Goal: Transaction & Acquisition: Purchase product/service

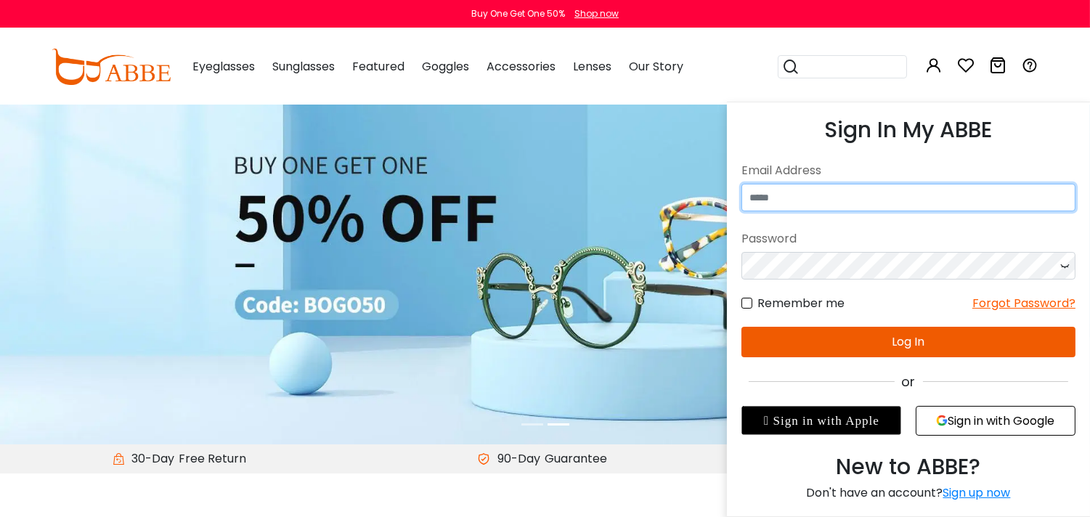
type input "**********"
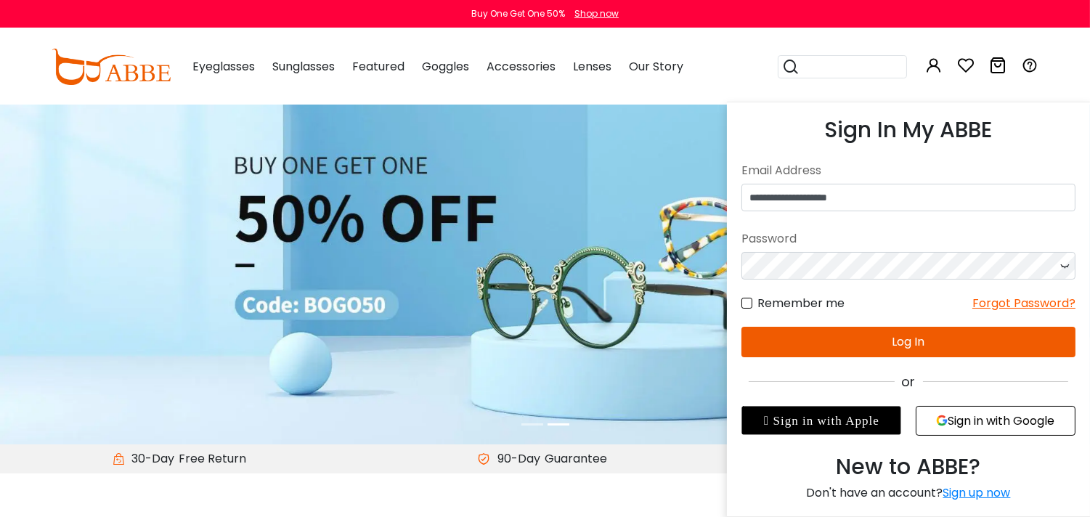
click at [934, 63] on icon at bounding box center [934, 65] width 17 height 17
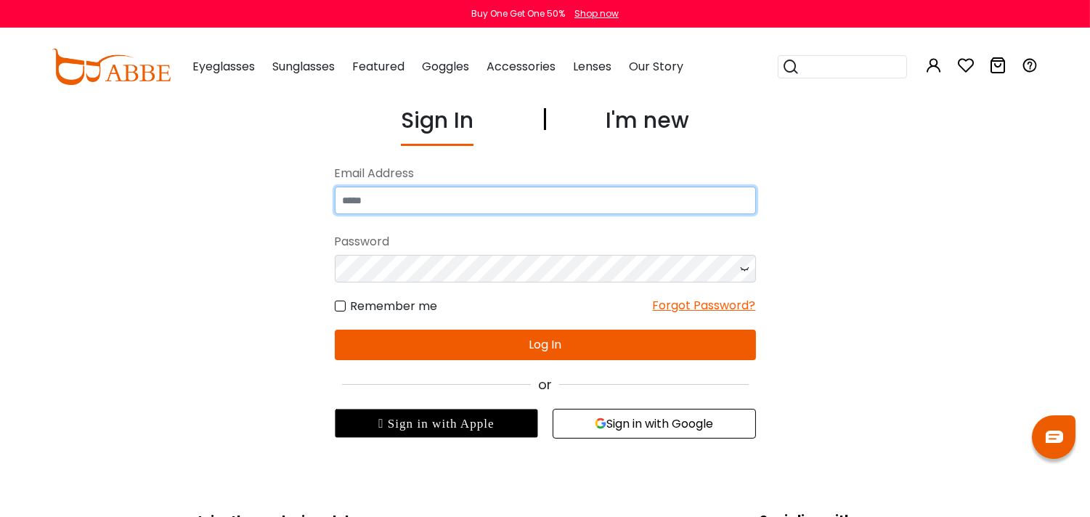
type input "**********"
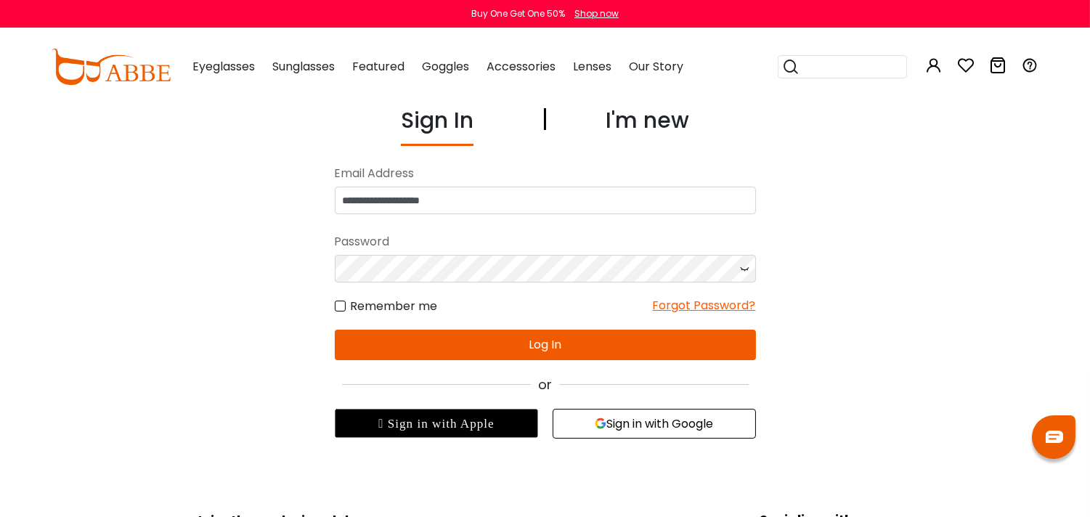
type input "**********"
click at [560, 338] on button "Log In" at bounding box center [545, 345] width 421 height 31
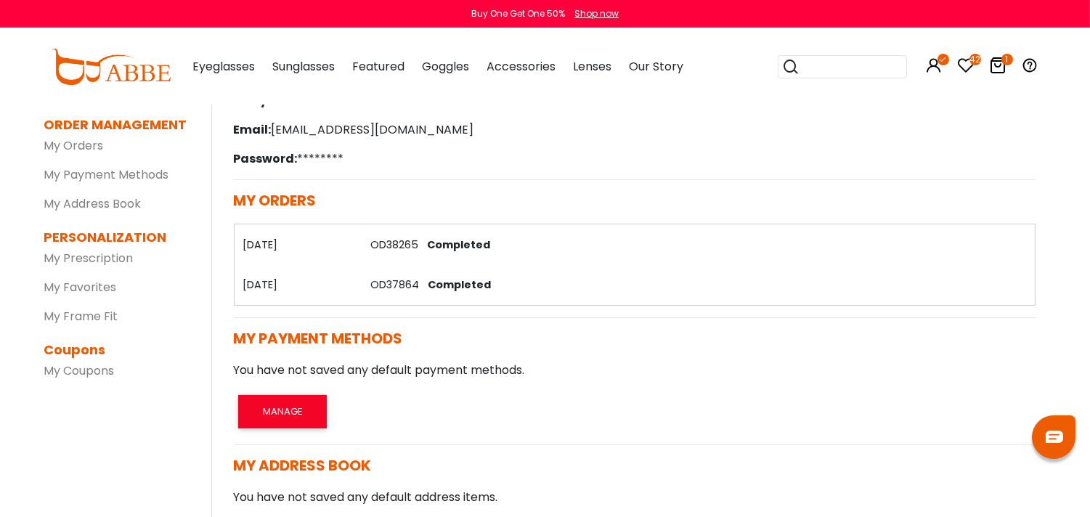
scroll to position [161, 0]
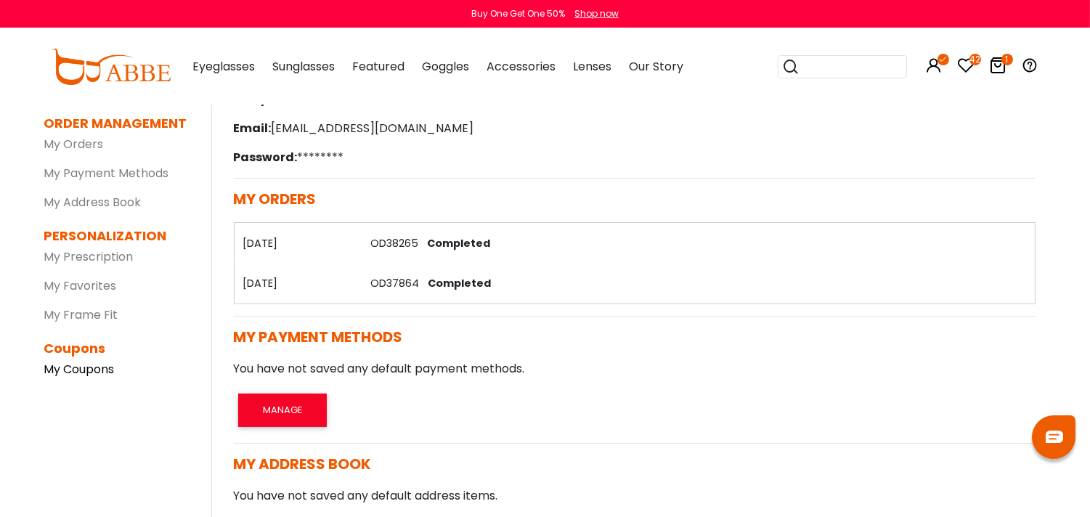
click at [80, 367] on link "My Coupons" at bounding box center [79, 369] width 70 height 17
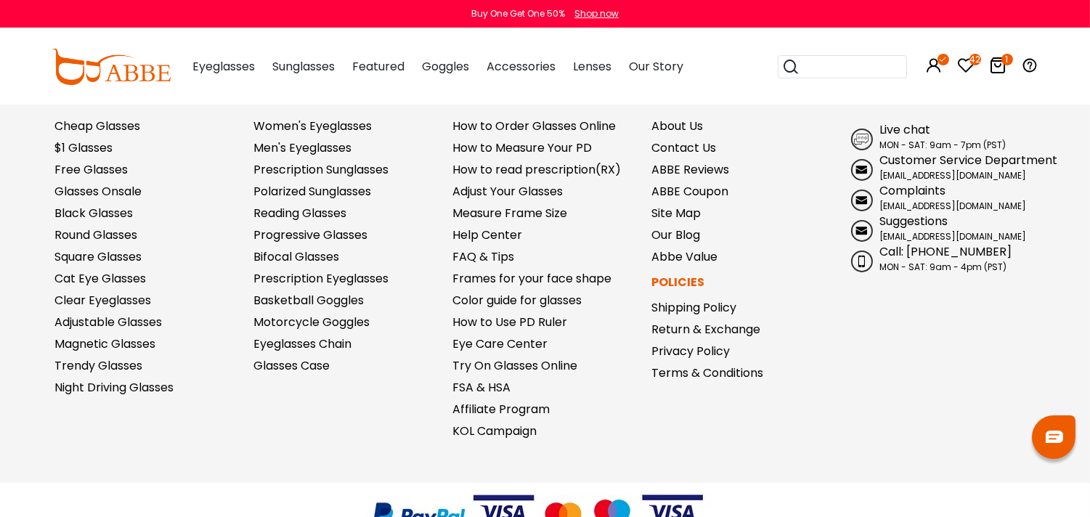
scroll to position [561, 0]
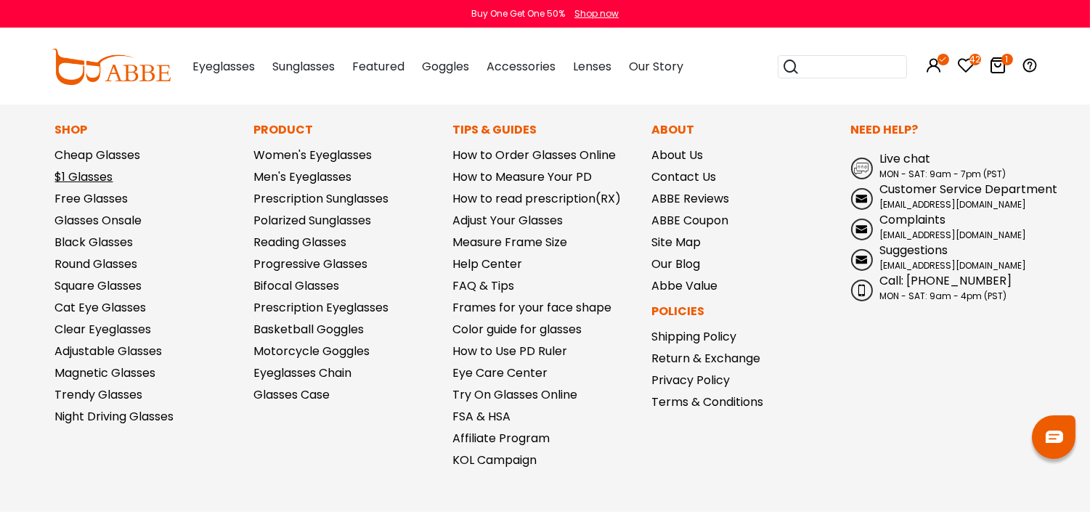
click at [84, 176] on link "$1 Glasses" at bounding box center [84, 176] width 58 height 17
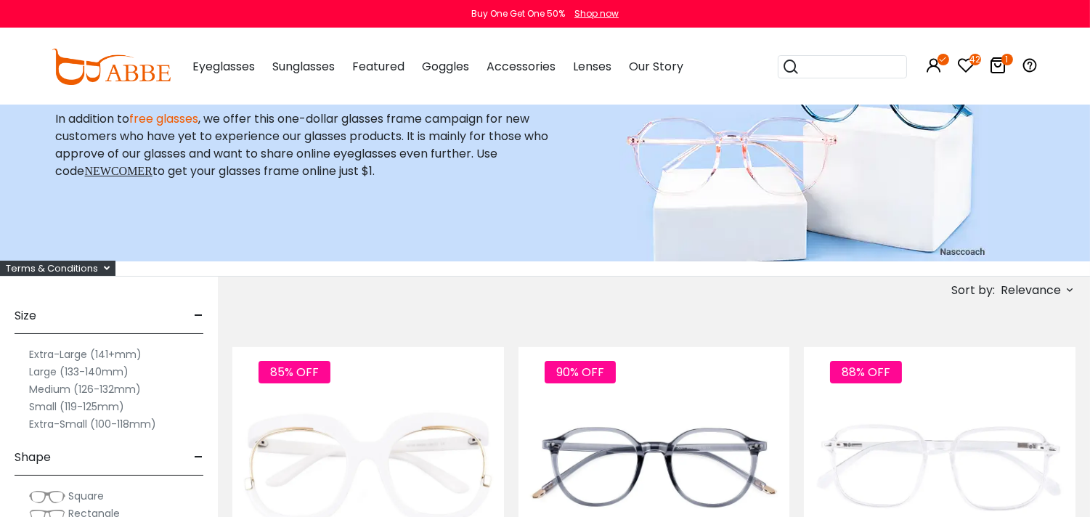
scroll to position [129, 0]
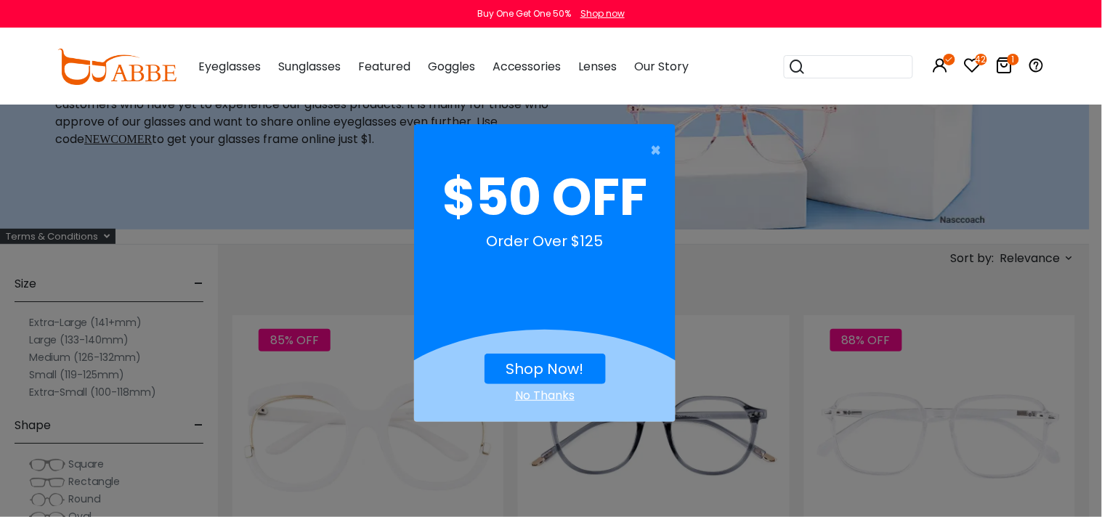
click at [530, 392] on div "No Thanks" at bounding box center [544, 395] width 261 height 17
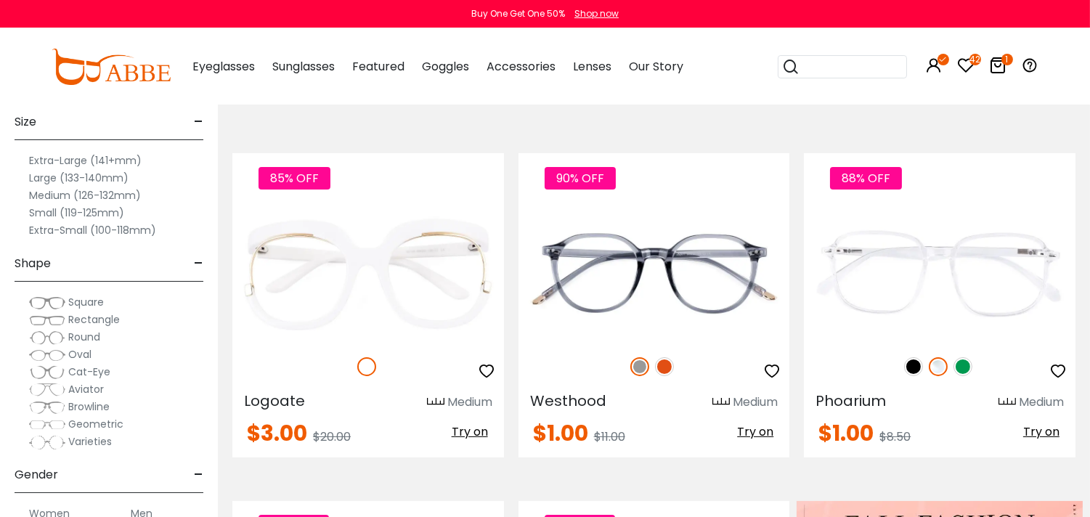
scroll to position [322, 0]
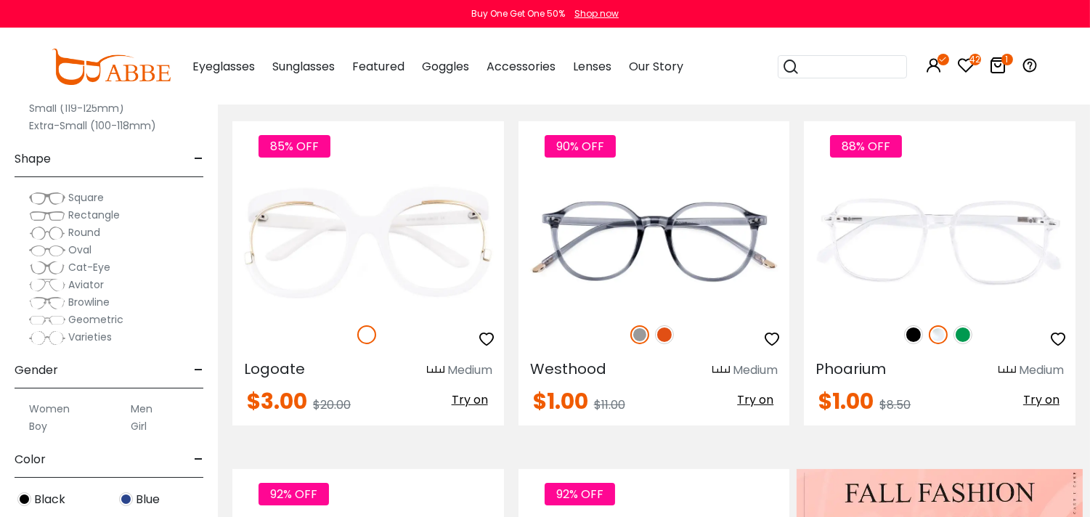
click at [82, 267] on span "Cat-Eye" at bounding box center [89, 267] width 42 height 15
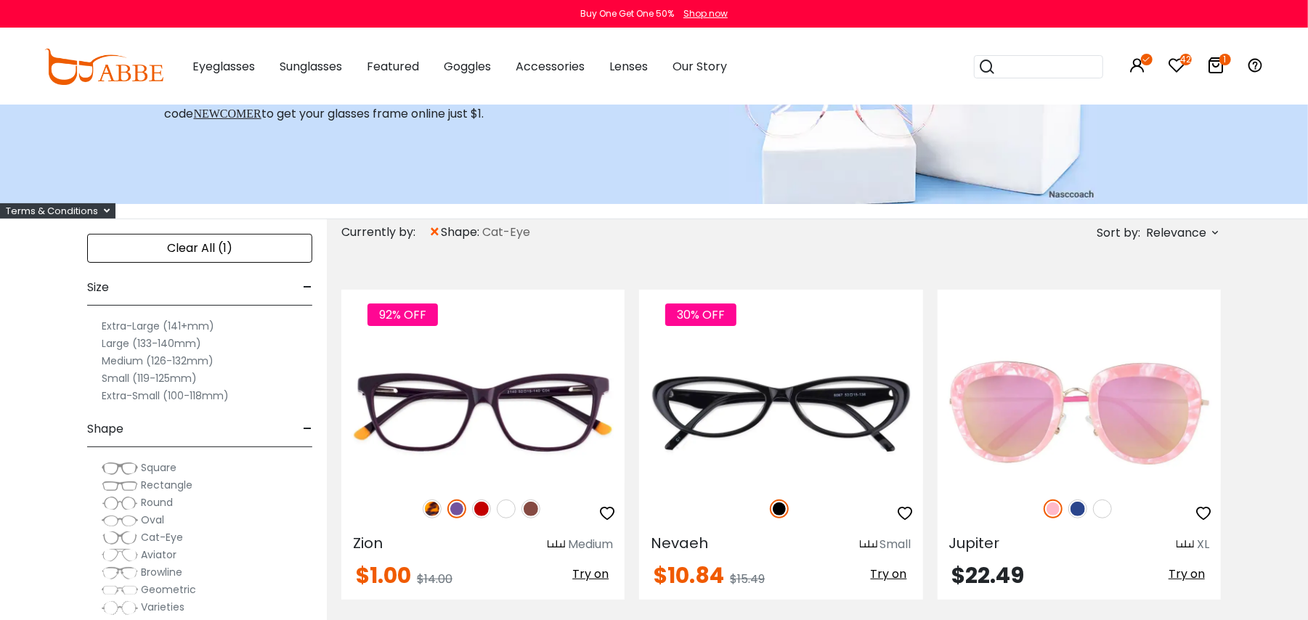
scroll to position [192, 0]
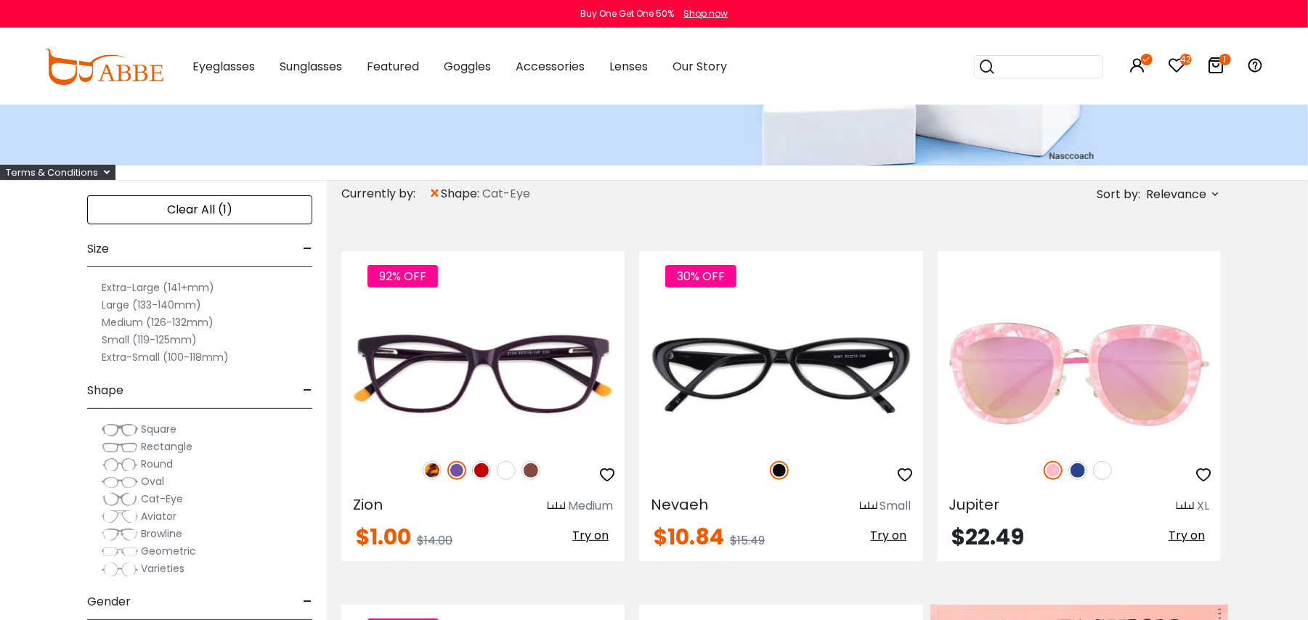
click at [155, 497] on span "Cat-Eye" at bounding box center [162, 499] width 42 height 15
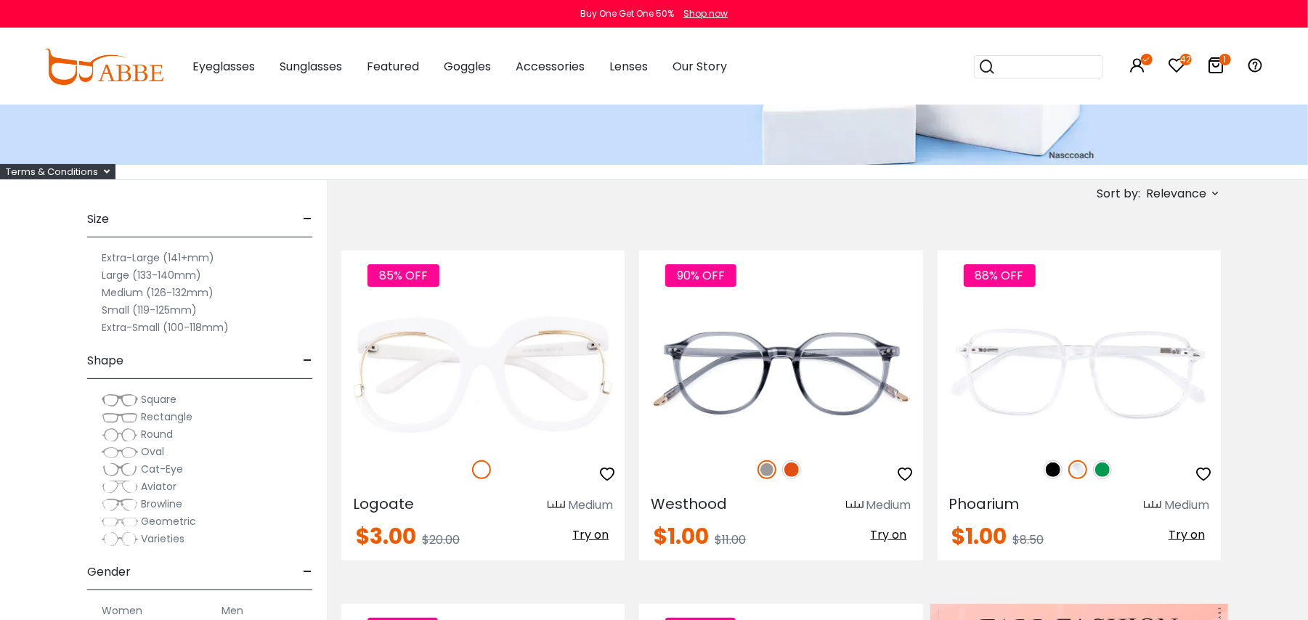
click at [137, 450] on img at bounding box center [120, 452] width 36 height 15
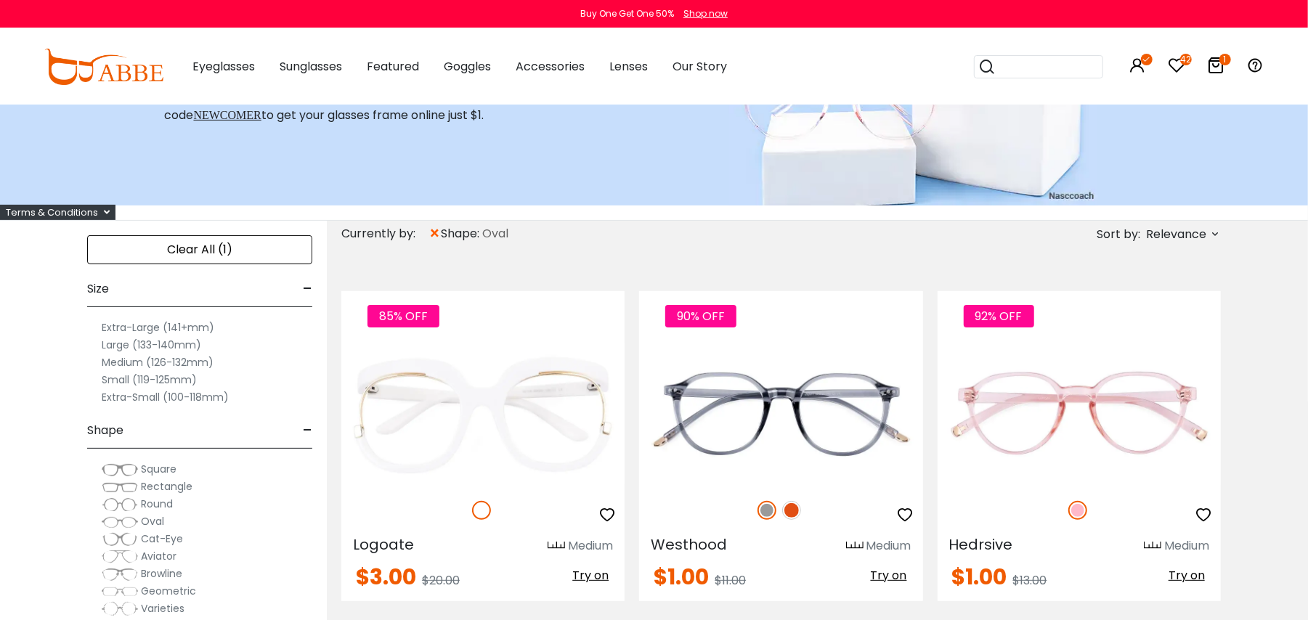
scroll to position [155, 0]
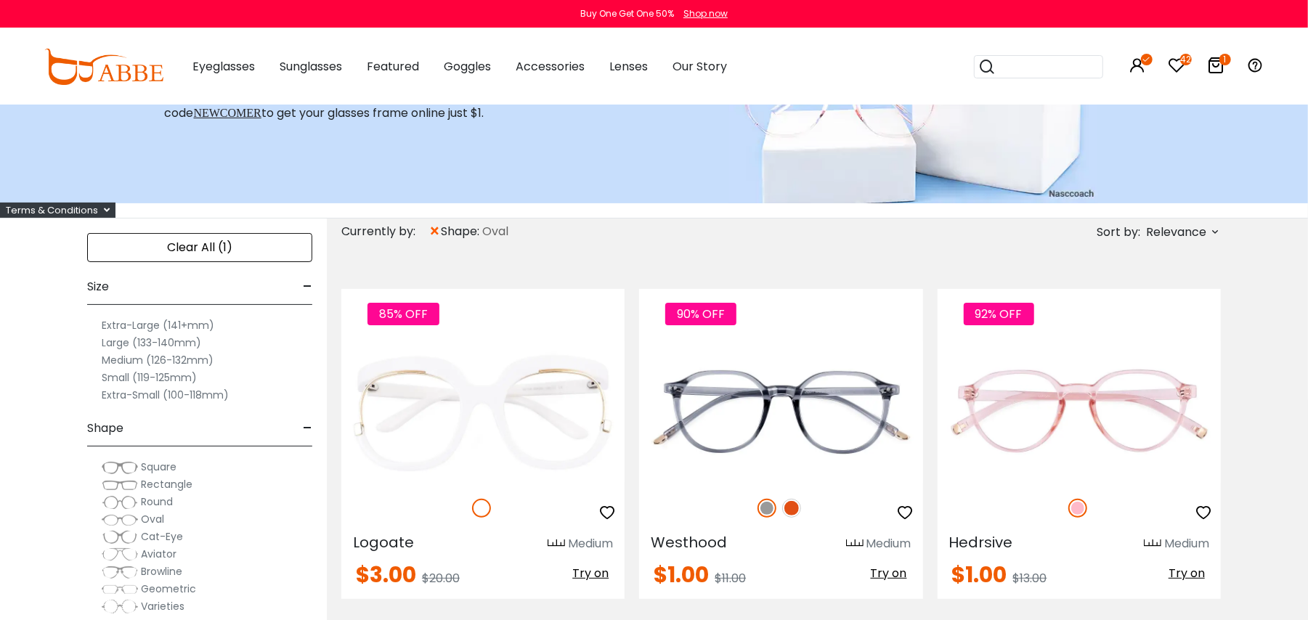
click at [1169, 235] on span "Relevance" at bounding box center [1176, 232] width 60 height 26
click at [1142, 324] on label "Prices Low To High" at bounding box center [1160, 325] width 105 height 17
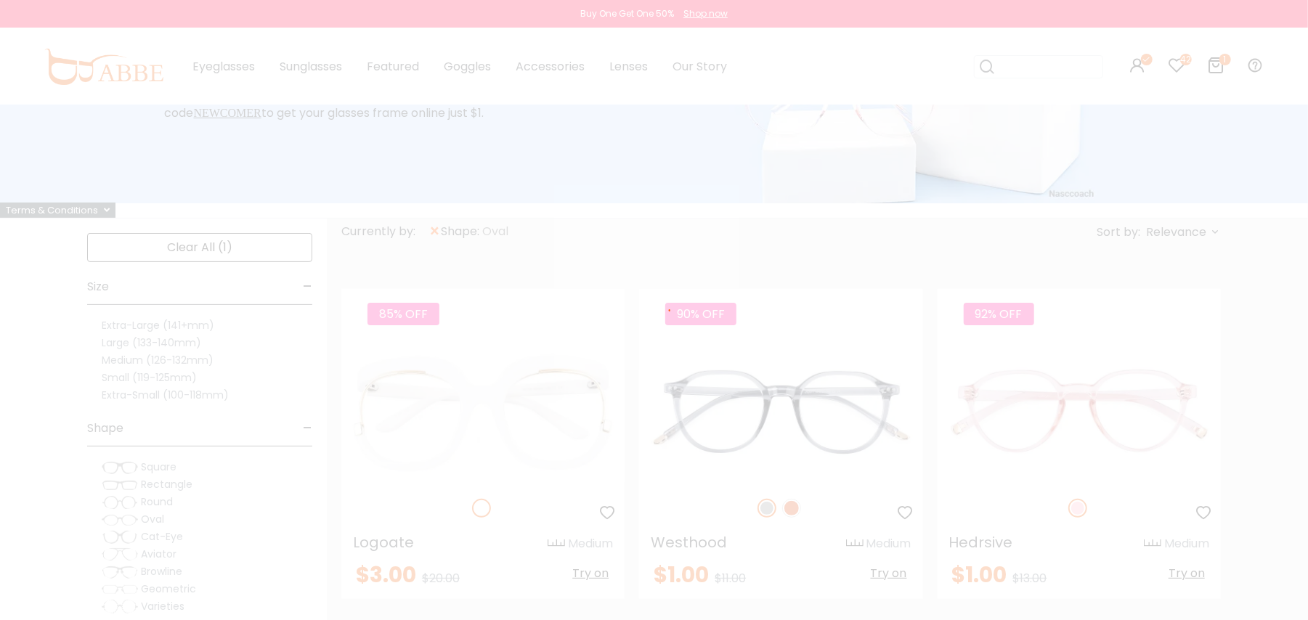
scroll to position [94, 0]
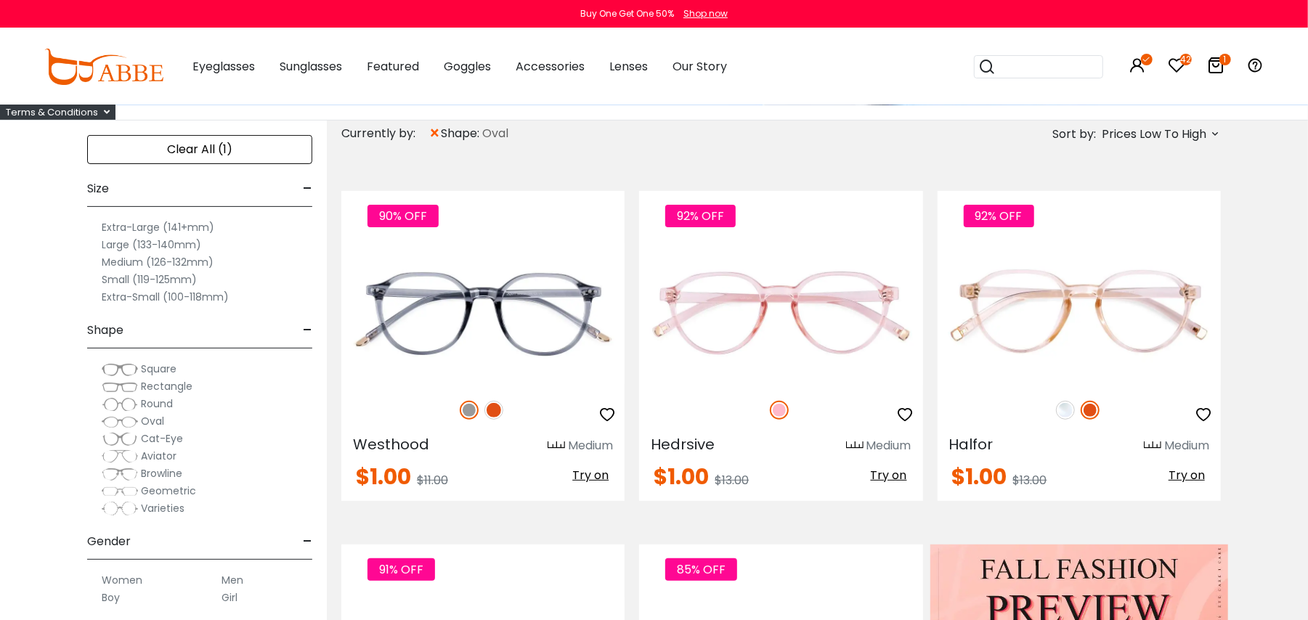
scroll to position [251, 0]
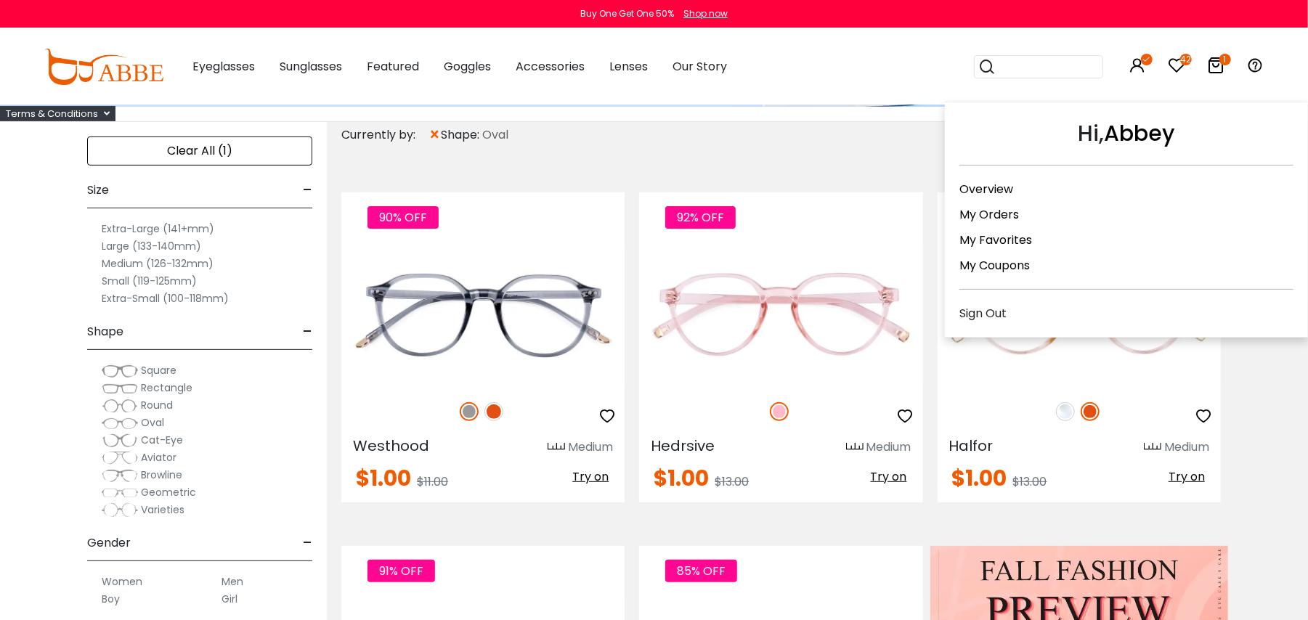
click at [1136, 53] on div "Hi, Abbey Overview My Orders My Favorites My Coupons Sign Out" at bounding box center [1137, 67] width 17 height 76
click at [1006, 182] on link "Overview" at bounding box center [986, 189] width 54 height 17
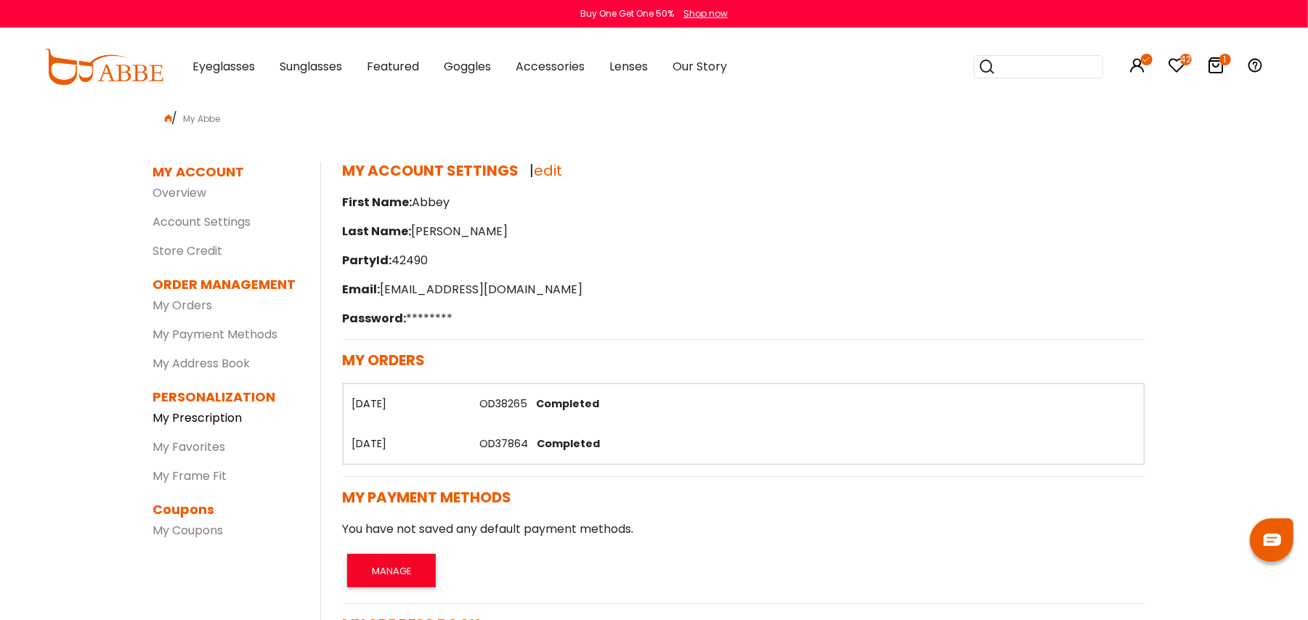
click at [201, 420] on link "My Prescription" at bounding box center [197, 418] width 89 height 17
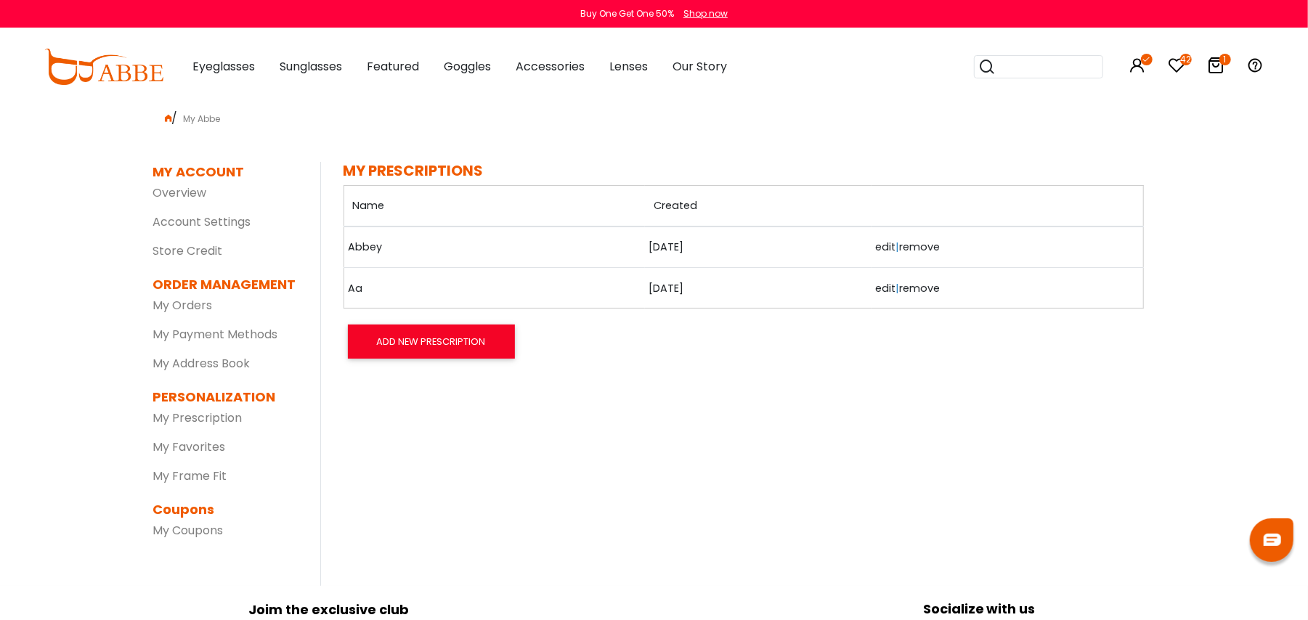
click at [350, 290] on link "Aa" at bounding box center [384, 289] width 73 height 16
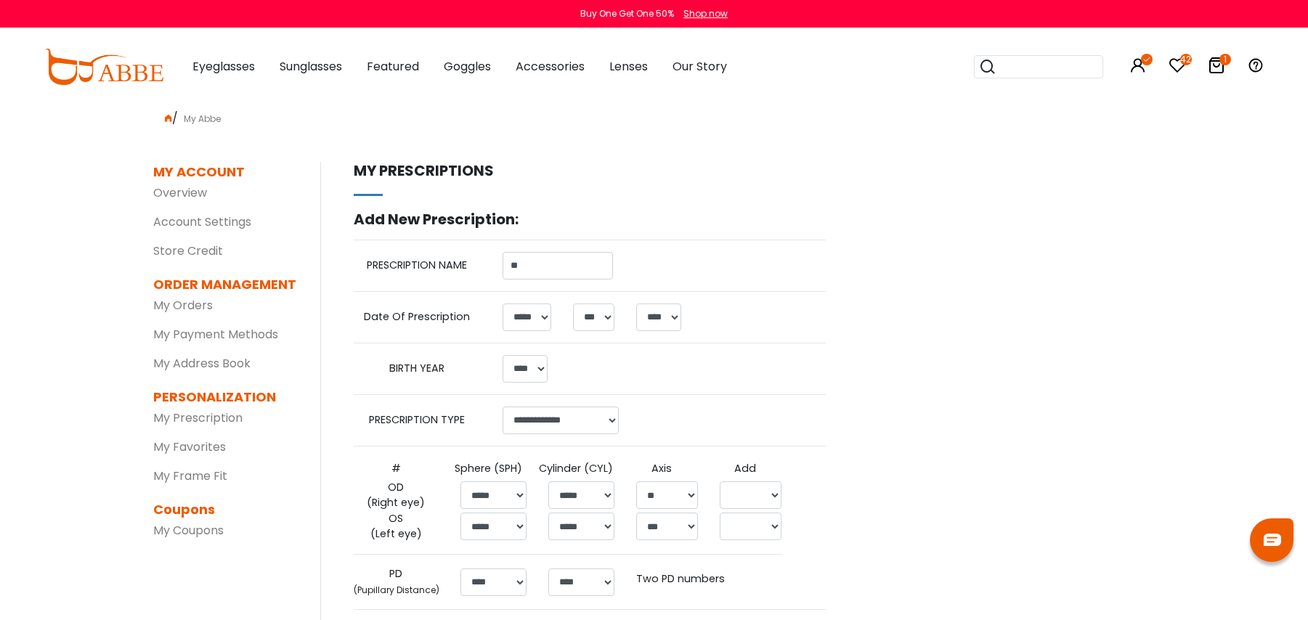
select select "*"
select select "****"
select select "******"
select select "*****"
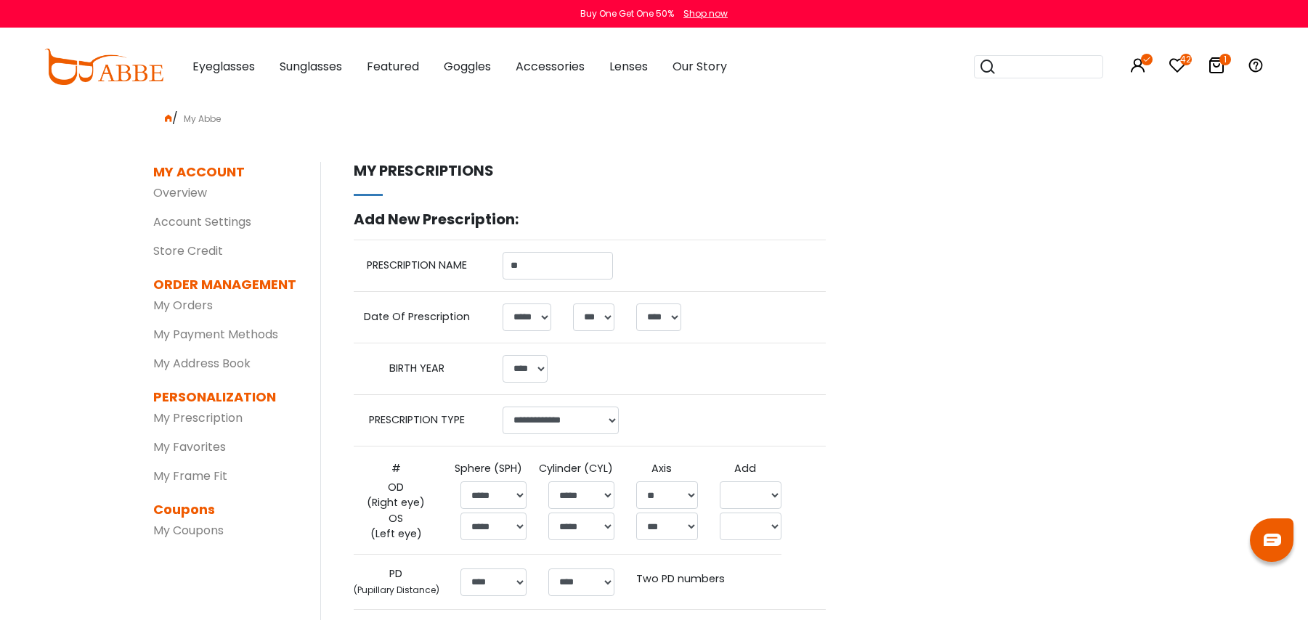
select select "*****"
select select "**"
select select
select select "*****"
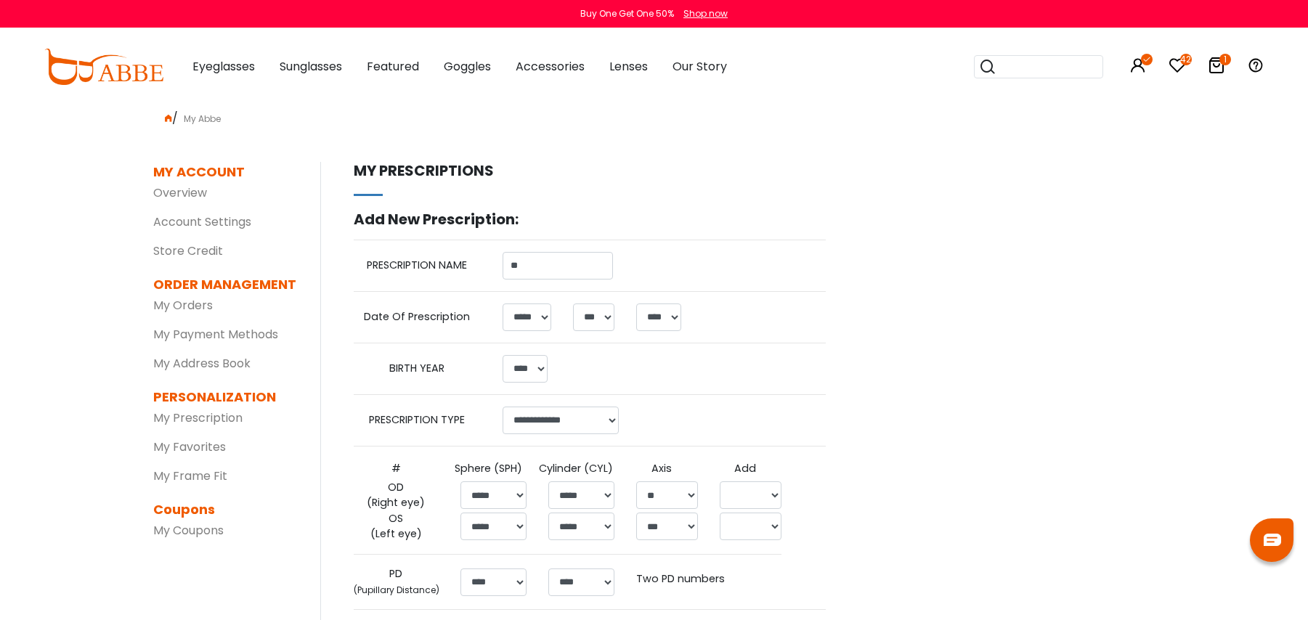
select select "***"
select select
select select "****"
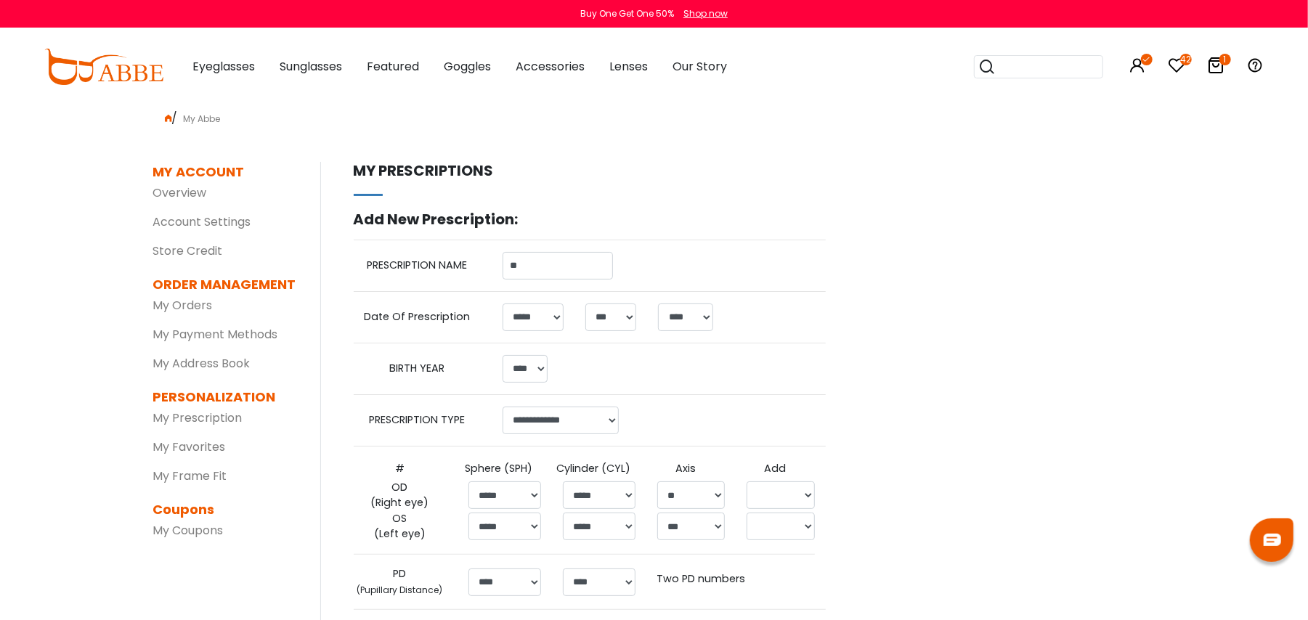
click at [1059, 421] on div "MY ACCOUNT SETTINGS | edit First Name: Abbey Last Name: danforth PartyId: 42490…" at bounding box center [737, 446] width 835 height 569
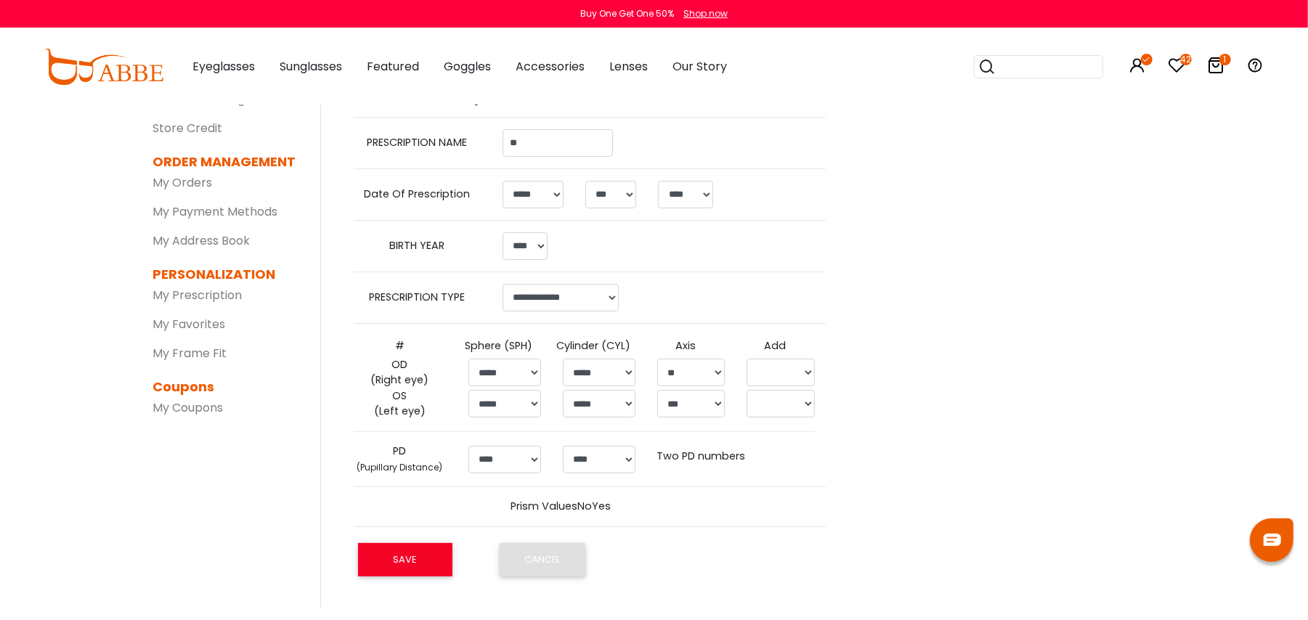
scroll to position [155, 0]
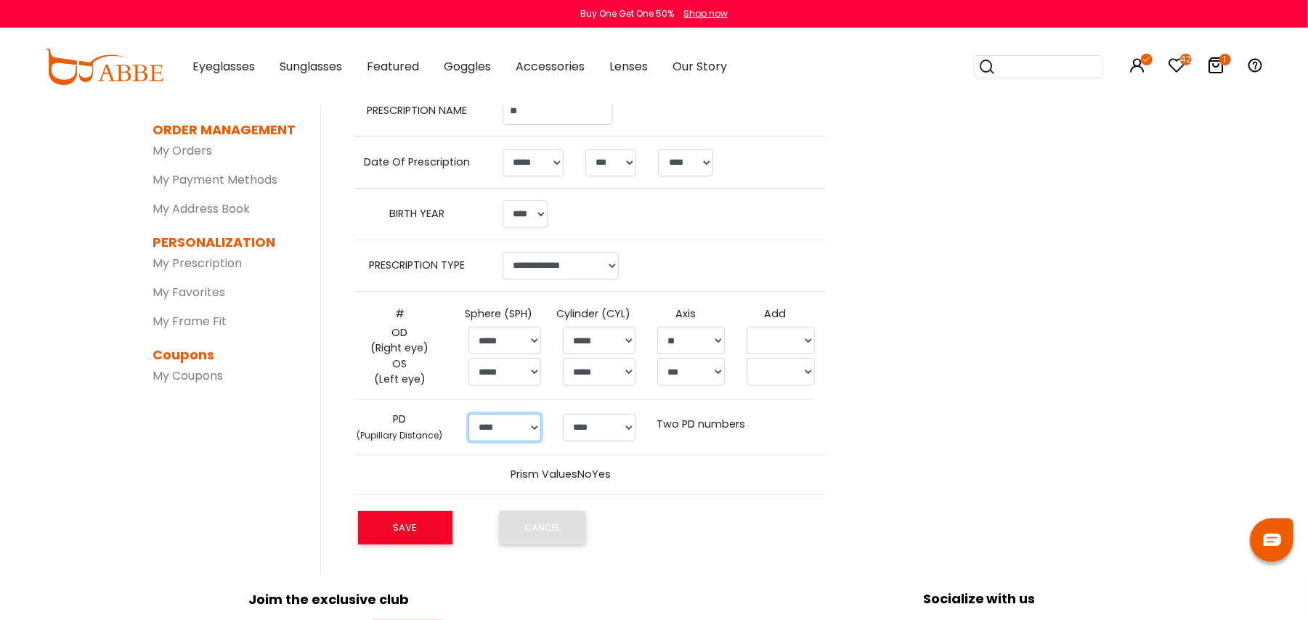
click at [521, 421] on select "******** **** **** **** **** **** **** **** **** **** **** **** **** **** **** …" at bounding box center [504, 428] width 73 height 28
click at [805, 445] on div "My prescriptions Add New Prescription: PRESCRIPTION NAME ** Date Of Prescriptio…" at bounding box center [579, 284] width 494 height 554
click at [585, 420] on select "******* **** **** **** **** **** **** **** **** **** **** **** **** **** **** *…" at bounding box center [599, 428] width 73 height 28
select select "*"
click at [563, 415] on select "******* **** **** **** **** **** **** **** **** **** **** **** **** **** **** *…" at bounding box center [599, 428] width 73 height 28
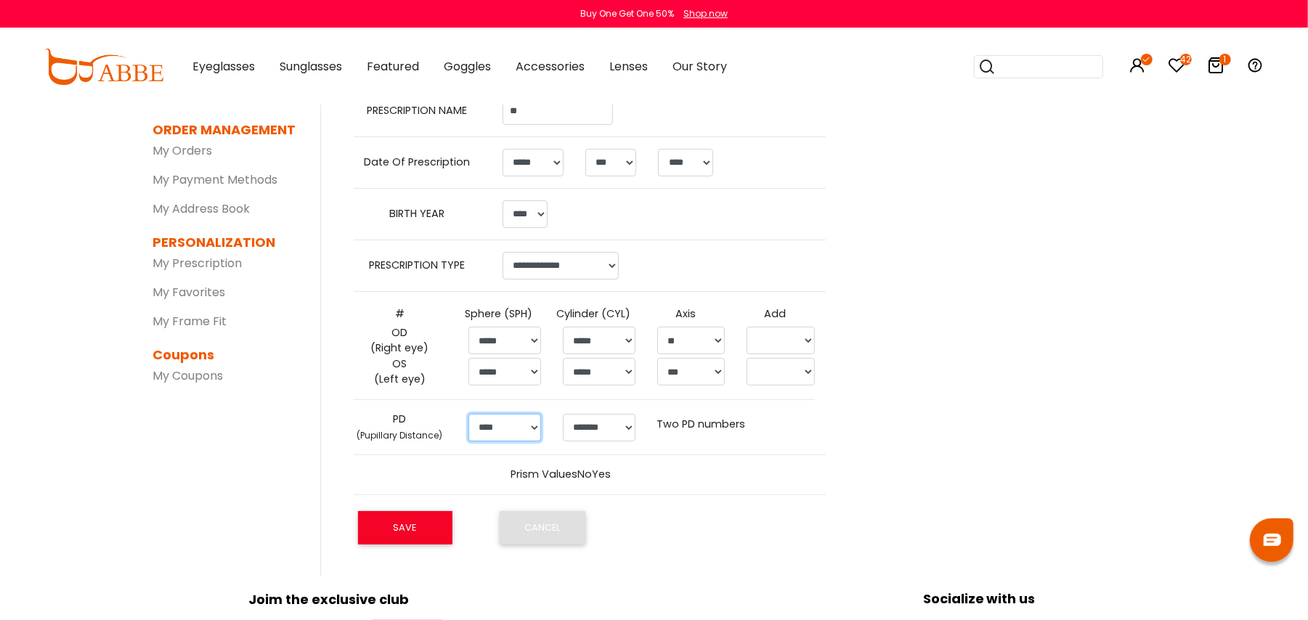
click at [533, 421] on select "******** **** **** **** **** **** **** **** **** **** **** **** **** **** **** …" at bounding box center [504, 428] width 73 height 28
select select "*"
click at [468, 415] on select "******** **** **** **** **** **** **** **** **** **** **** **** **** **** **** …" at bounding box center [504, 428] width 73 height 28
click at [852, 413] on div "MY ACCOUNT SETTINGS | edit First Name: Abbey Last Name: danforth PartyId: 42490…" at bounding box center [737, 291] width 835 height 569
click at [887, 378] on div "MY ACCOUNT SETTINGS | edit First Name: Abbey Last Name: danforth PartyId: 42490…" at bounding box center [737, 291] width 835 height 569
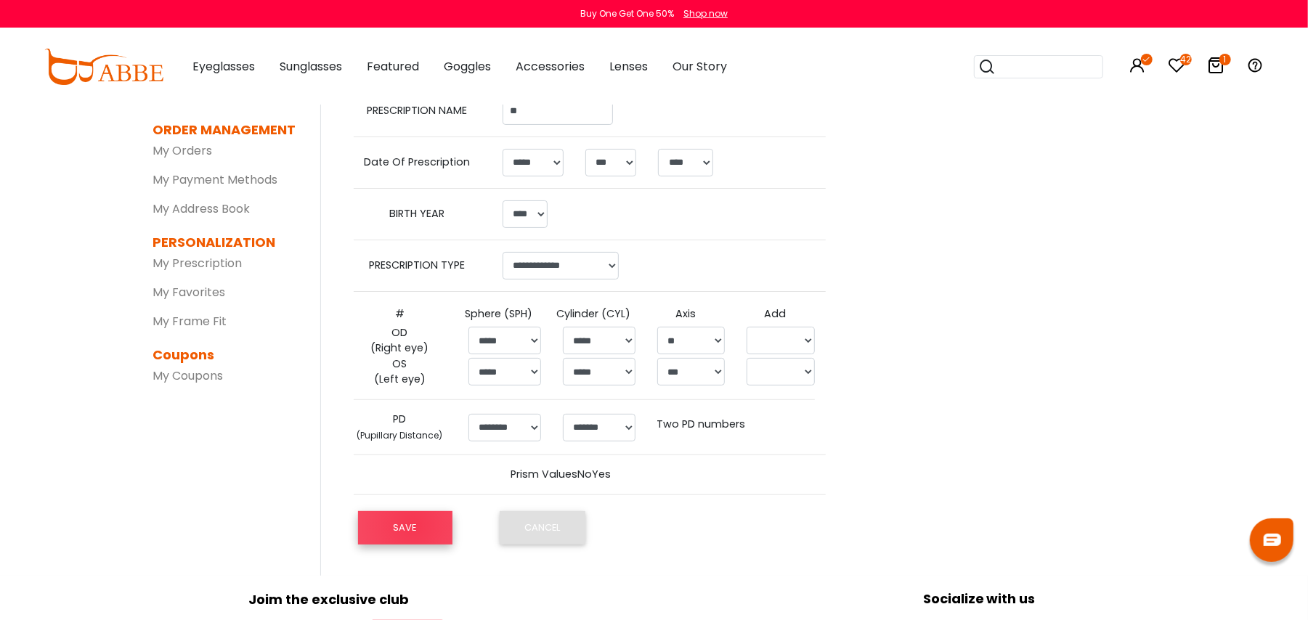
click at [413, 527] on button "SAVE" at bounding box center [405, 527] width 94 height 33
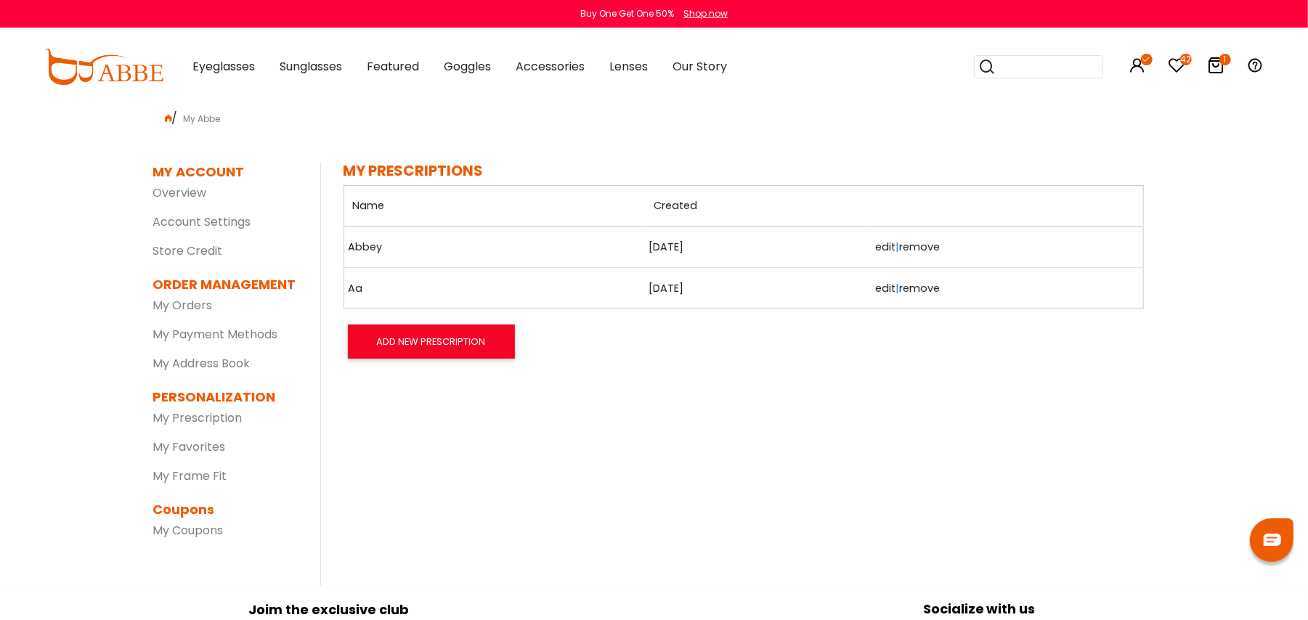
click at [373, 245] on link "Abbey" at bounding box center [384, 248] width 73 height 16
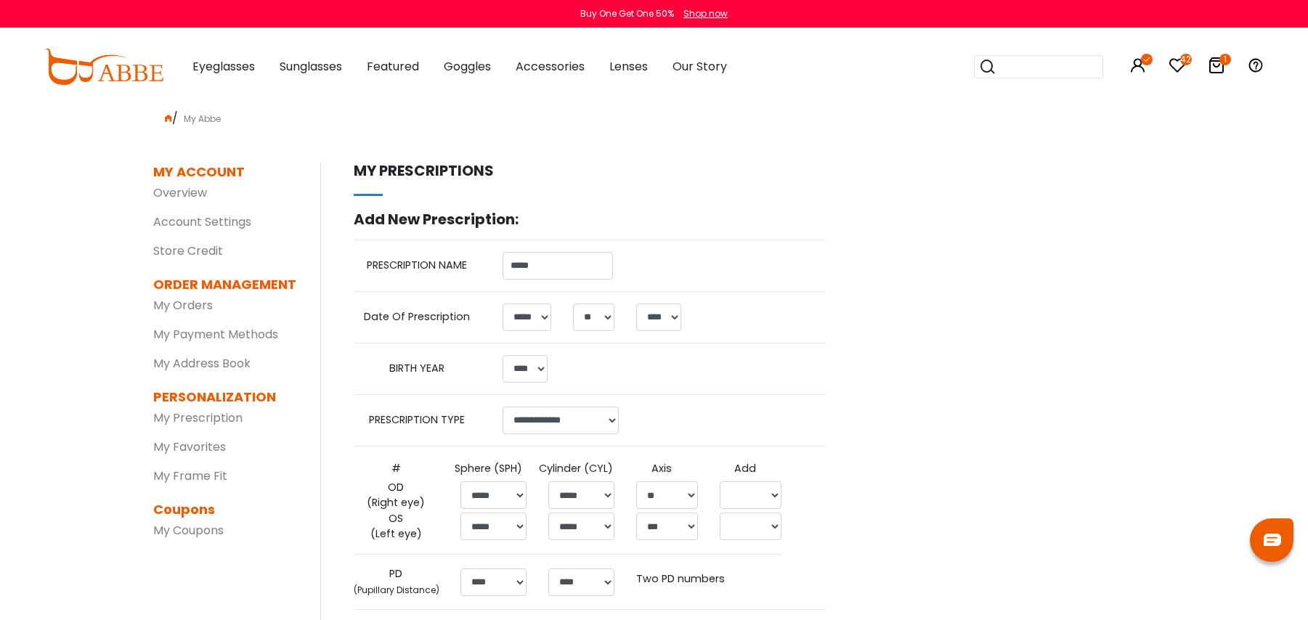
select select "*"
select select "**"
select select "****"
select select "******"
select select "*****"
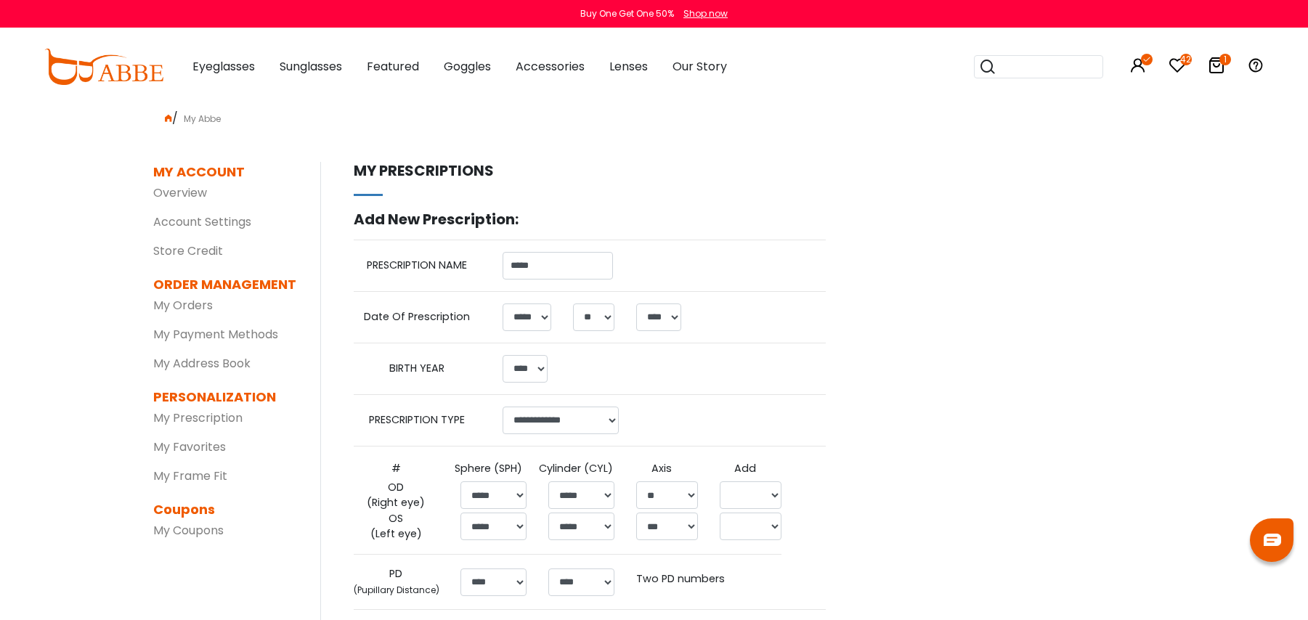
select select "*****"
select select "**"
select select
select select "*****"
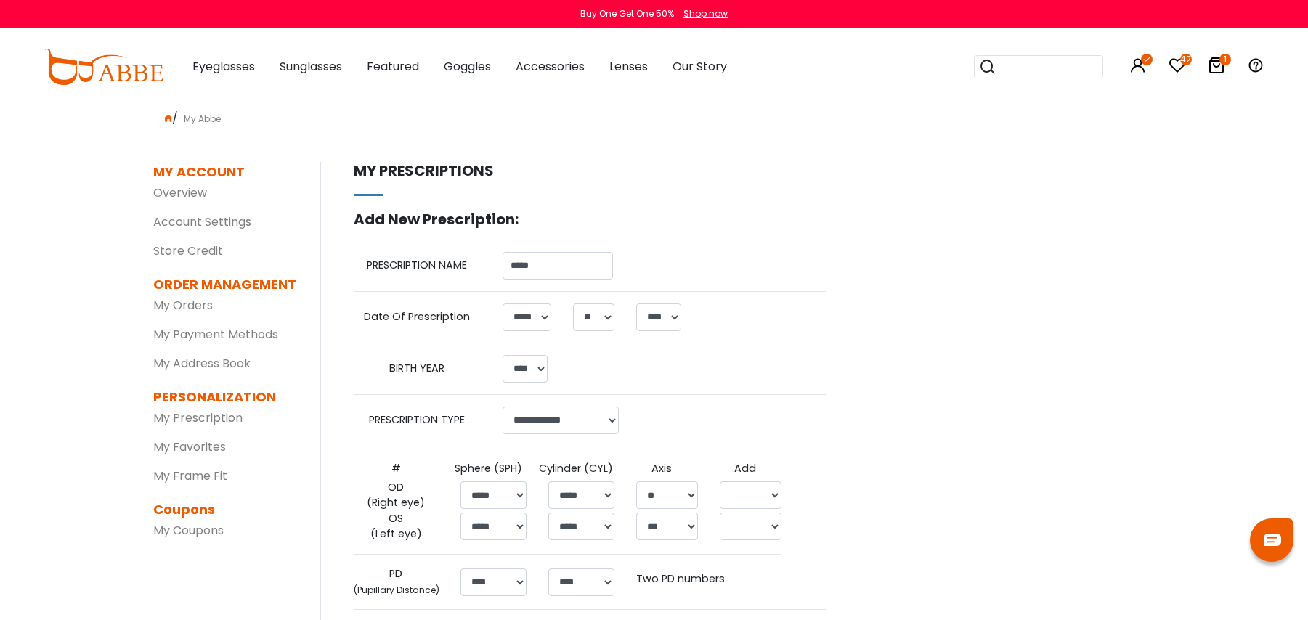
select select "***"
select select
select select "****"
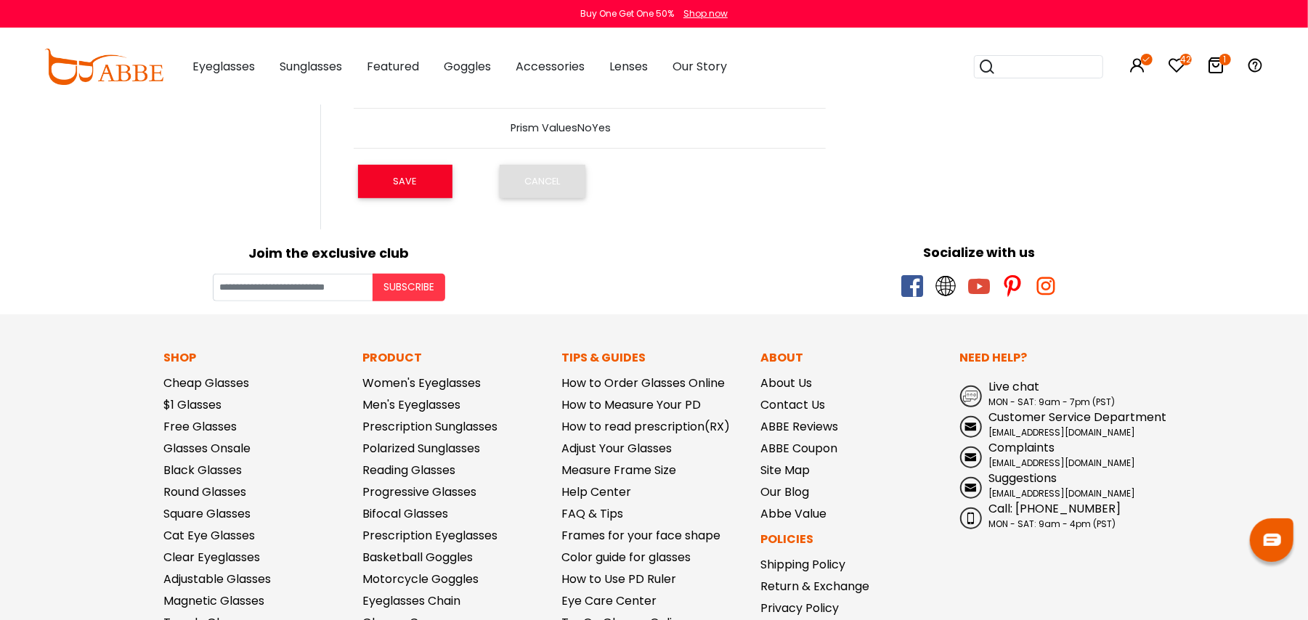
scroll to position [503, 0]
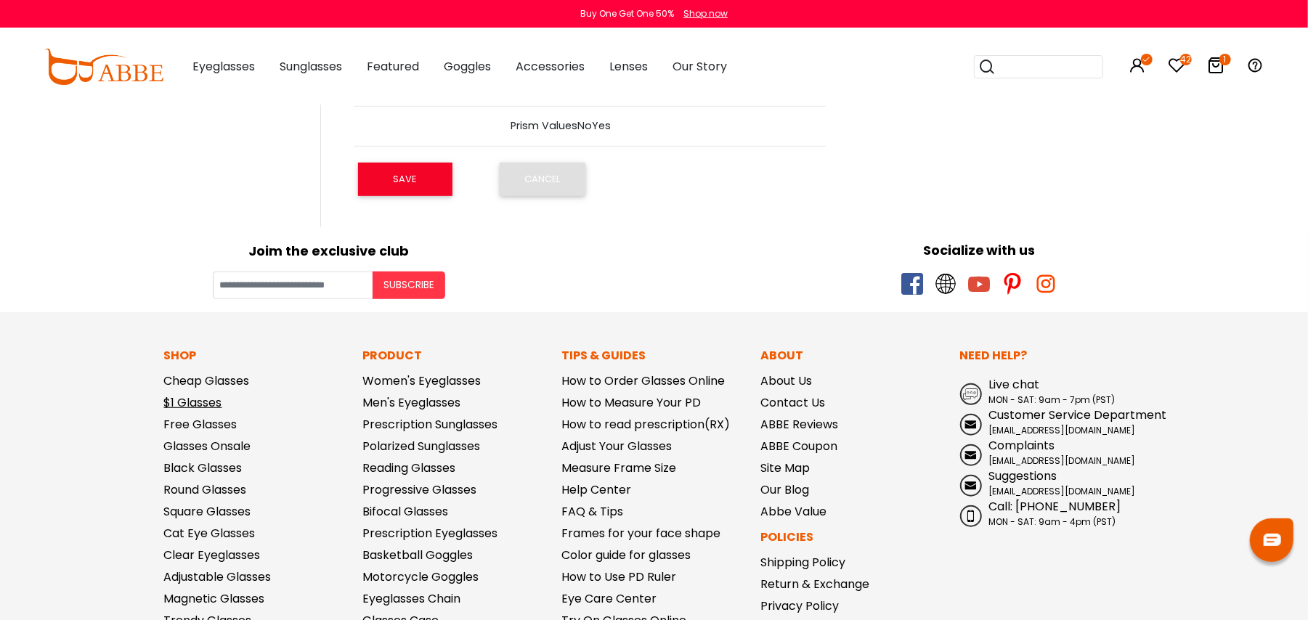
click at [206, 402] on link "$1 Glasses" at bounding box center [193, 402] width 58 height 17
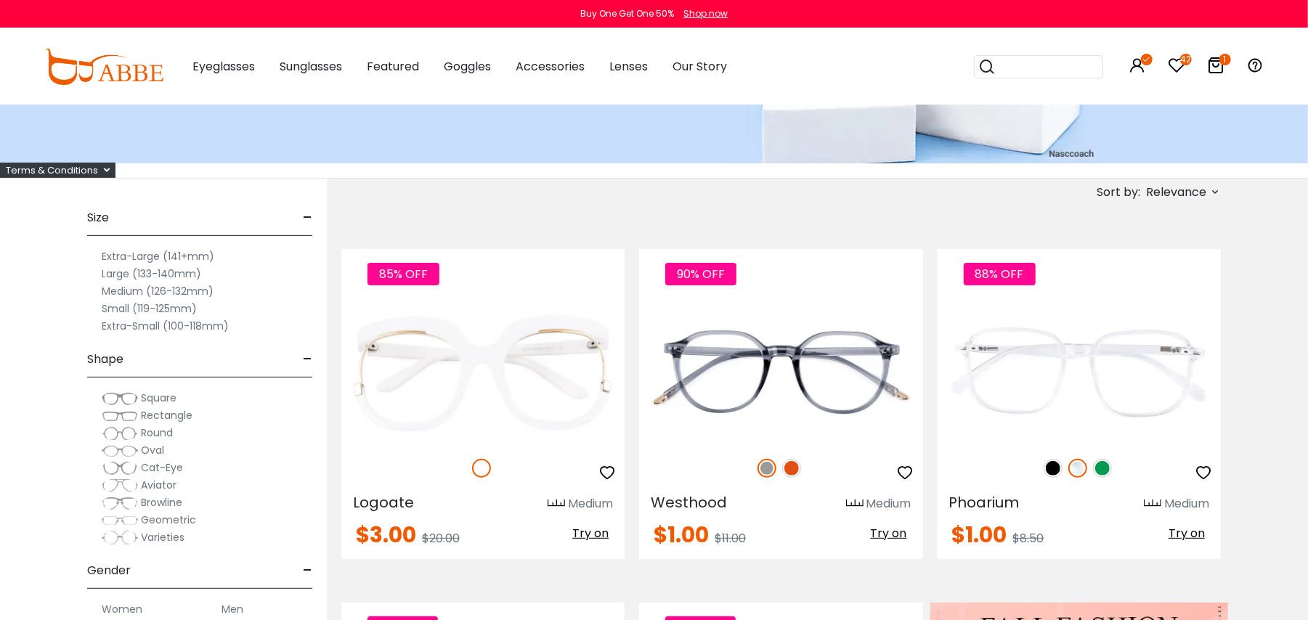
scroll to position [232, 0]
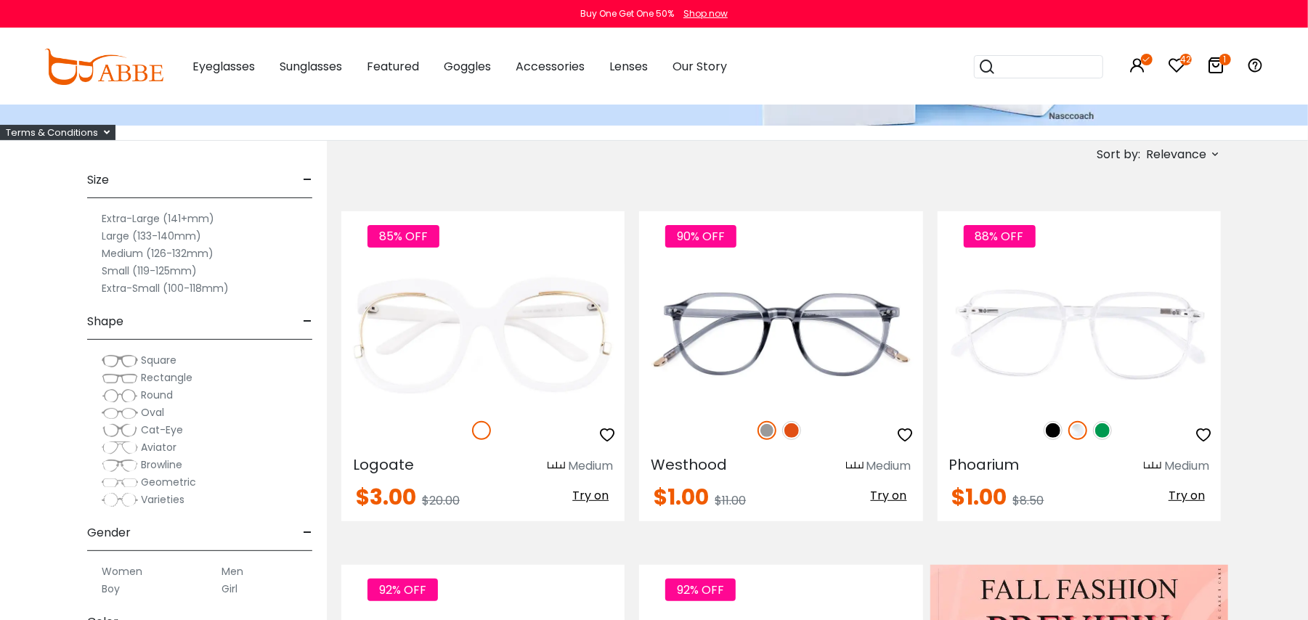
click at [151, 361] on span "Square" at bounding box center [159, 360] width 36 height 15
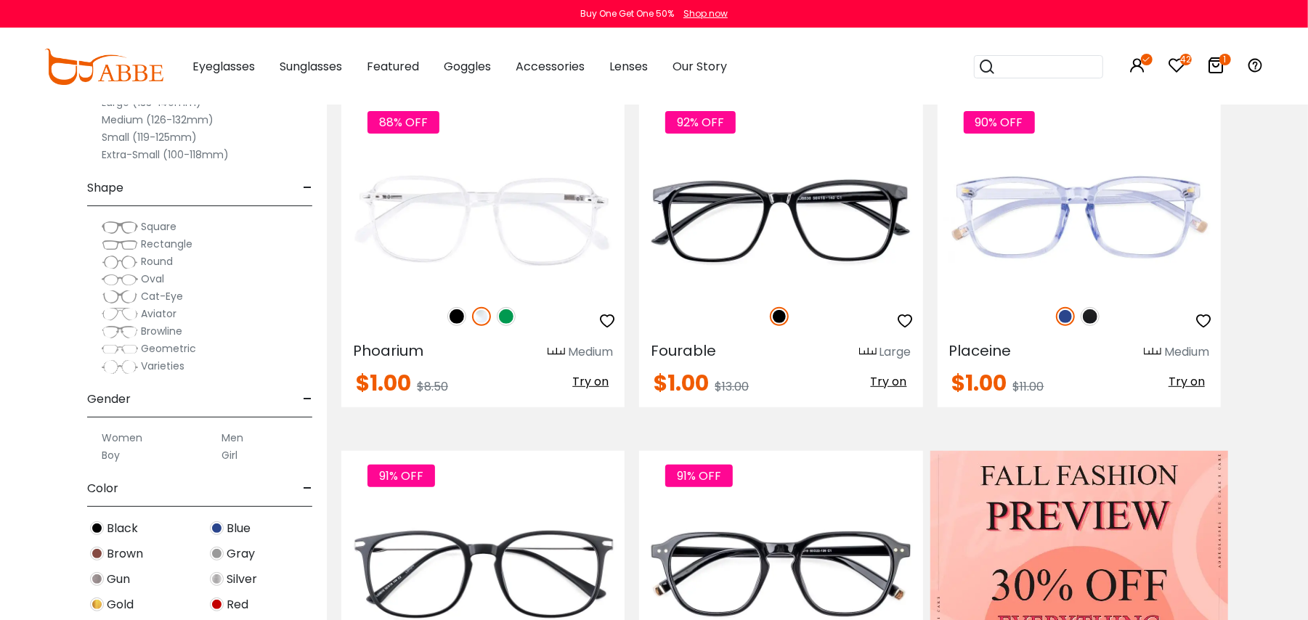
scroll to position [349, 0]
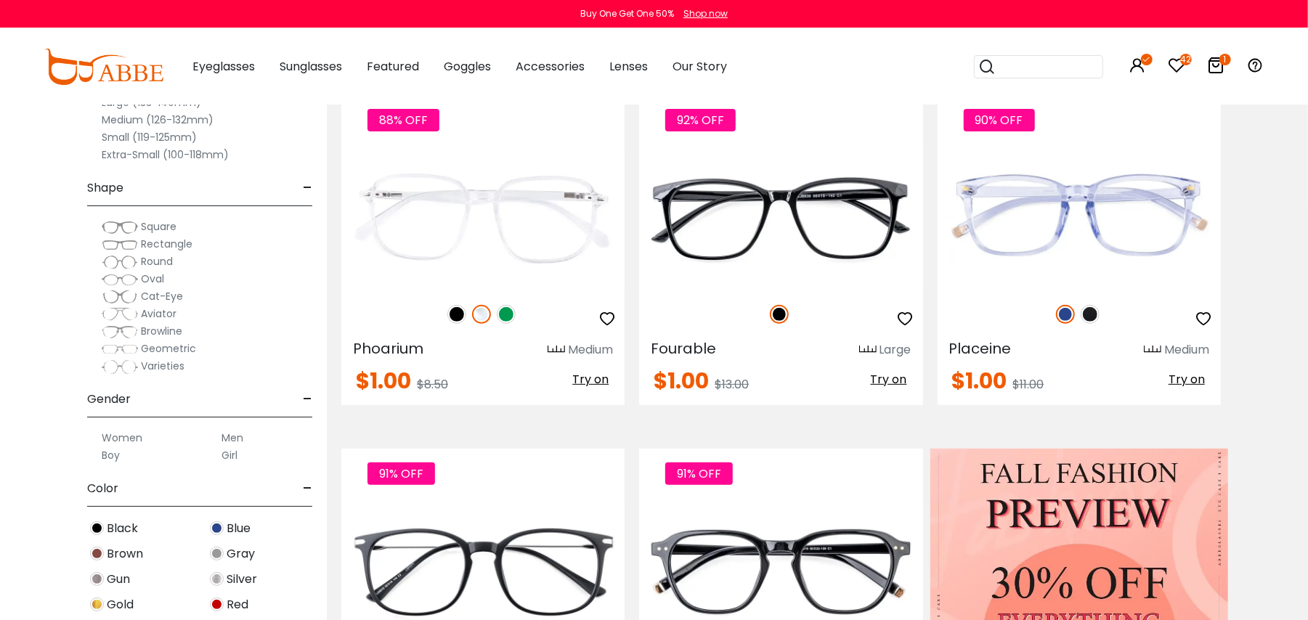
click at [131, 293] on img at bounding box center [120, 297] width 36 height 15
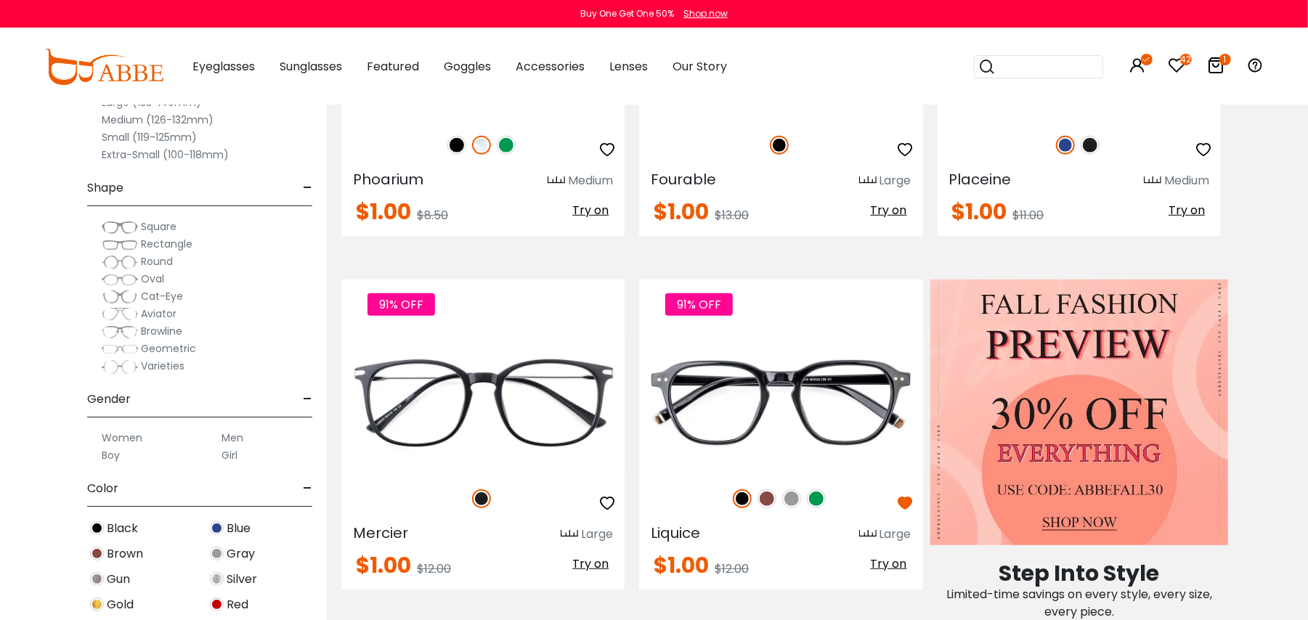
scroll to position [542, 0]
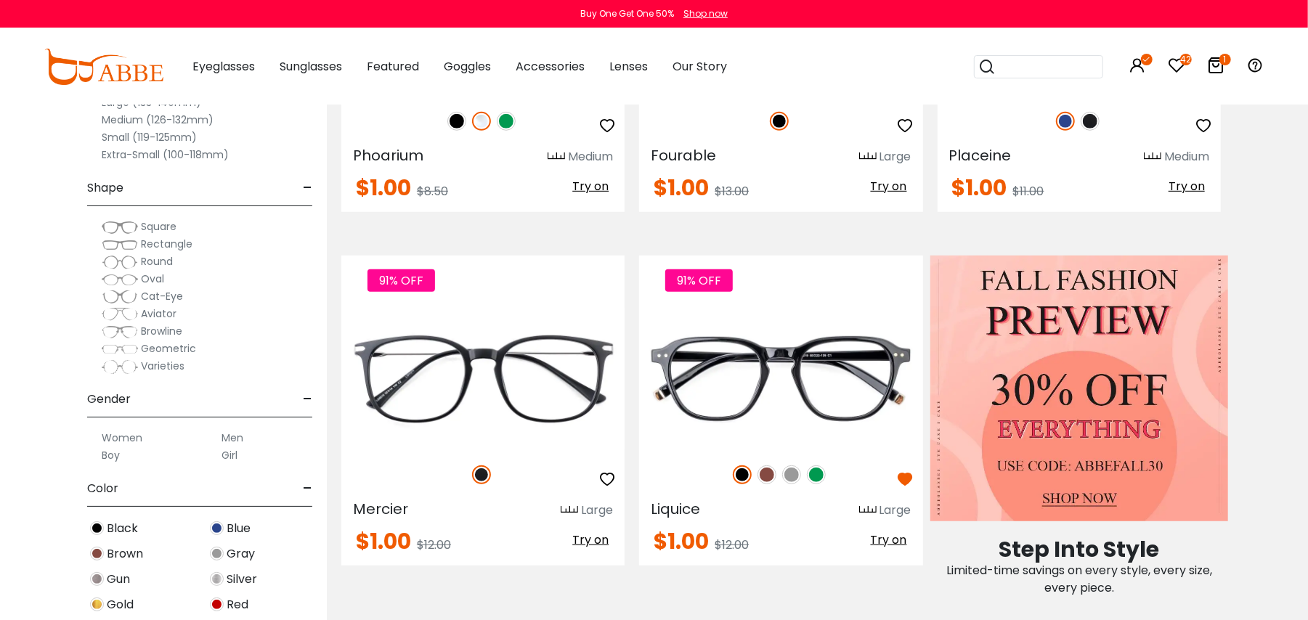
click at [114, 436] on label "Women" at bounding box center [122, 437] width 41 height 17
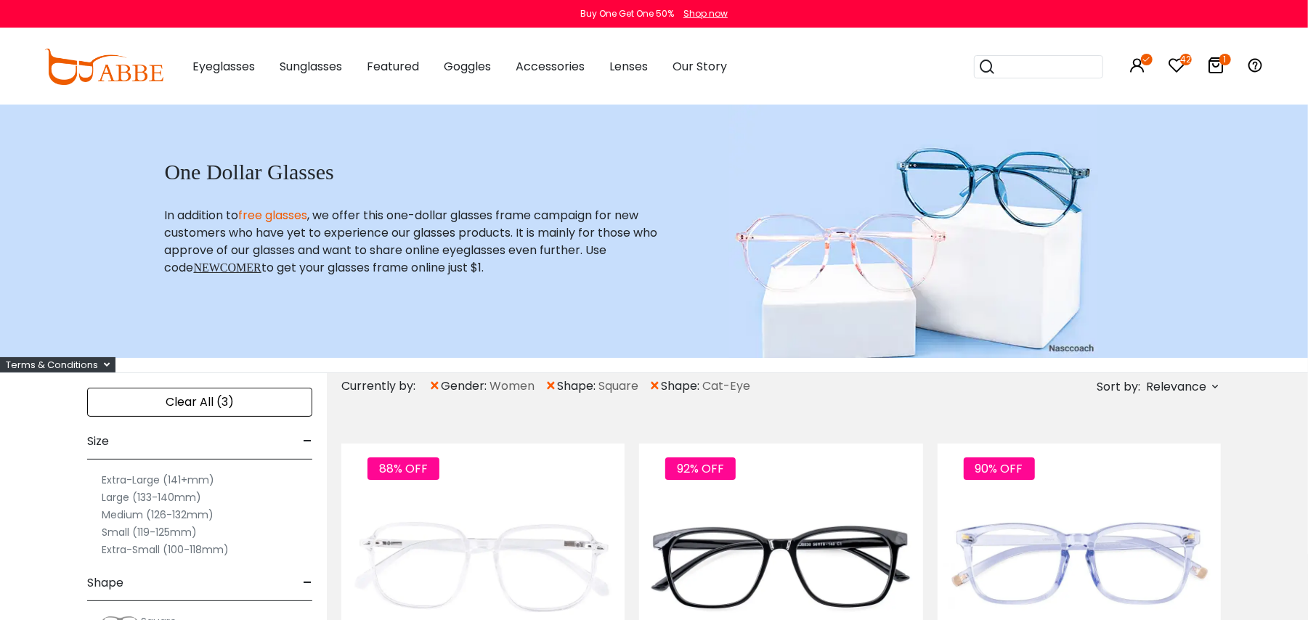
click at [1189, 388] on span "Relevance" at bounding box center [1176, 387] width 60 height 26
click at [1150, 476] on label "Prices Low To High" at bounding box center [1160, 480] width 105 height 17
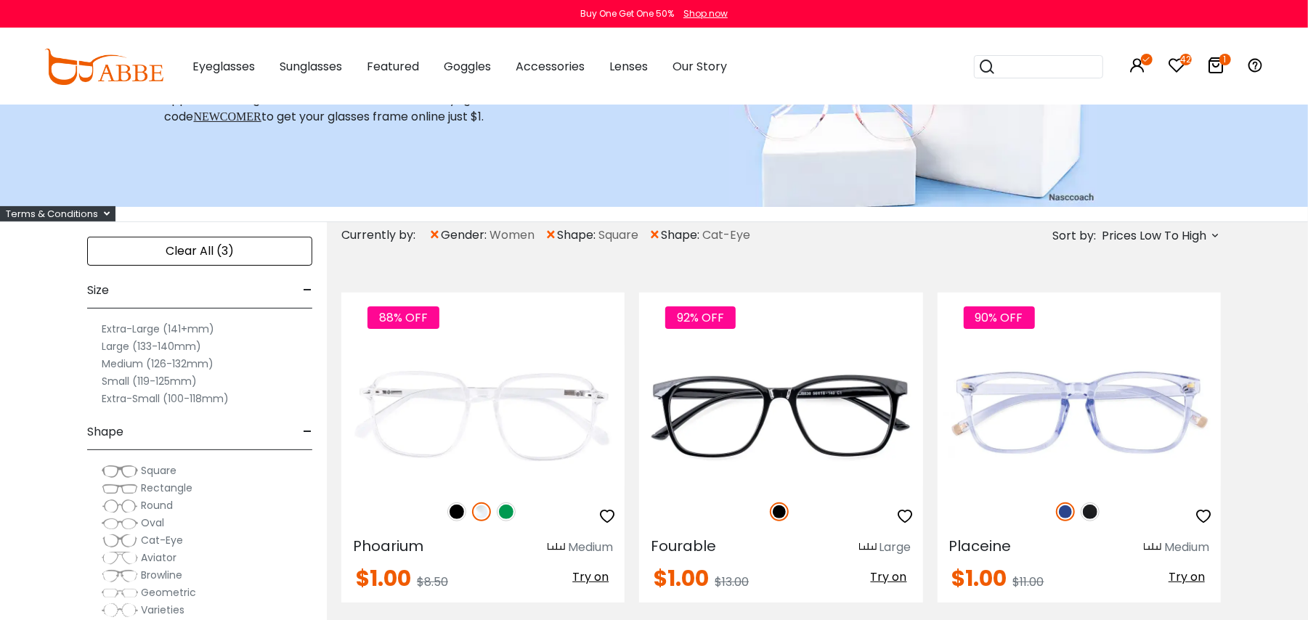
scroll to position [193, 0]
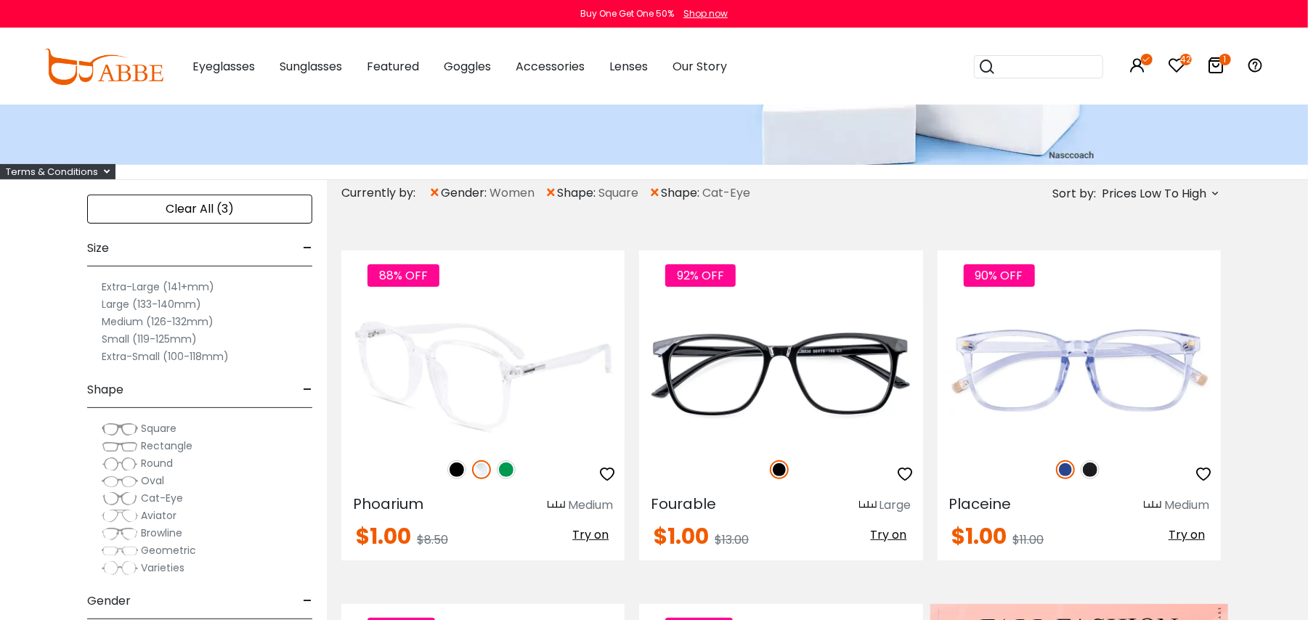
click at [454, 471] on img at bounding box center [456, 469] width 19 height 19
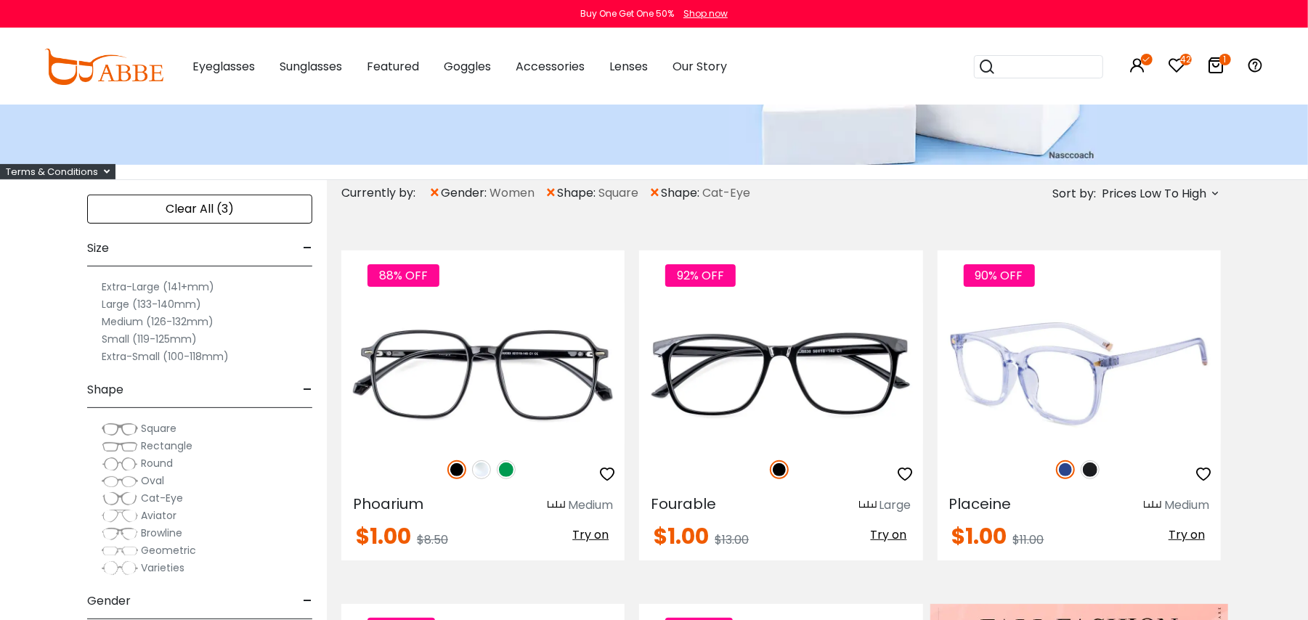
click at [1091, 469] on img at bounding box center [1090, 469] width 19 height 19
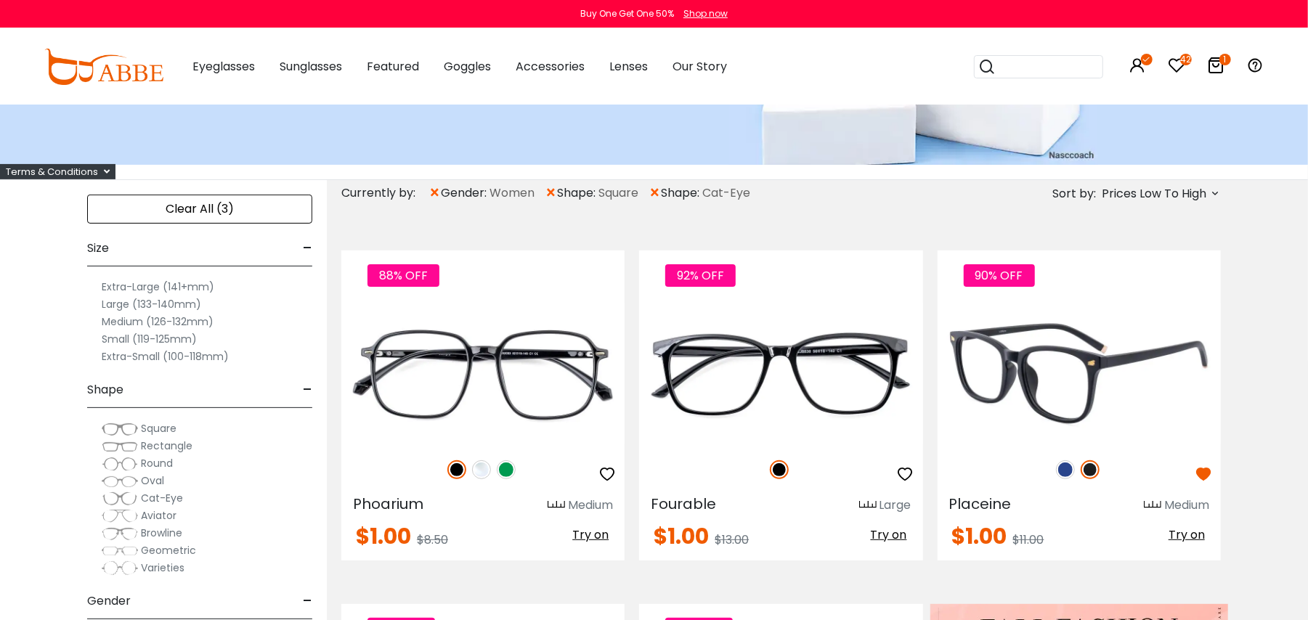
click at [1179, 529] on span "Try on" at bounding box center [1187, 535] width 36 height 17
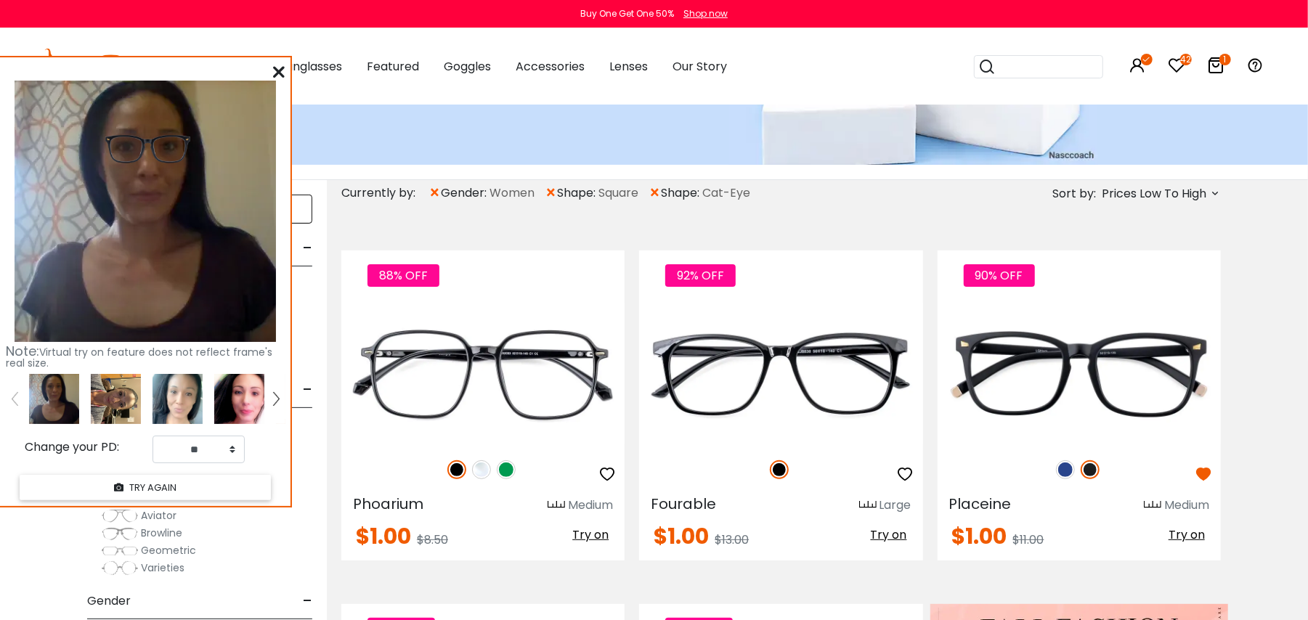
click at [189, 390] on img at bounding box center [178, 399] width 50 height 50
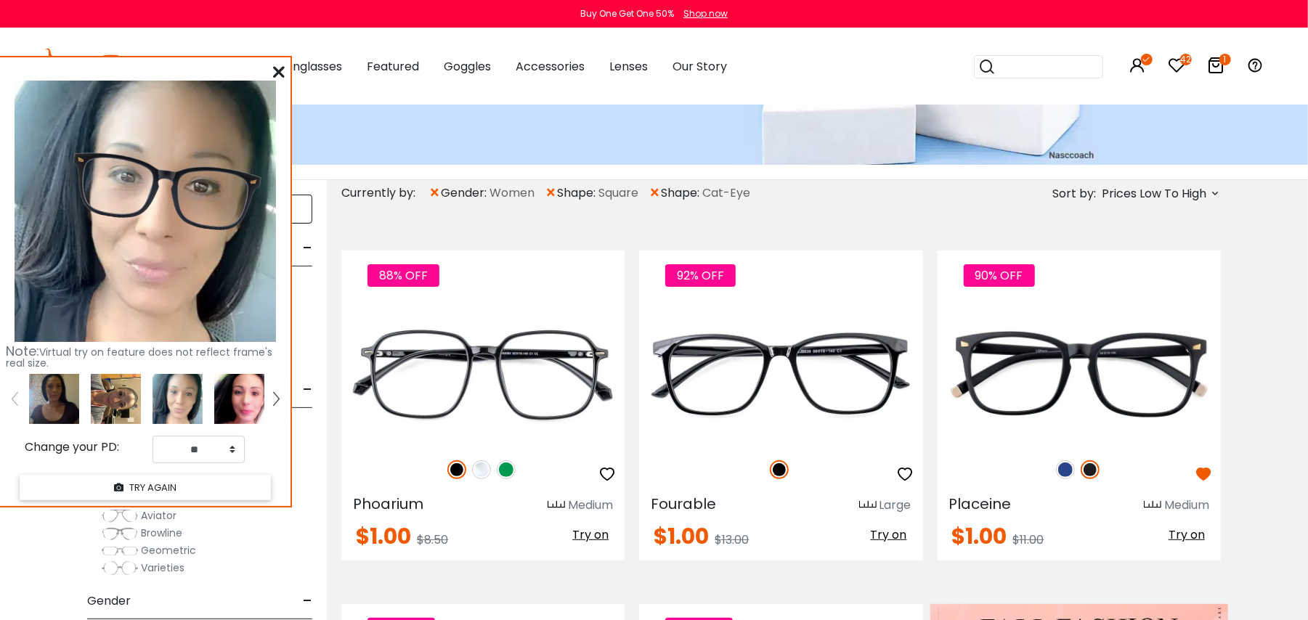
click at [242, 394] on img at bounding box center [239, 399] width 50 height 50
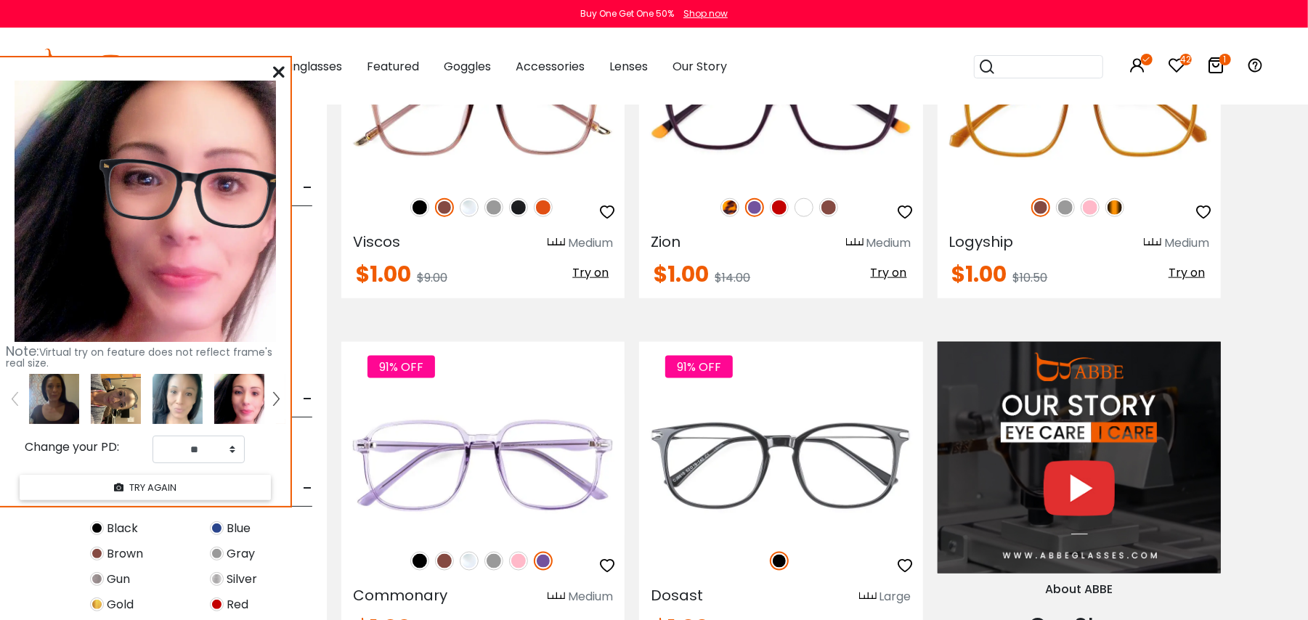
scroll to position [1028, 0]
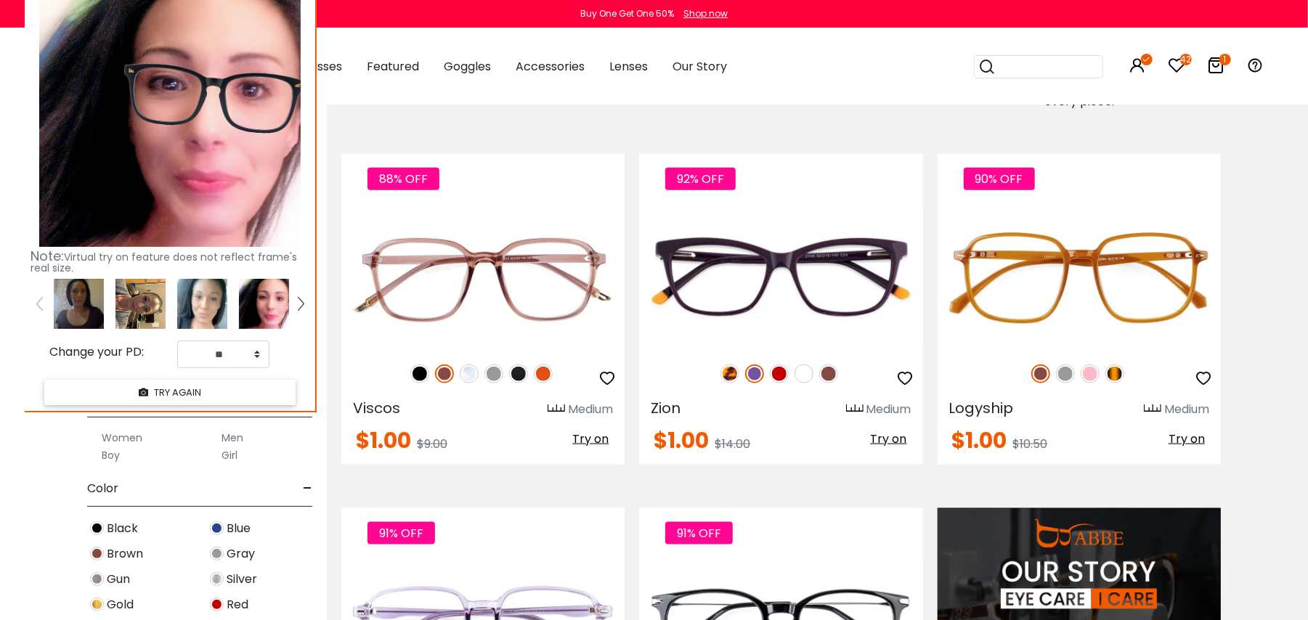
drag, startPoint x: 198, startPoint y: 59, endPoint x: 222, endPoint y: -36, distance: 98.3
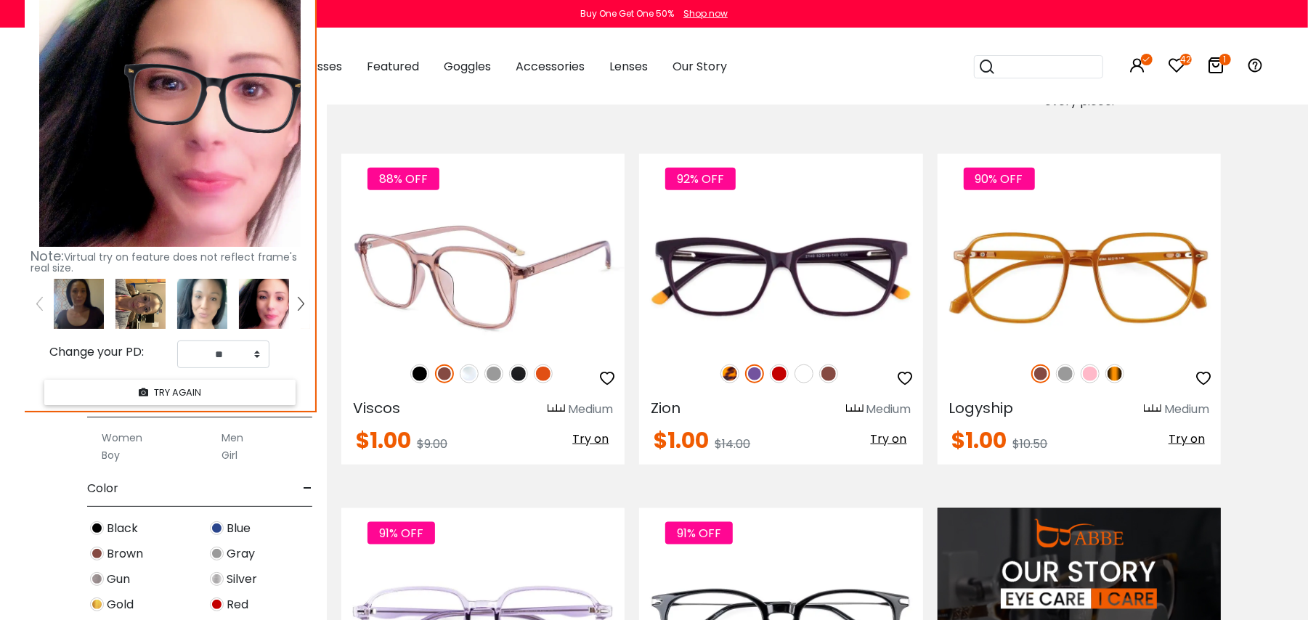
click at [423, 373] on img at bounding box center [419, 374] width 19 height 19
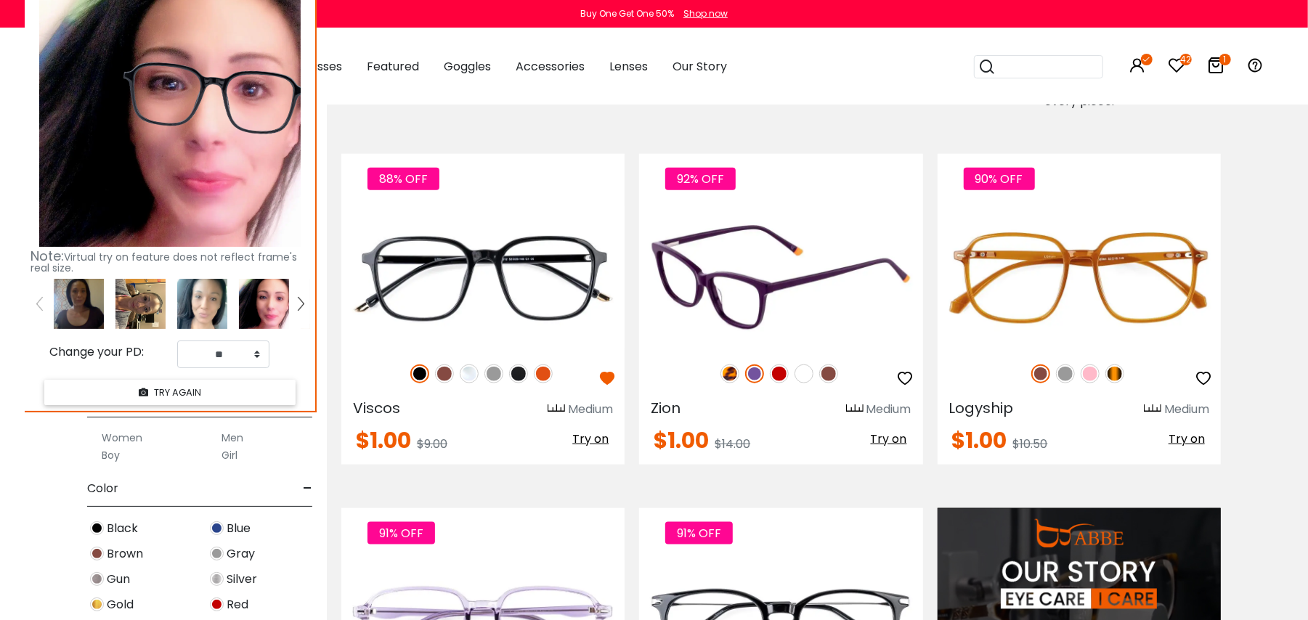
click at [829, 370] on img at bounding box center [828, 374] width 19 height 19
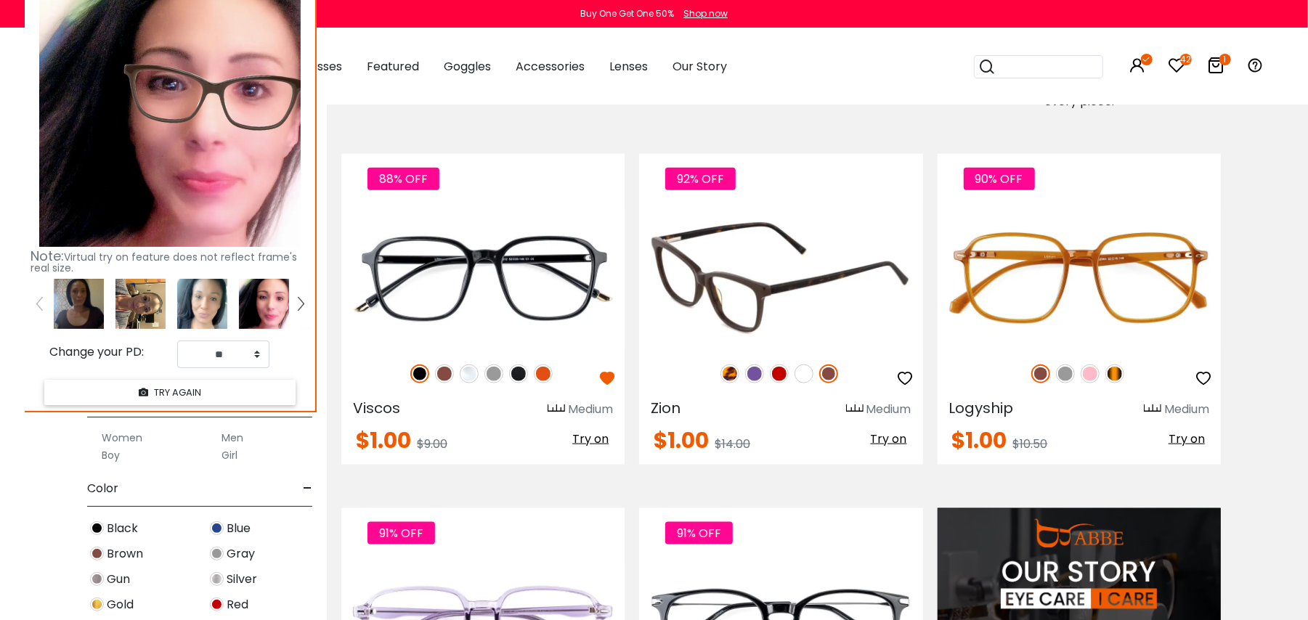
click at [893, 431] on span "Try on" at bounding box center [889, 439] width 36 height 17
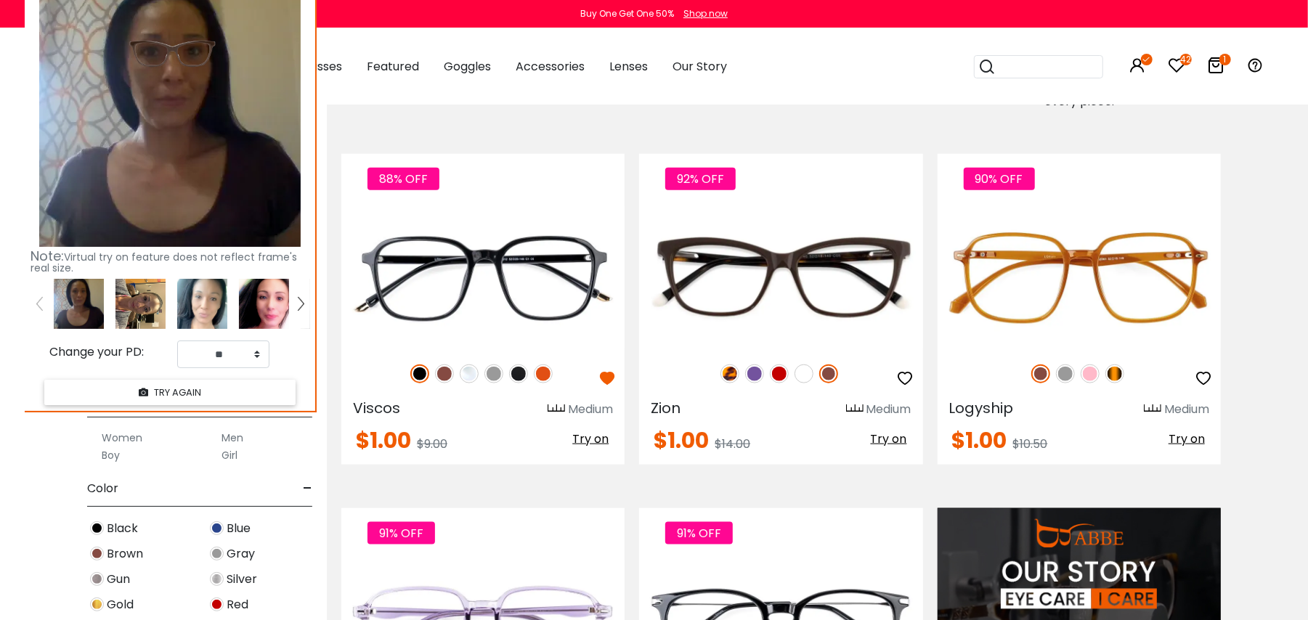
click at [259, 276] on div "Note: Virtual try on feature does not reflect frame's real size. Change your PD…" at bounding box center [170, 186] width 290 height 449
click at [262, 304] on img at bounding box center [264, 304] width 50 height 50
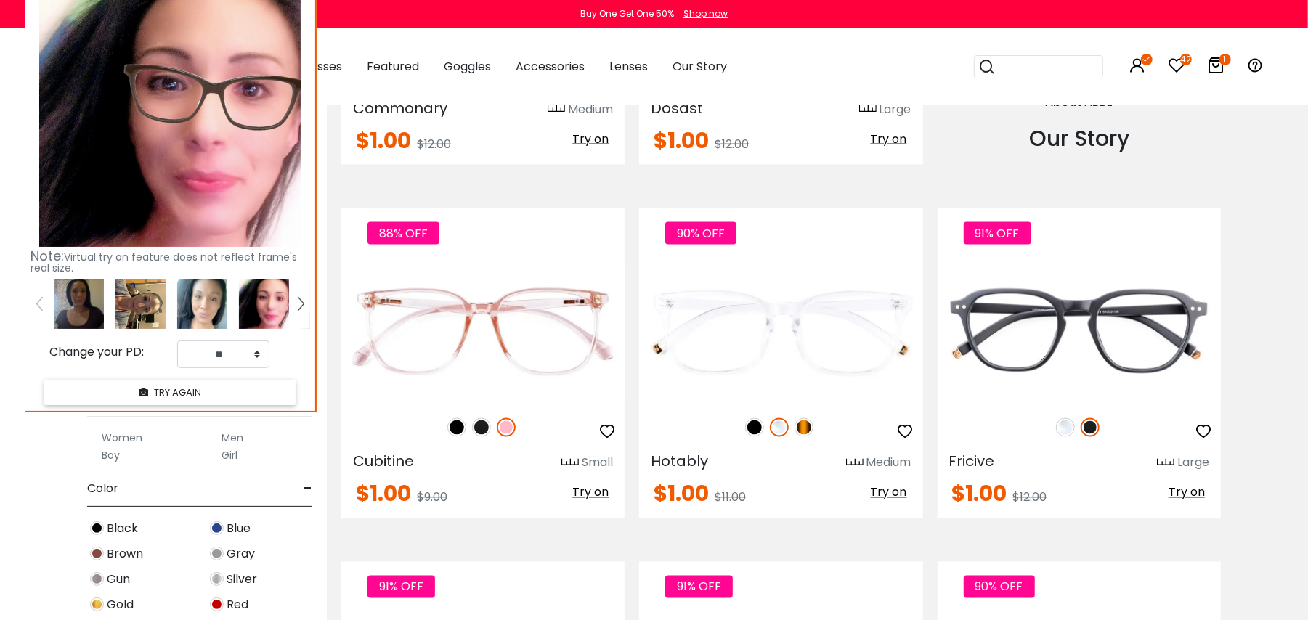
scroll to position [1779, 0]
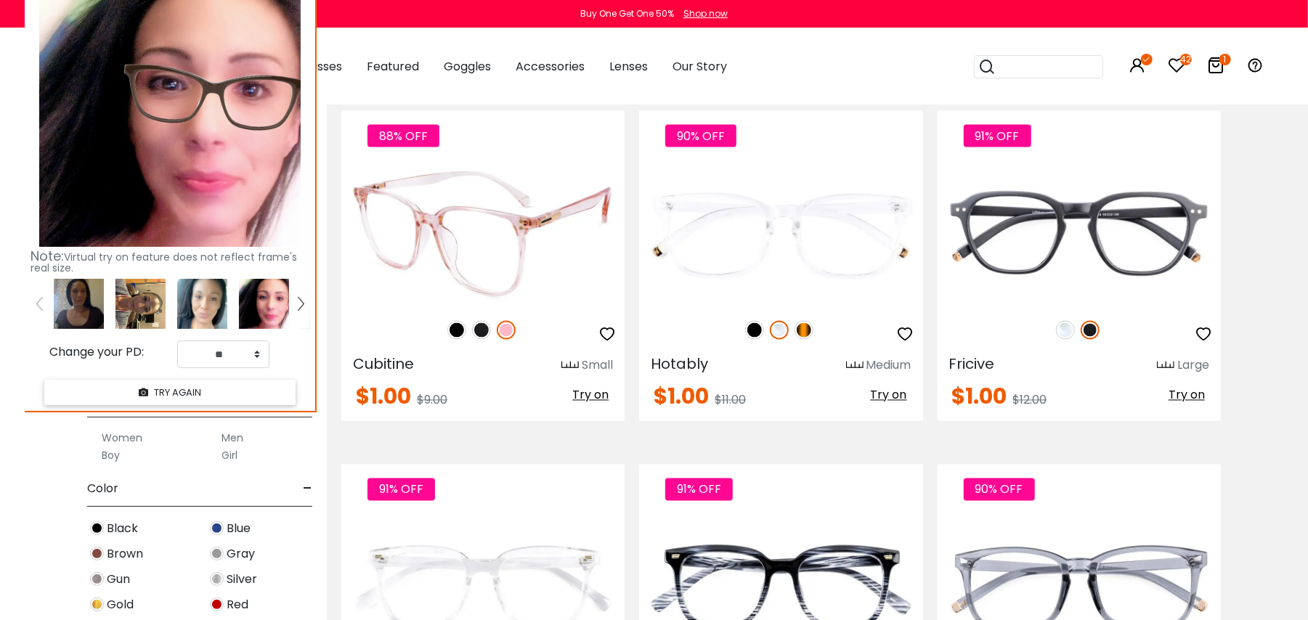
click at [457, 329] on img at bounding box center [456, 330] width 19 height 19
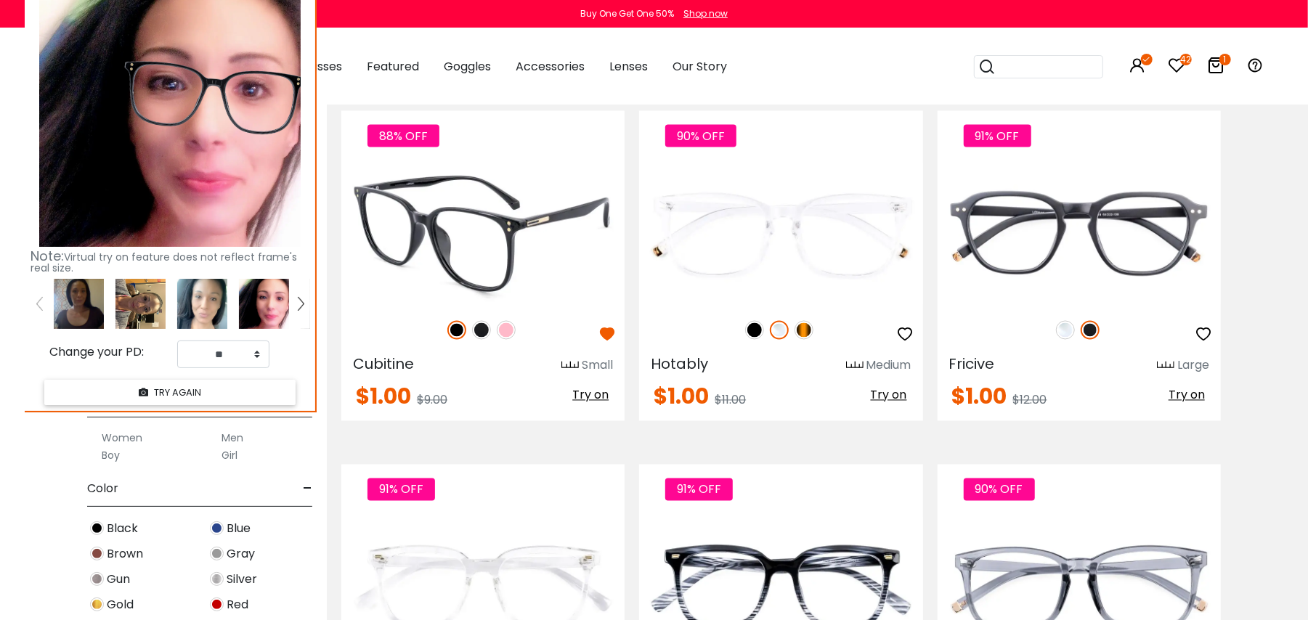
click at [482, 328] on img at bounding box center [481, 330] width 19 height 19
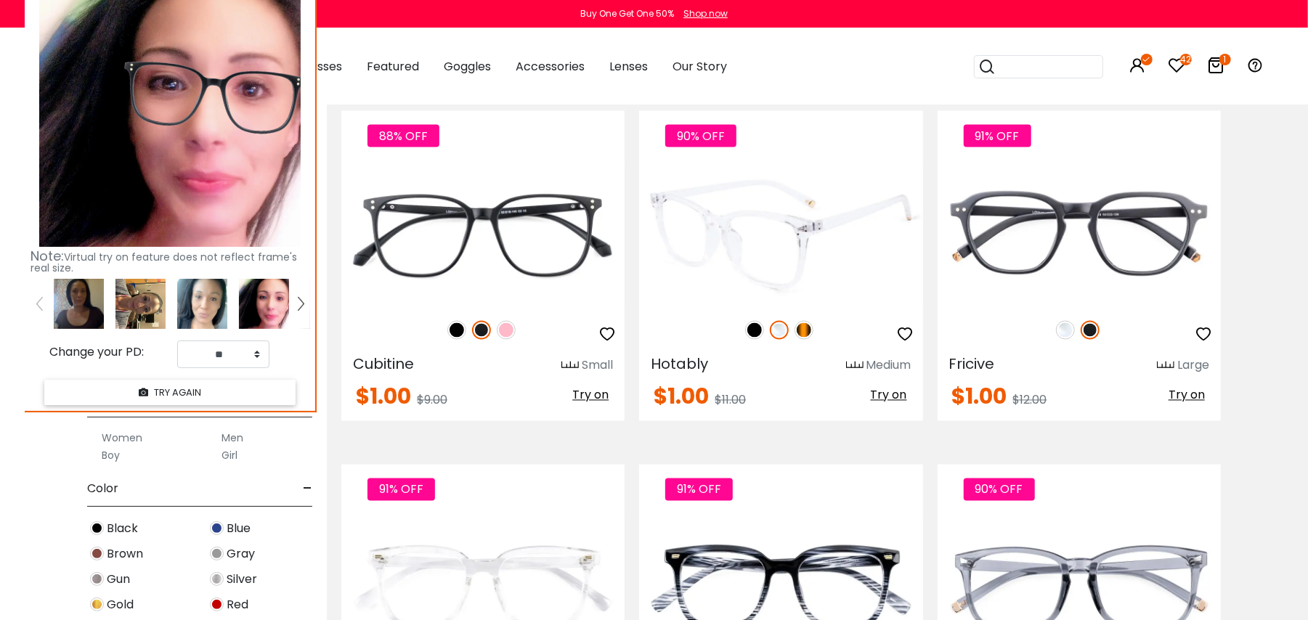
click at [757, 321] on img at bounding box center [754, 330] width 19 height 19
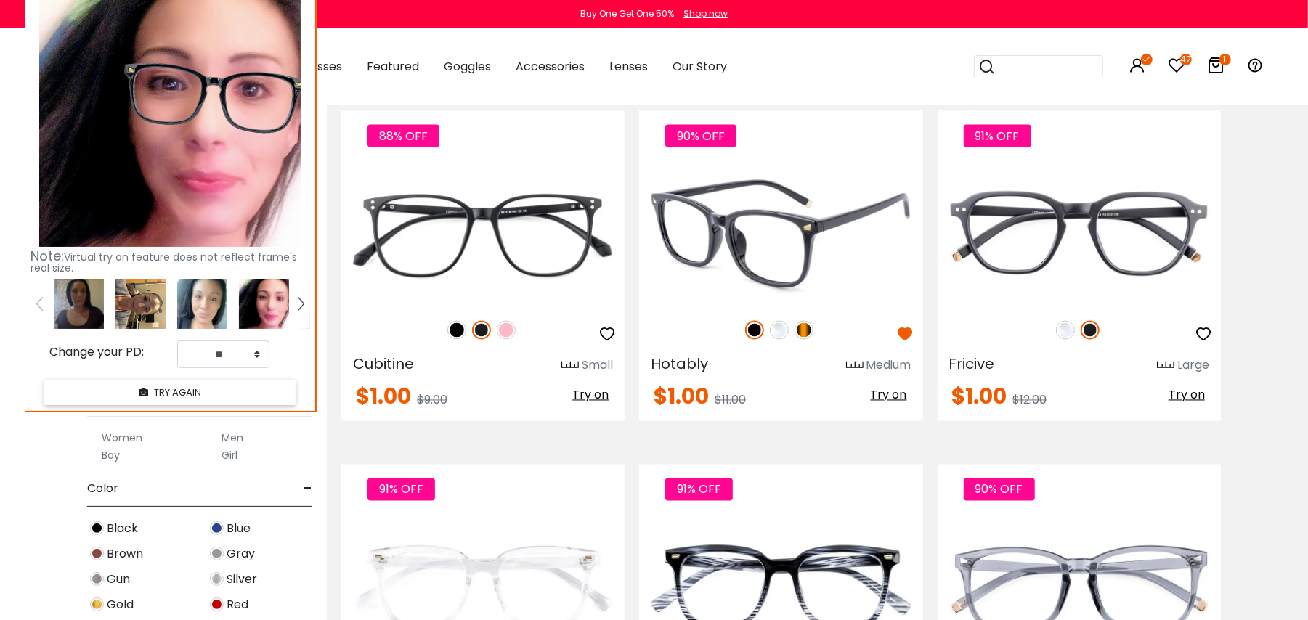
click at [884, 393] on span "Try on" at bounding box center [889, 395] width 36 height 17
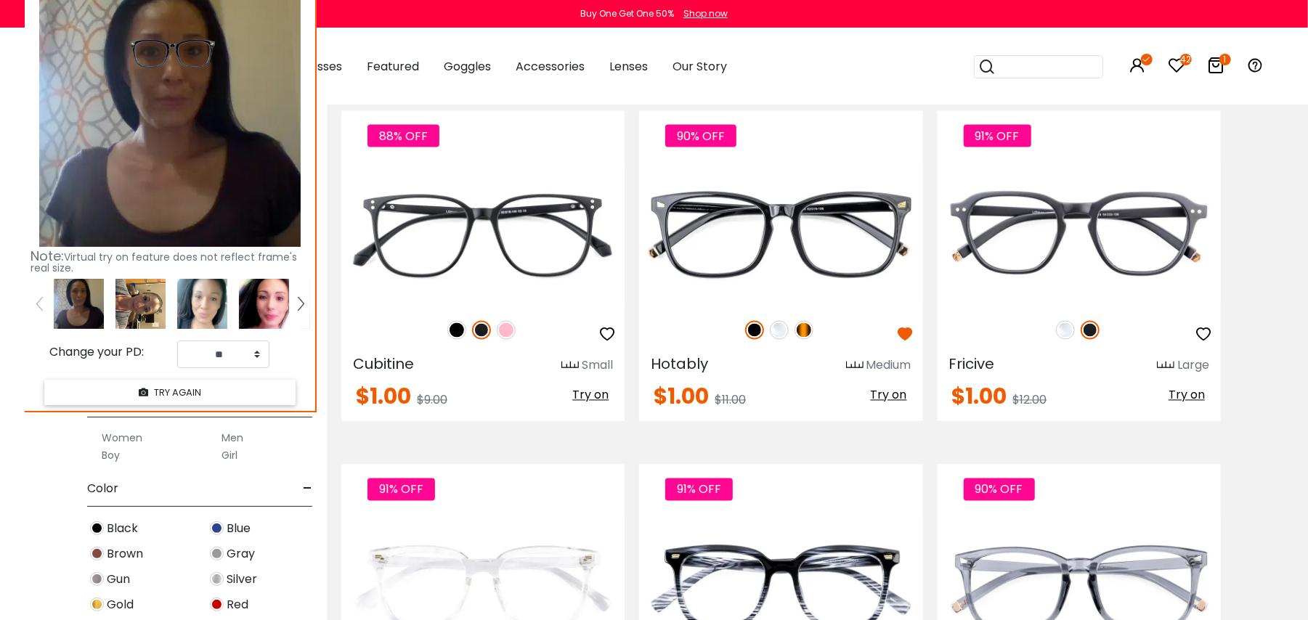
click at [250, 283] on img at bounding box center [264, 304] width 50 height 50
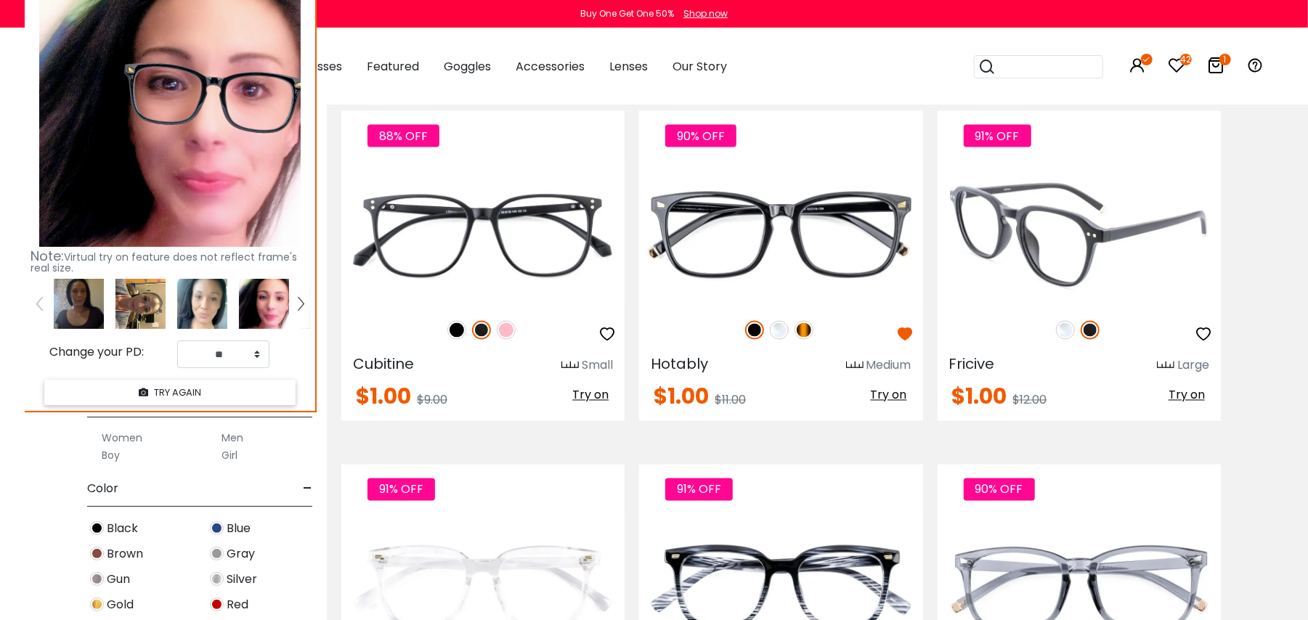
click at [1191, 393] on span "Try on" at bounding box center [1187, 395] width 36 height 17
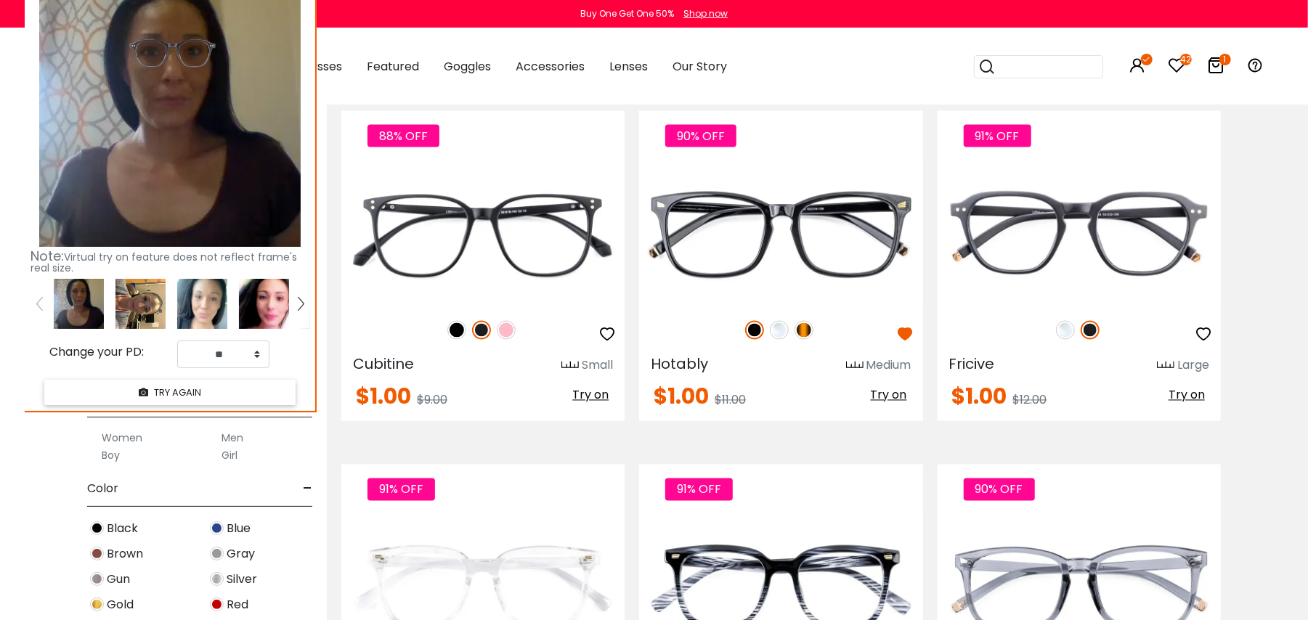
click at [259, 300] on img at bounding box center [264, 304] width 50 height 50
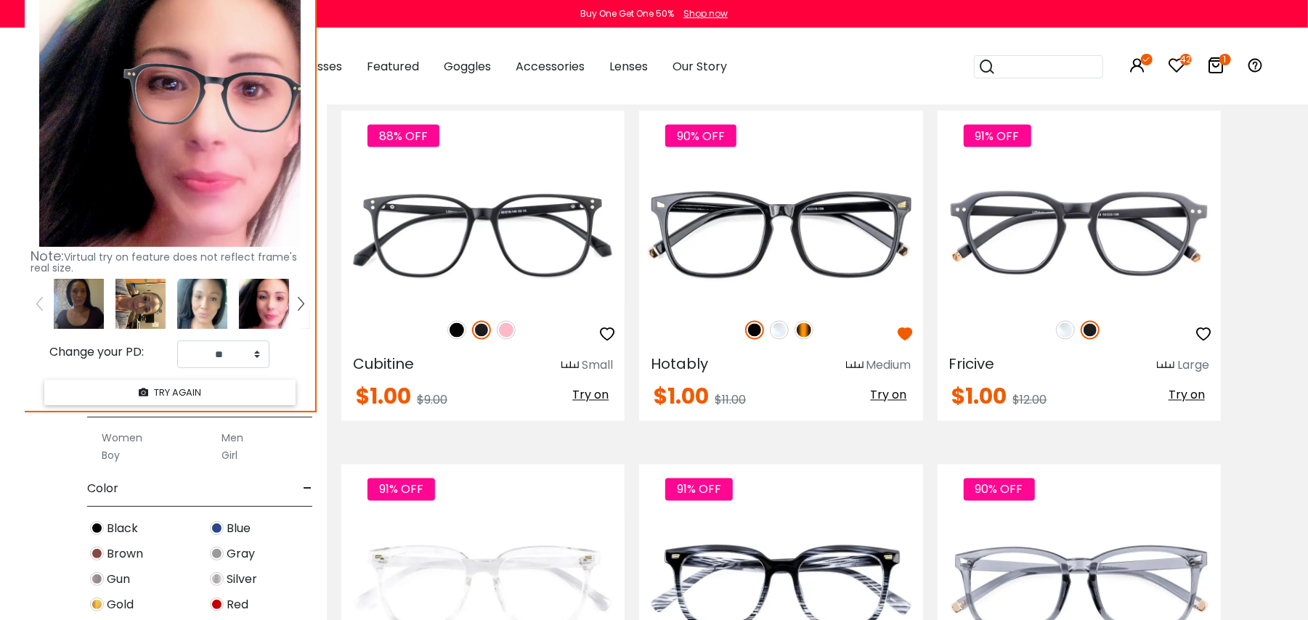
click at [206, 291] on img at bounding box center [202, 304] width 50 height 50
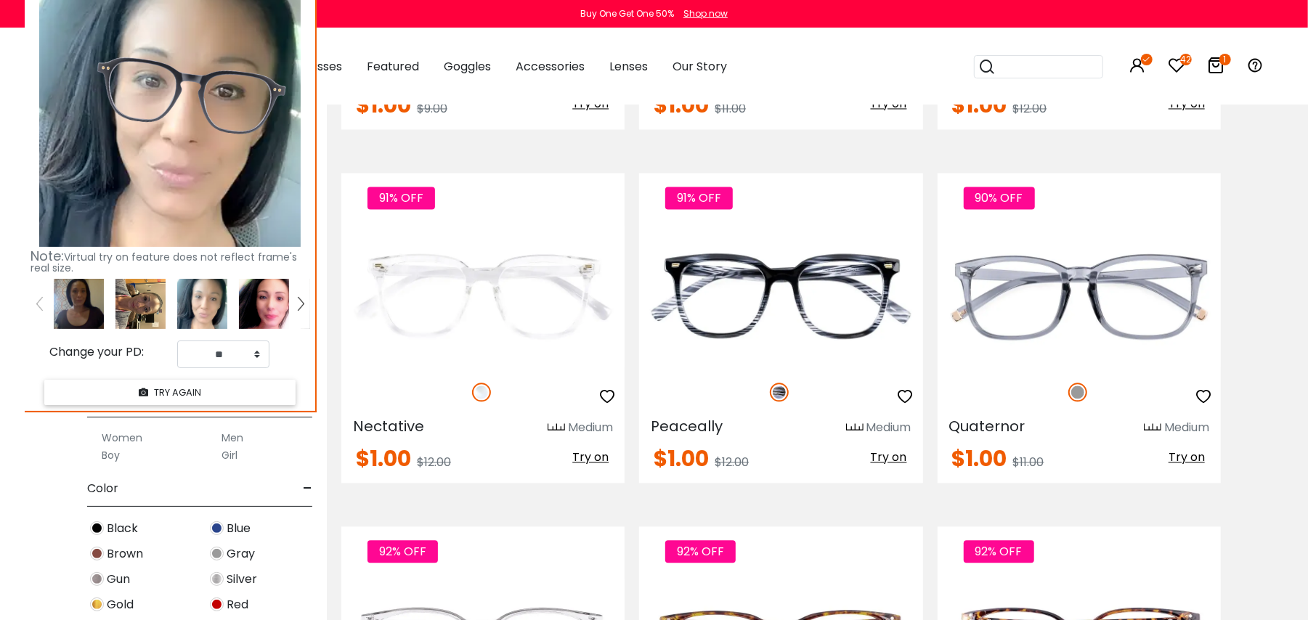
scroll to position [2086, 0]
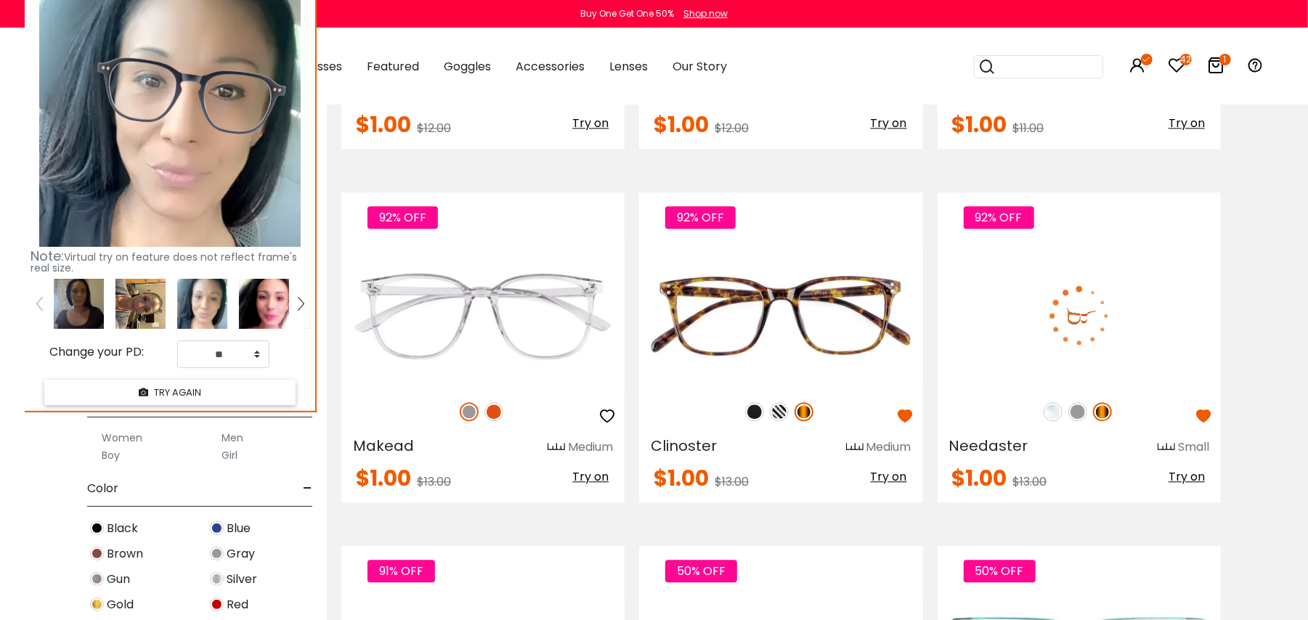
click at [1073, 416] on img at bounding box center [1077, 411] width 19 height 19
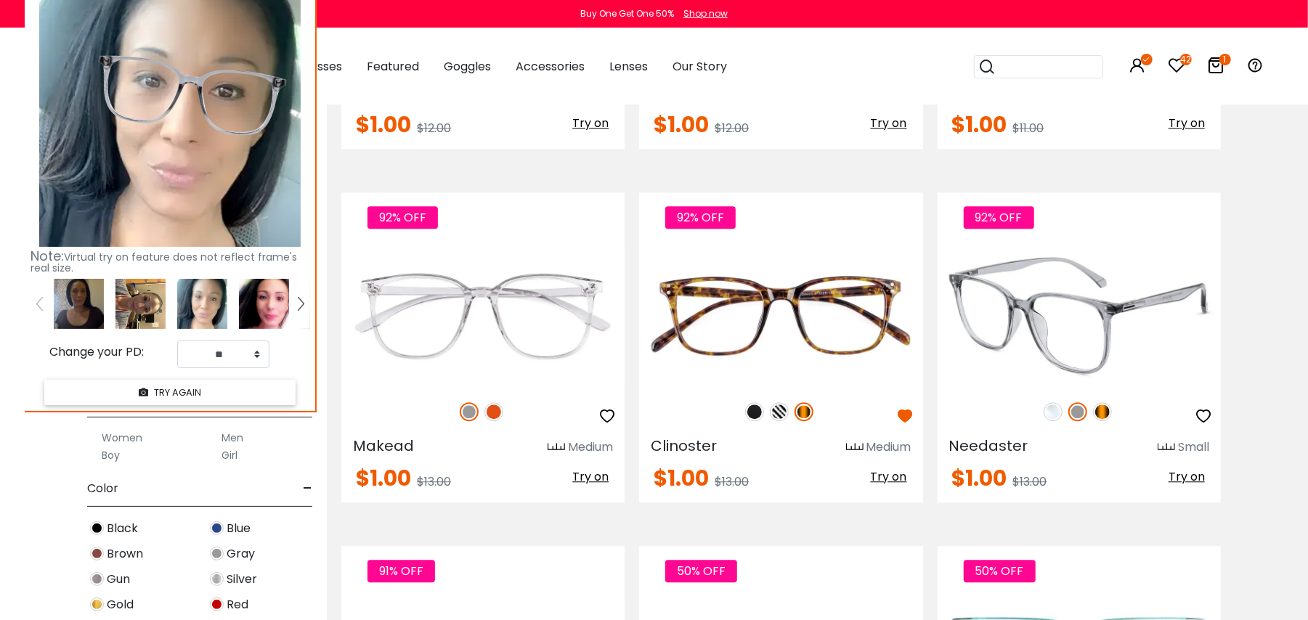
click at [1100, 410] on img at bounding box center [1102, 411] width 19 height 19
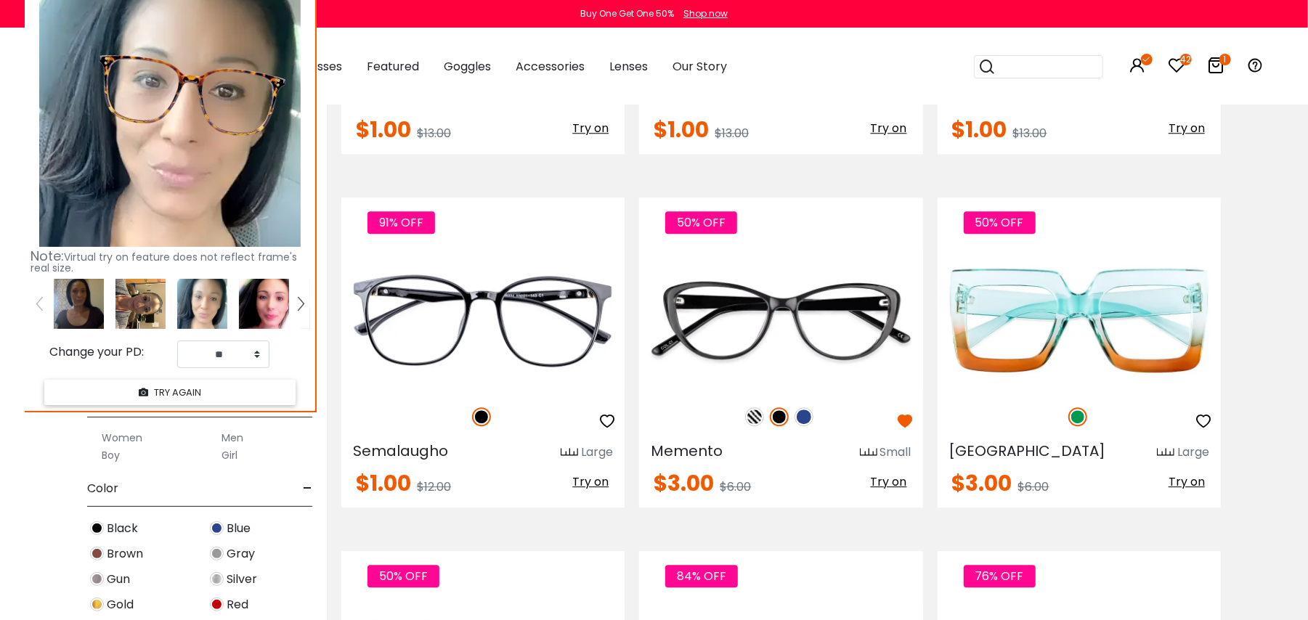
scroll to position [2767, 0]
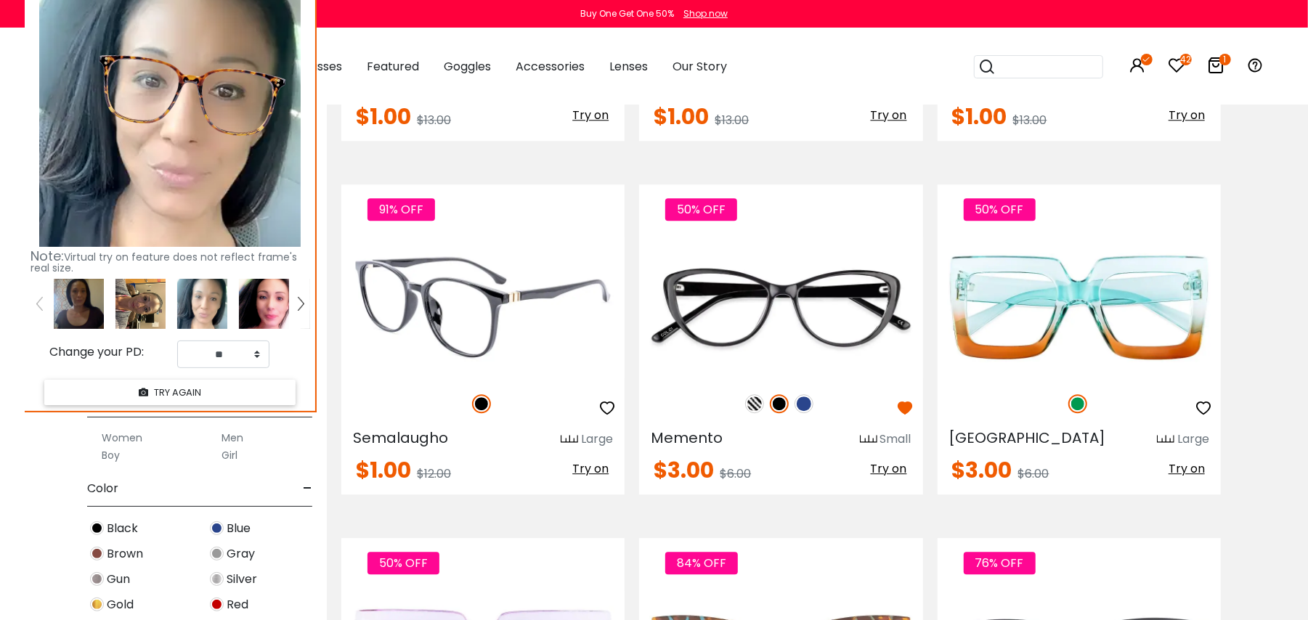
click at [474, 405] on img at bounding box center [481, 403] width 19 height 19
click at [480, 399] on img at bounding box center [481, 403] width 19 height 19
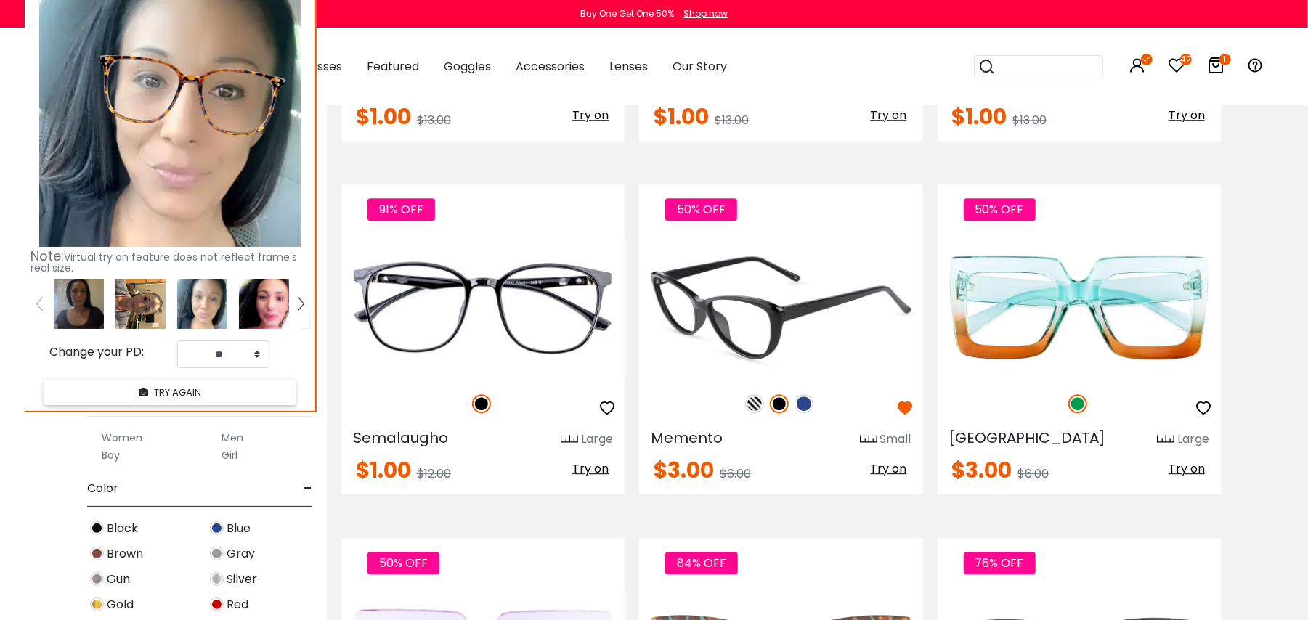
click at [806, 402] on img at bounding box center [804, 403] width 19 height 19
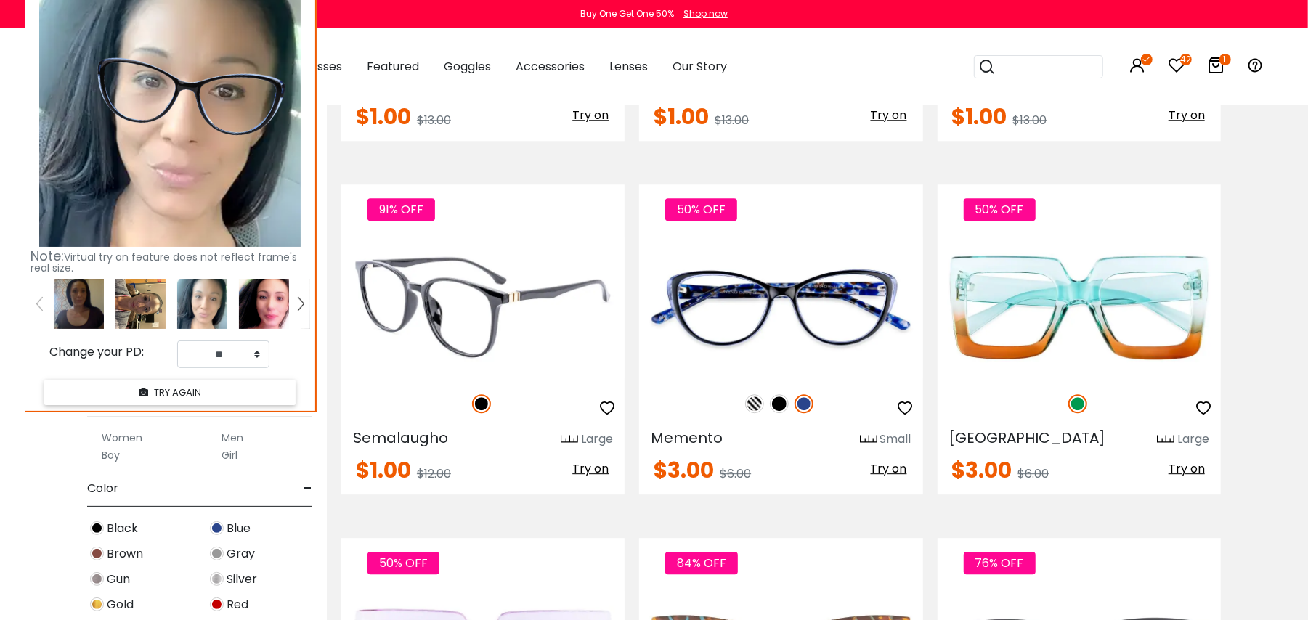
click at [480, 401] on img at bounding box center [481, 403] width 19 height 19
click at [480, 404] on img at bounding box center [481, 403] width 19 height 19
click at [587, 466] on span "Try on" at bounding box center [590, 468] width 36 height 17
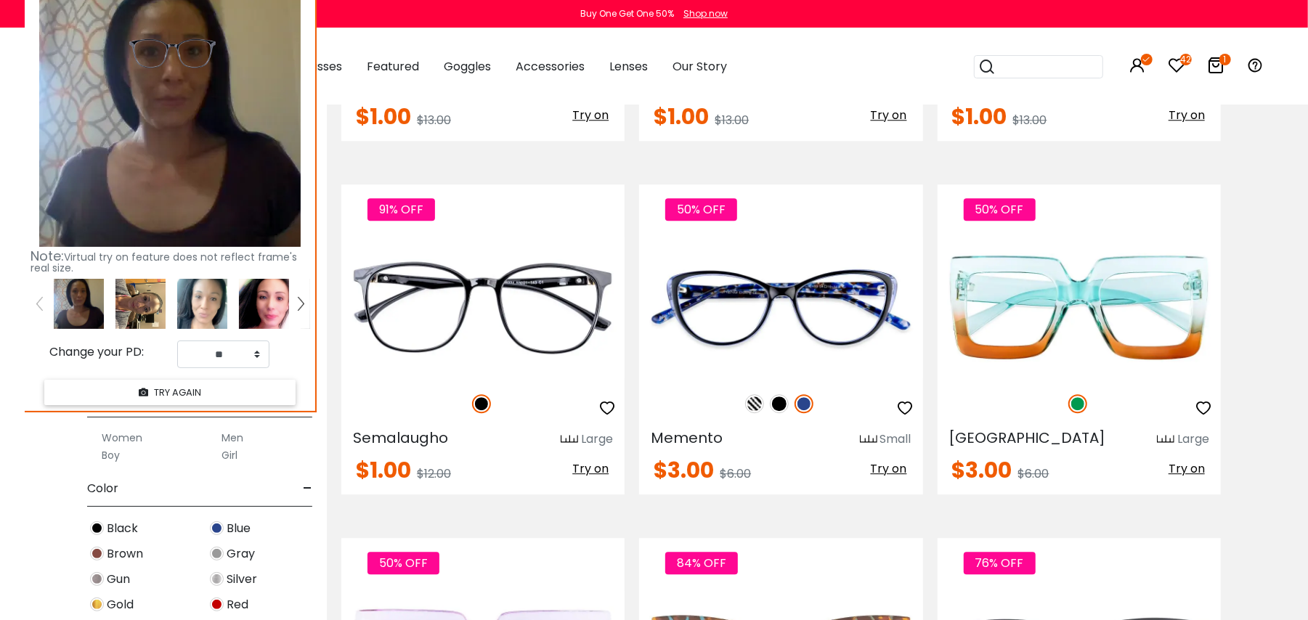
click at [254, 306] on img at bounding box center [264, 304] width 50 height 50
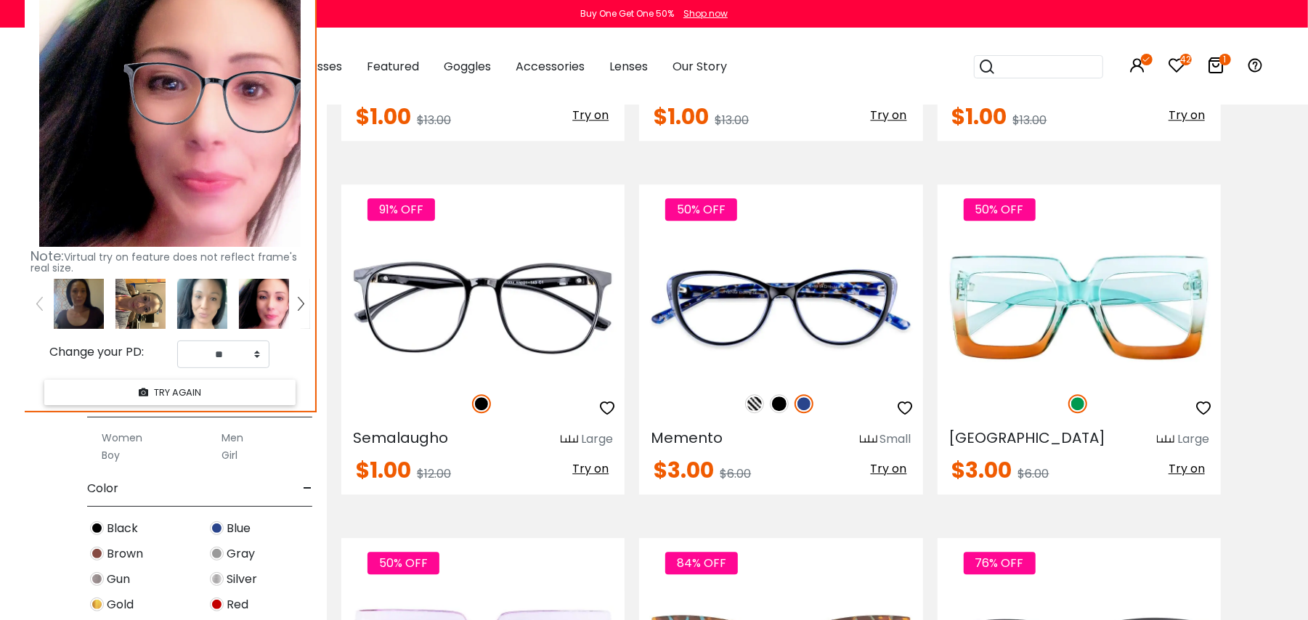
click at [207, 302] on img at bounding box center [202, 304] width 50 height 50
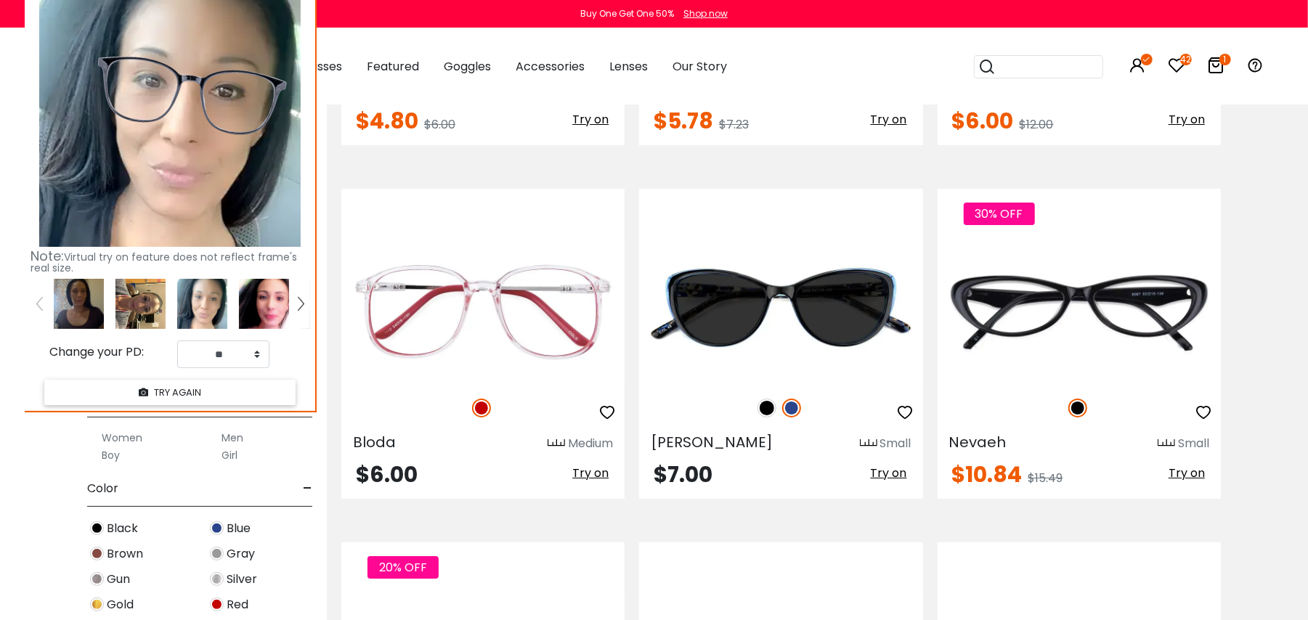
scroll to position [3936, 0]
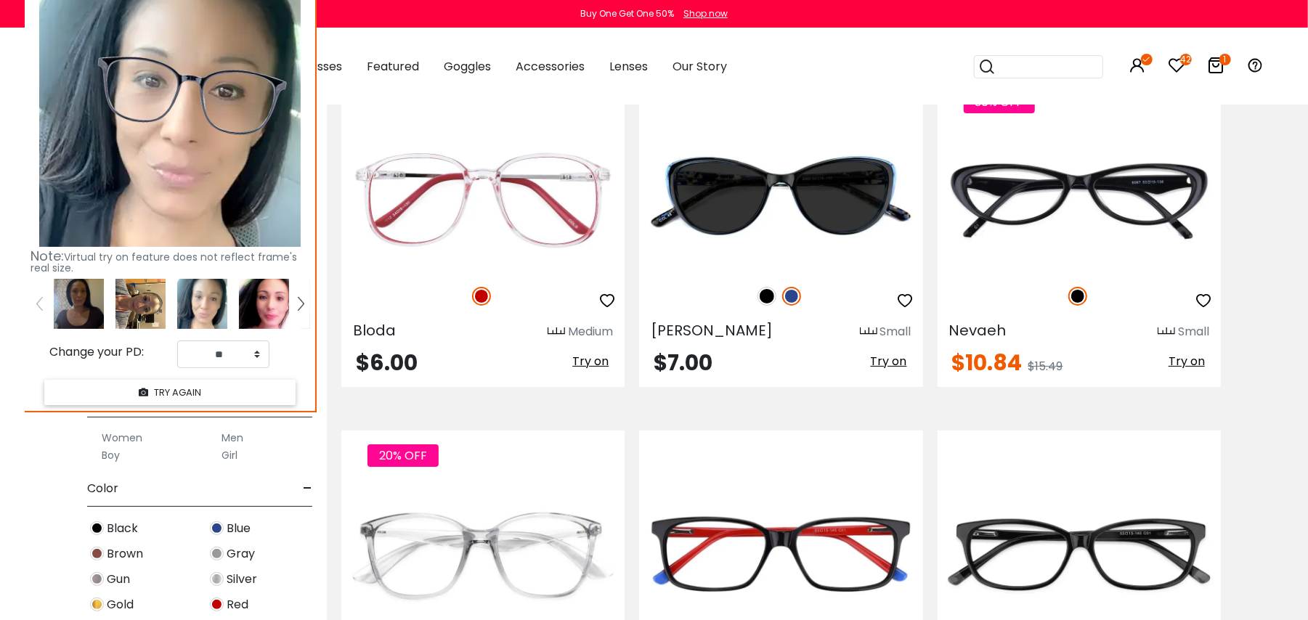
click at [1175, 64] on icon at bounding box center [1177, 65] width 17 height 17
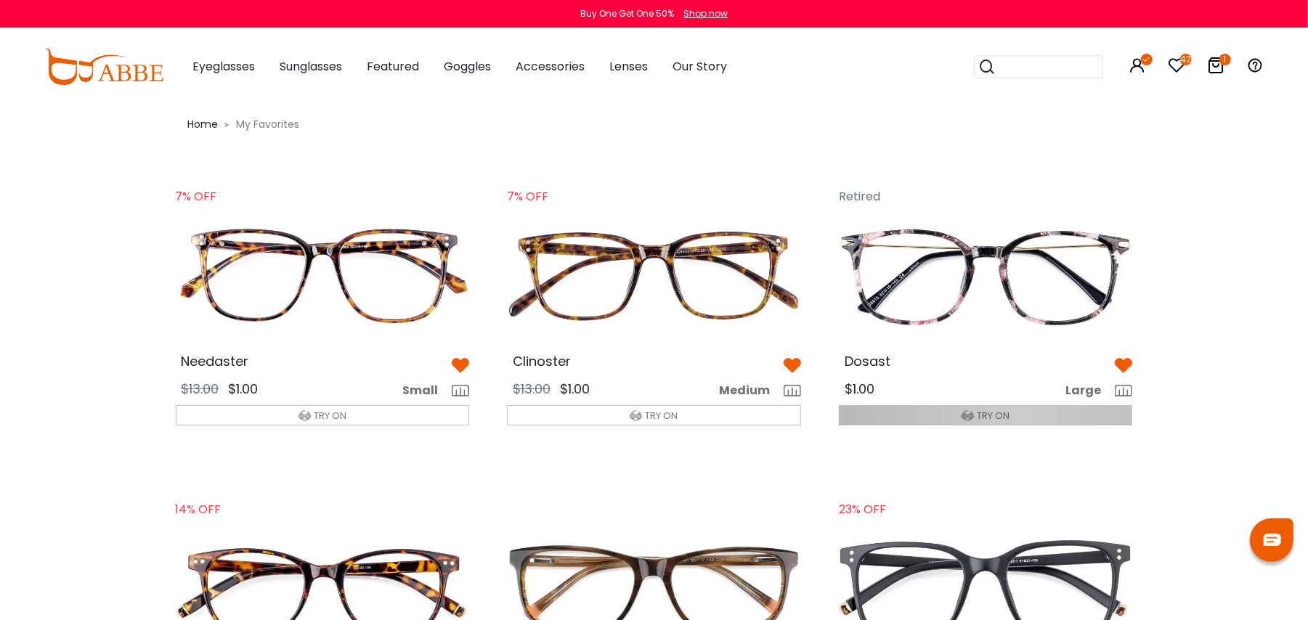
click at [1023, 413] on button "TRY ON" at bounding box center [986, 415] width 294 height 20
click at [962, 416] on img "button" at bounding box center [968, 416] width 12 height 12
click at [983, 285] on img at bounding box center [985, 276] width 317 height 158
click at [867, 357] on span "Dosast" at bounding box center [868, 361] width 46 height 18
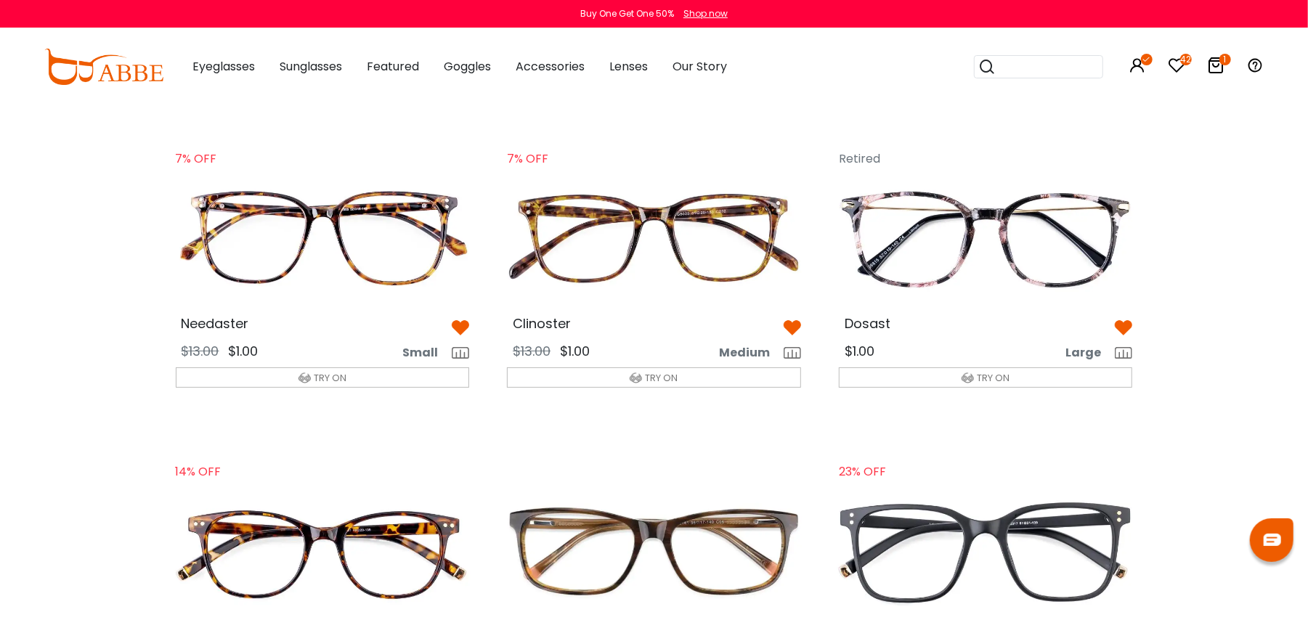
scroll to position [38, 0]
click at [1127, 320] on img at bounding box center [1123, 327] width 17 height 17
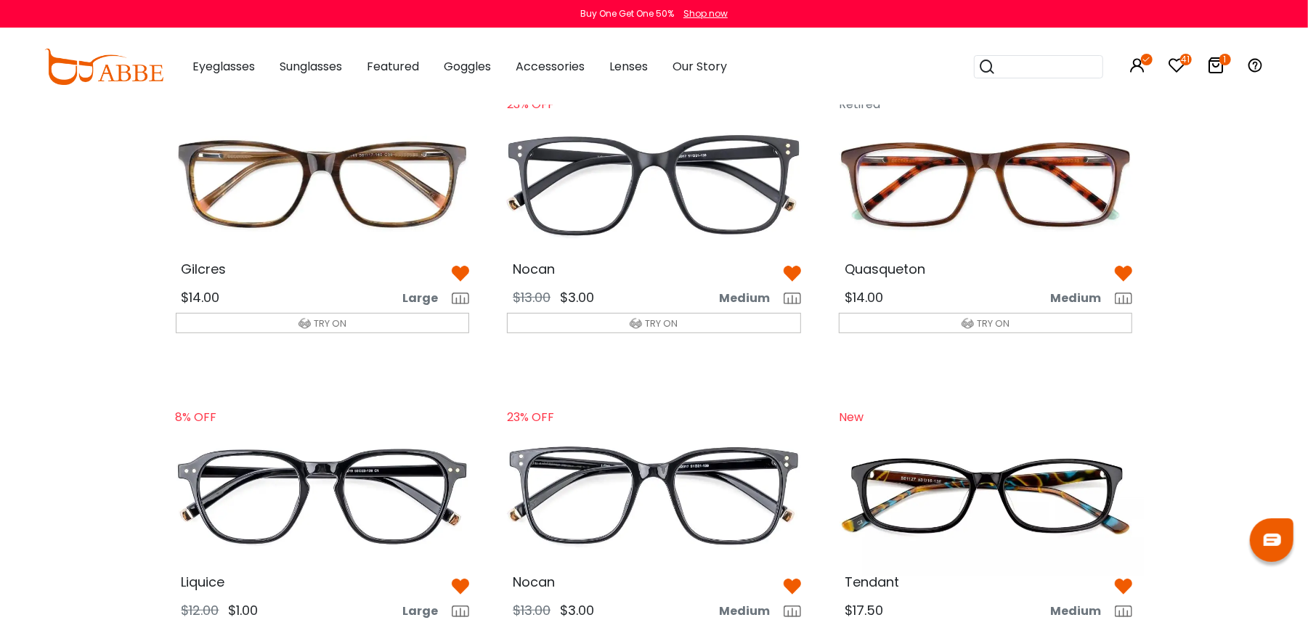
scroll to position [465, 0]
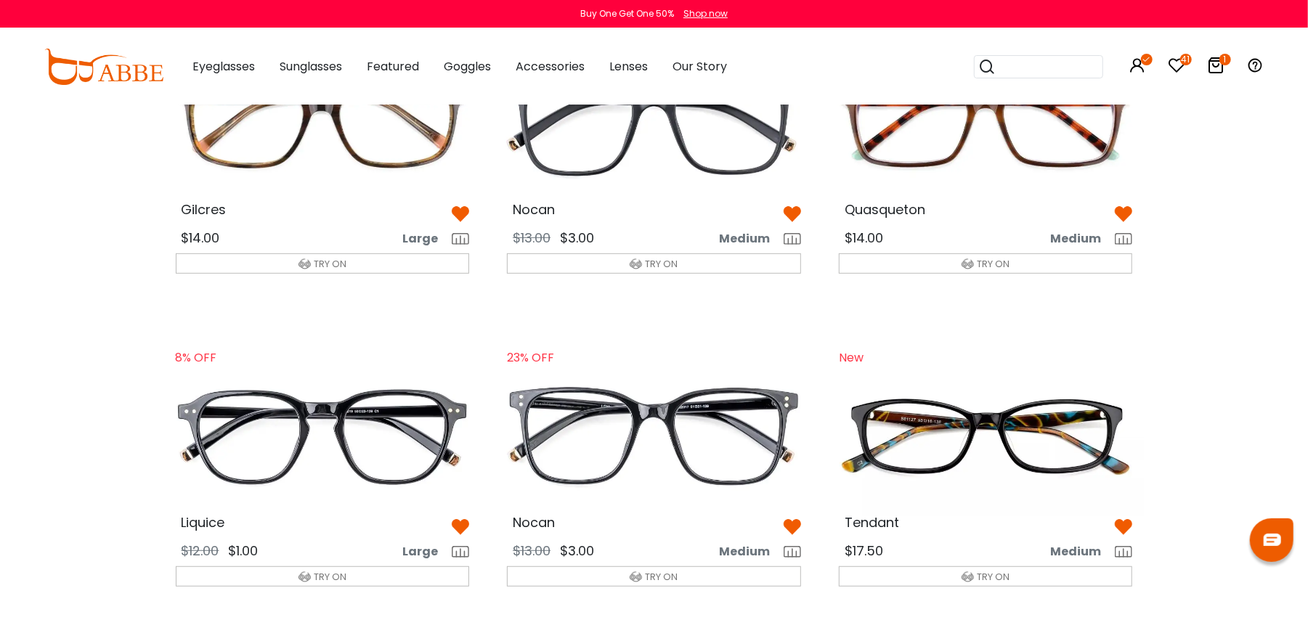
click at [460, 209] on img at bounding box center [460, 214] width 17 height 17
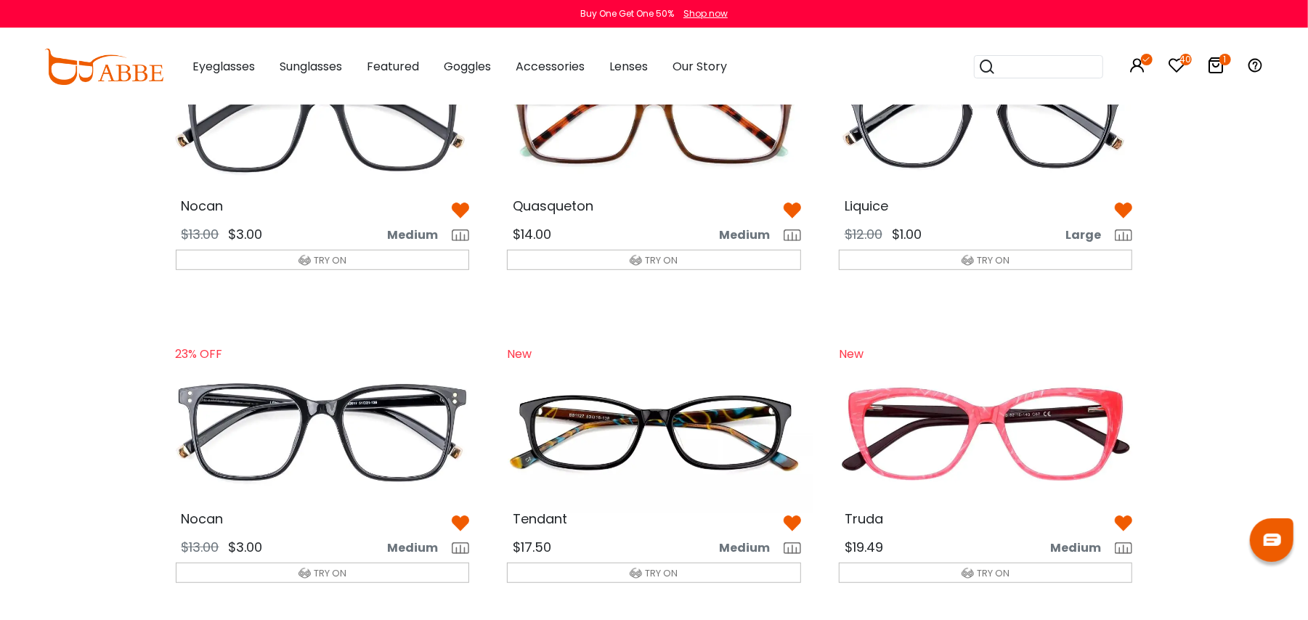
click at [789, 209] on img at bounding box center [792, 210] width 17 height 17
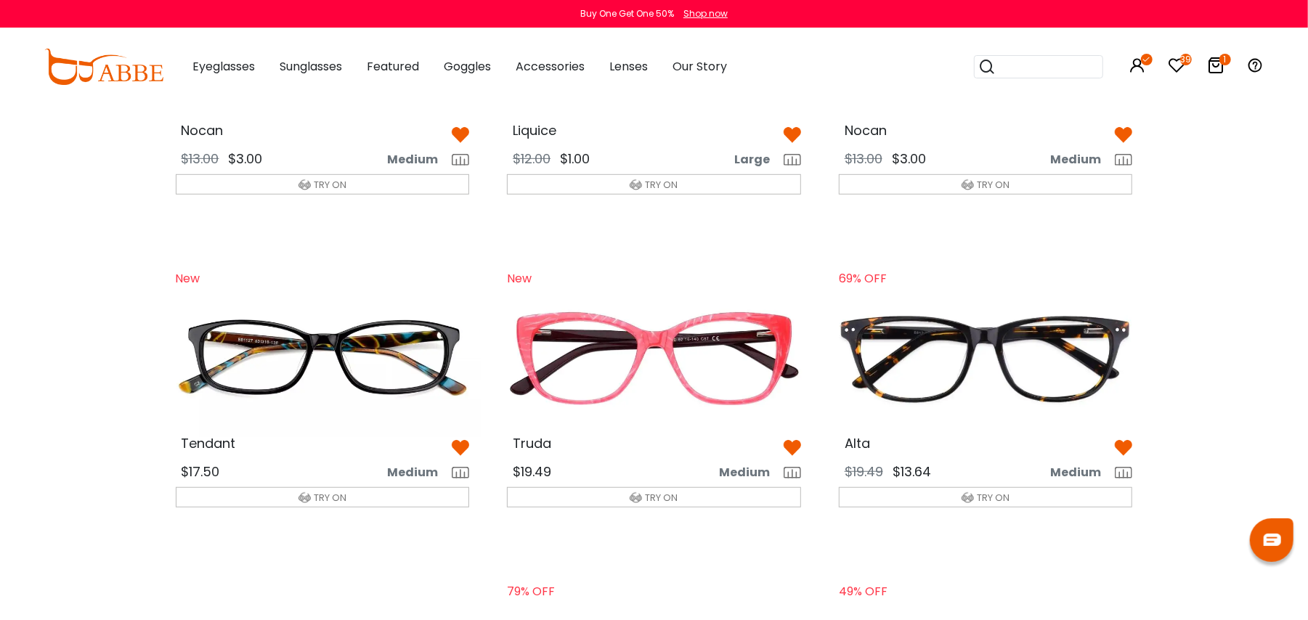
scroll to position [572, 0]
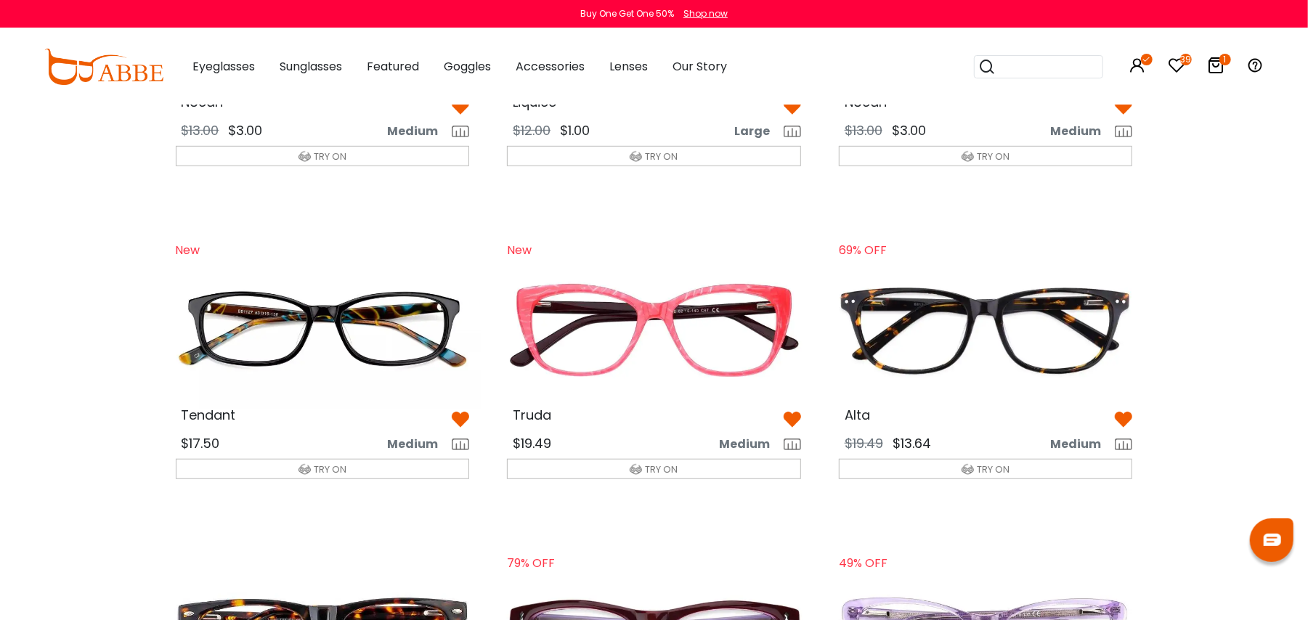
click at [790, 419] on img at bounding box center [792, 419] width 17 height 17
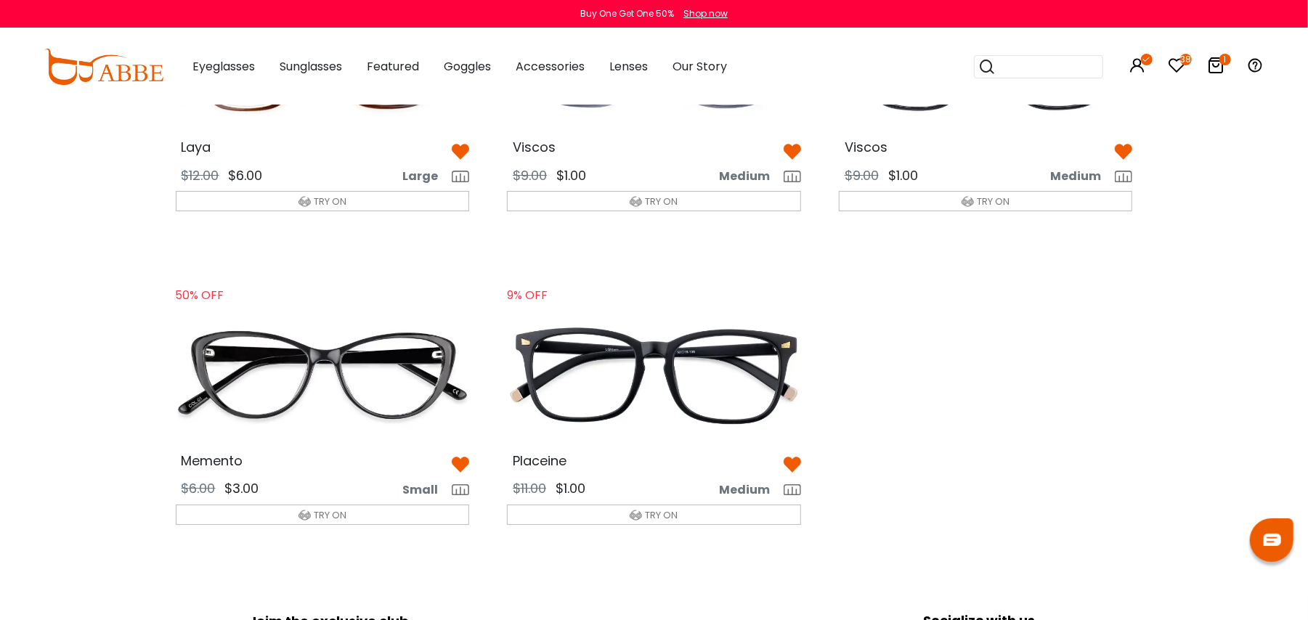
scroll to position [3662, 0]
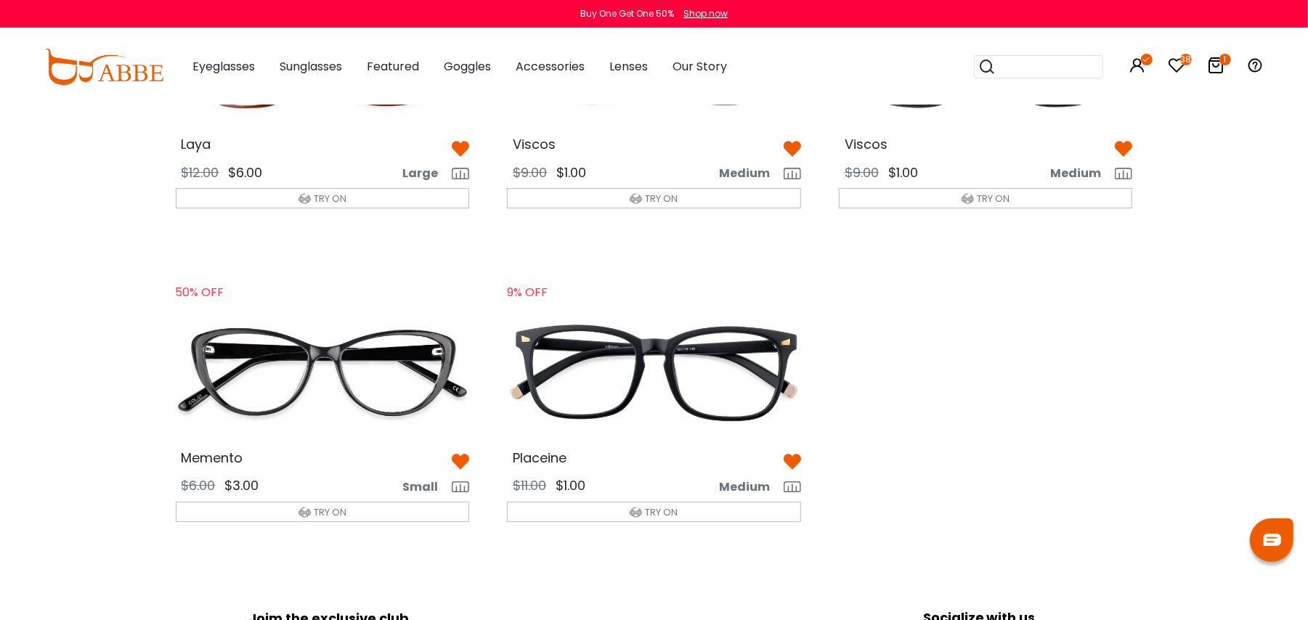
click at [658, 518] on span "TRY ON" at bounding box center [661, 512] width 33 height 14
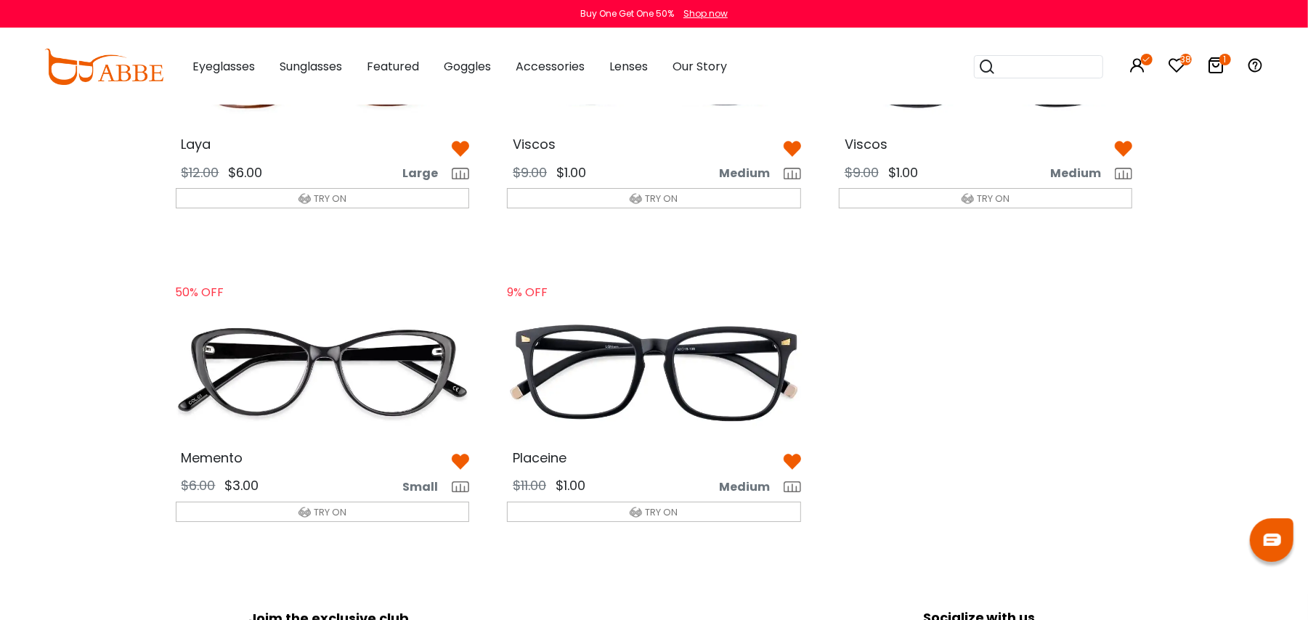
click at [632, 410] on img at bounding box center [653, 372] width 317 height 158
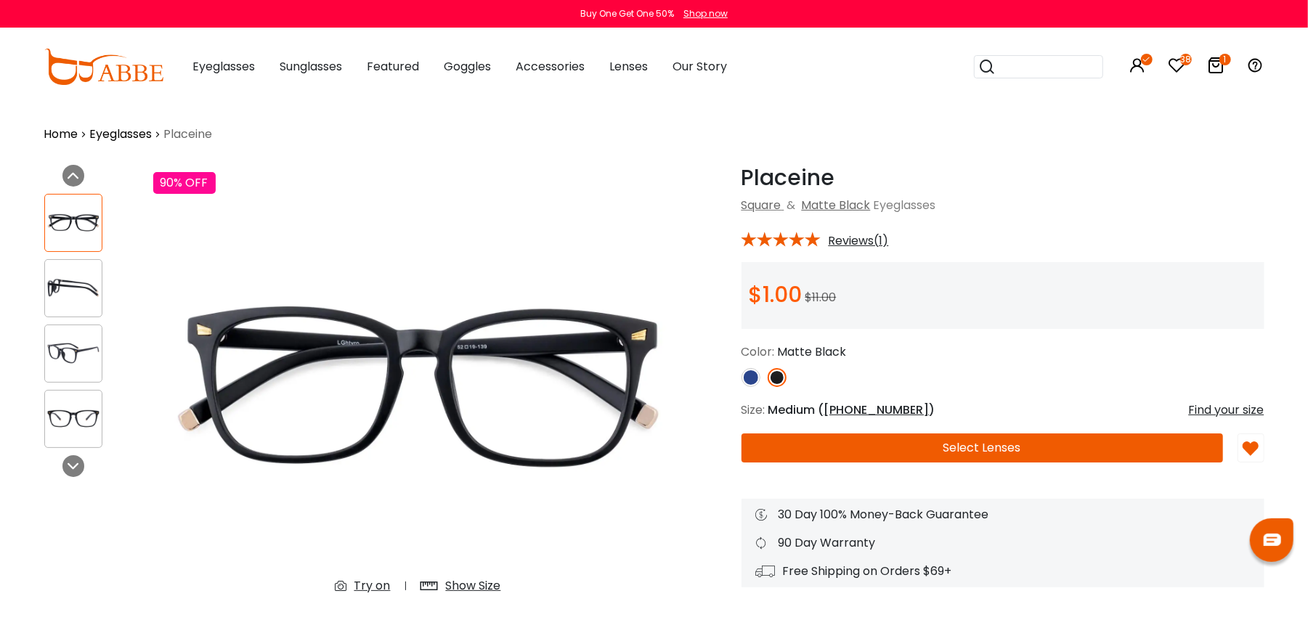
click at [379, 585] on div "Try on" at bounding box center [372, 585] width 36 height 17
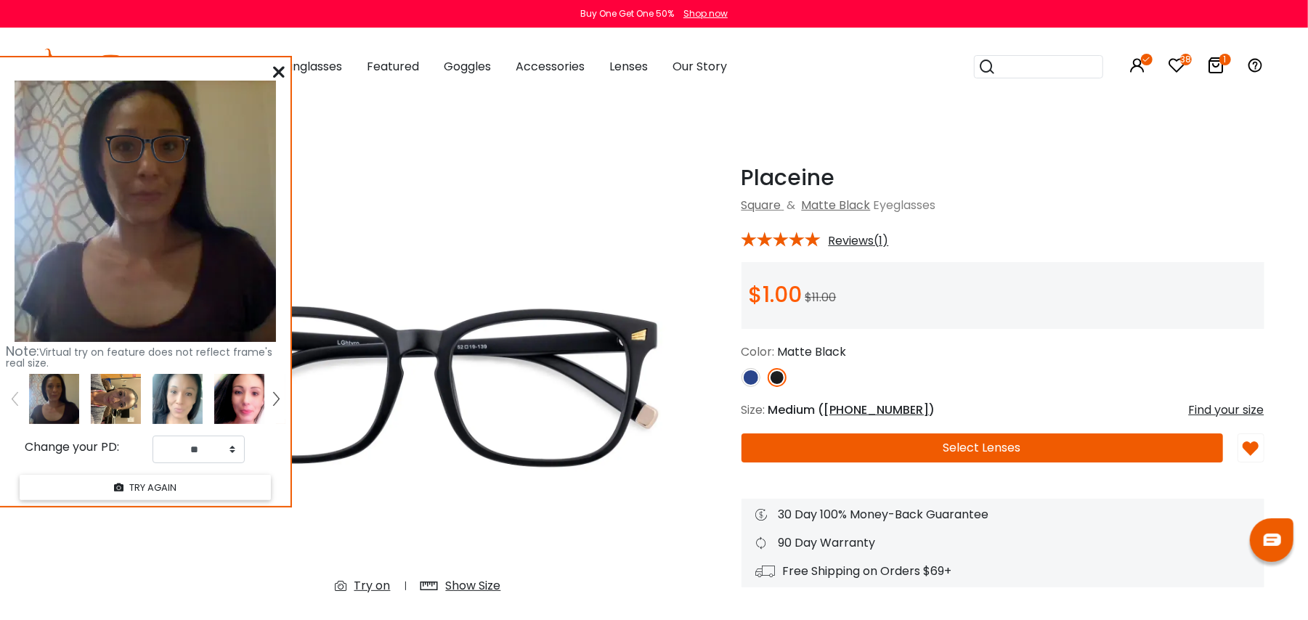
click at [242, 405] on img at bounding box center [239, 399] width 50 height 50
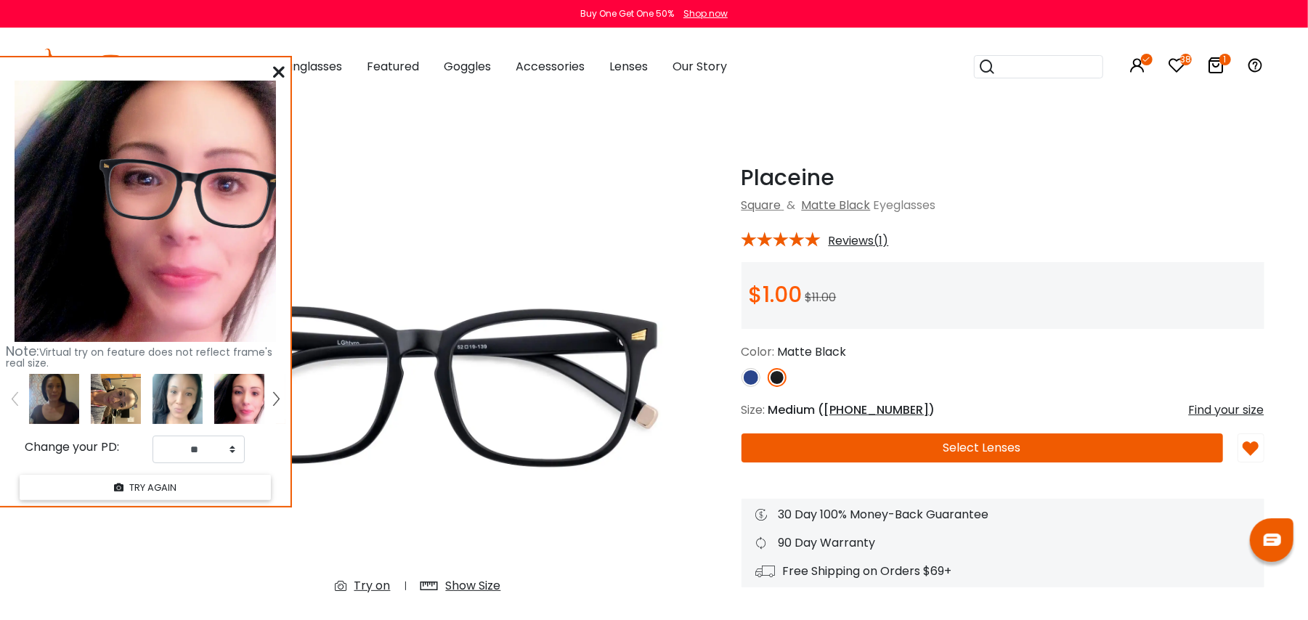
click at [192, 397] on img at bounding box center [178, 399] width 50 height 50
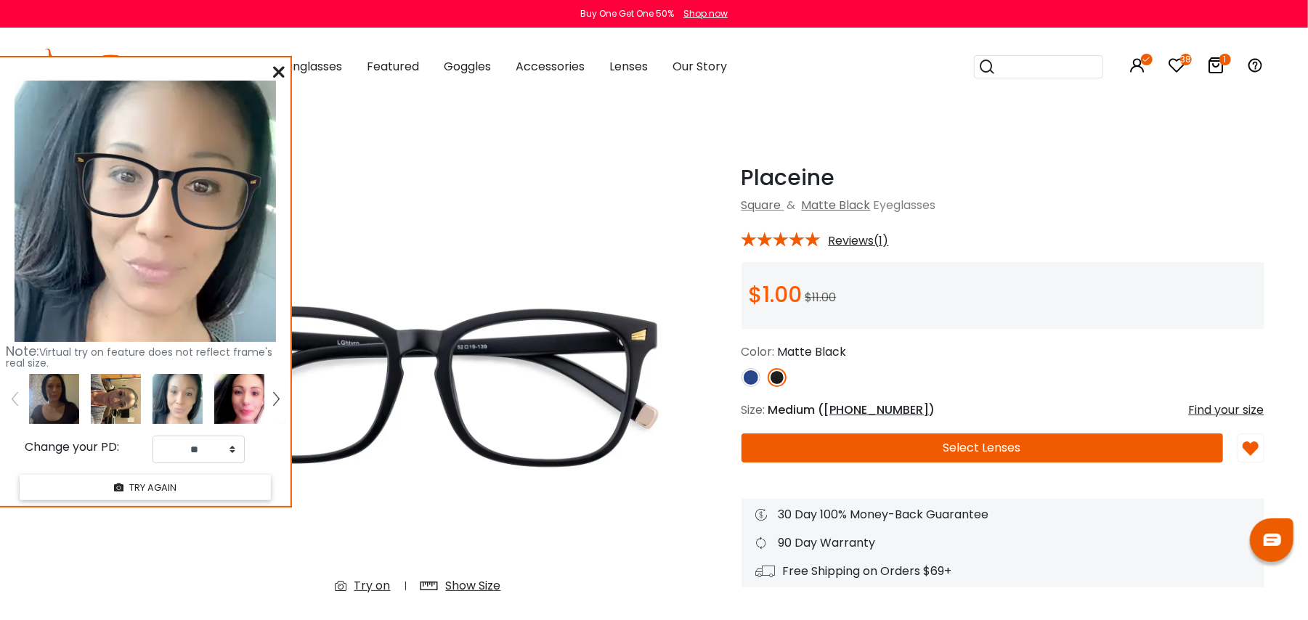
click at [236, 404] on img at bounding box center [239, 399] width 50 height 50
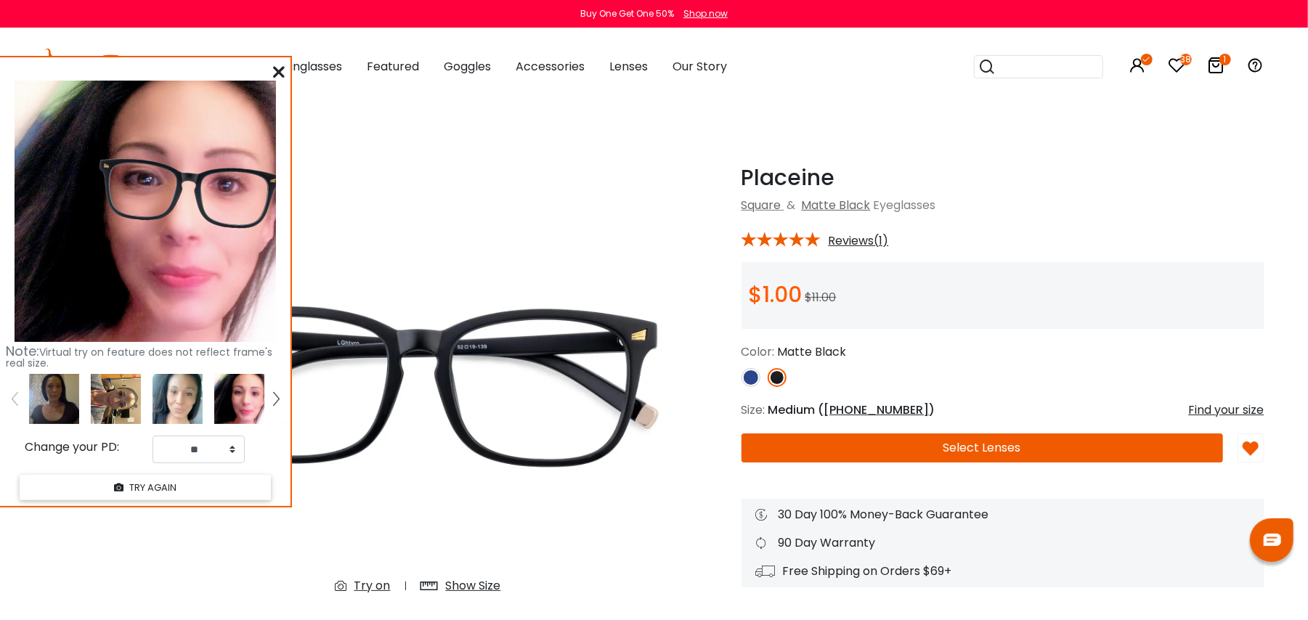
click at [277, 394] on img at bounding box center [276, 398] width 6 height 13
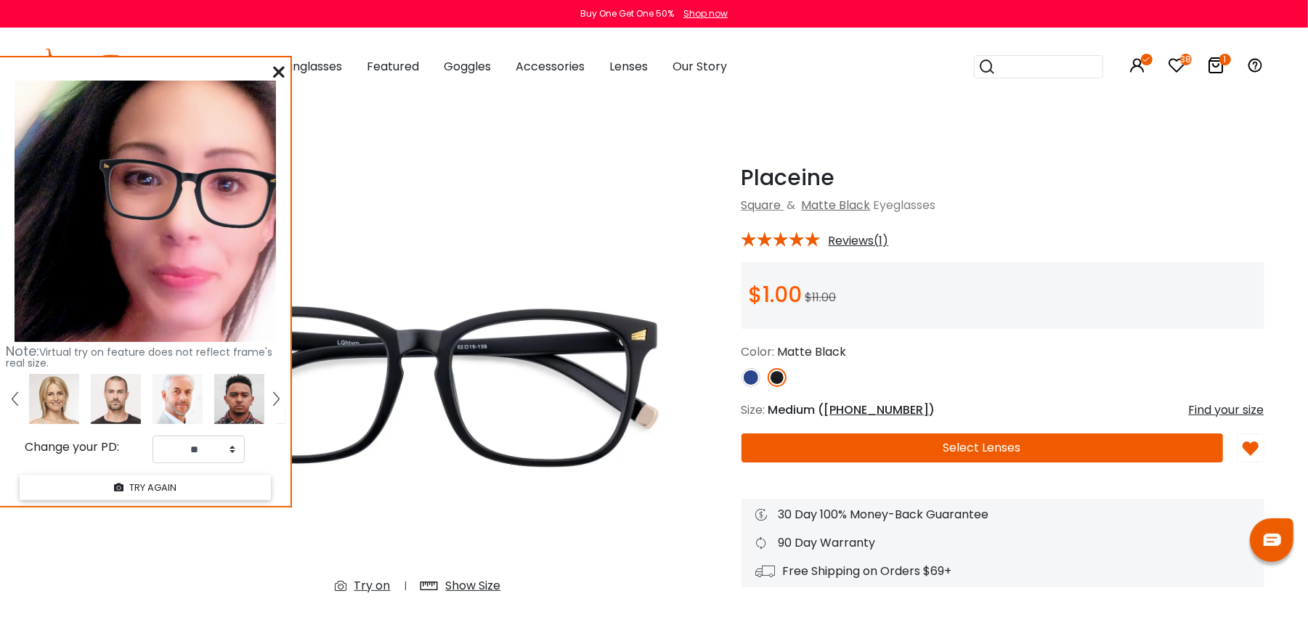
click at [51, 402] on img at bounding box center [54, 399] width 50 height 50
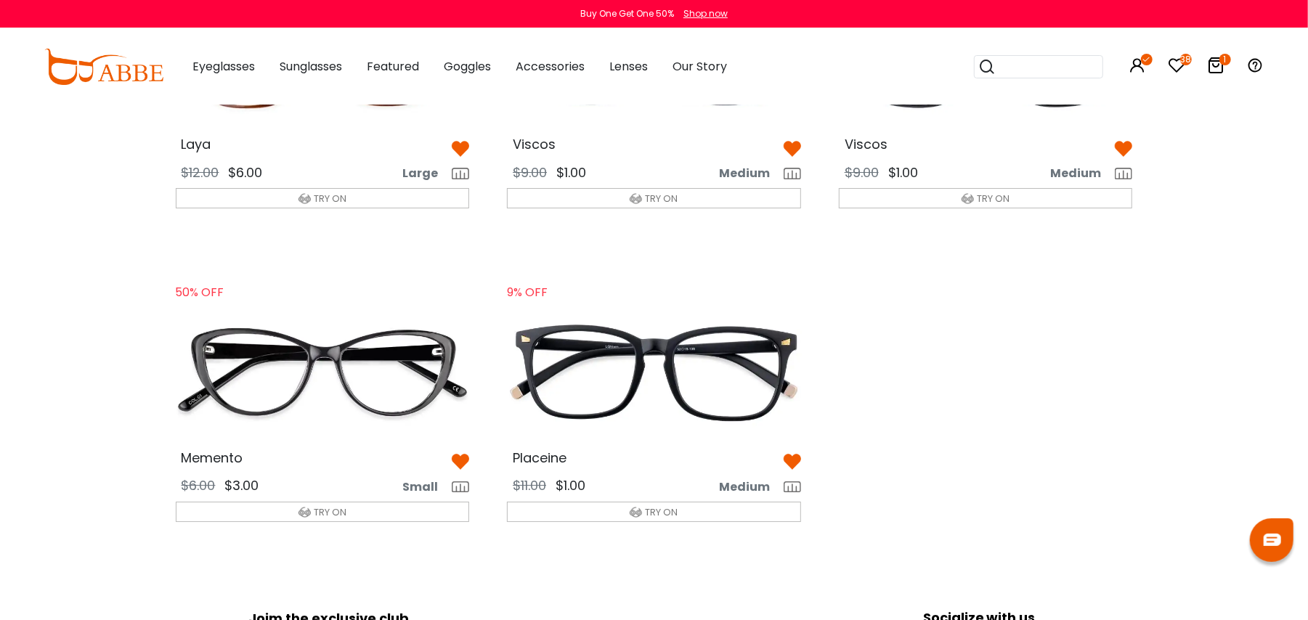
click at [328, 533] on div "50% OFF Memento $6.00 $3.00 Small TRY ON" at bounding box center [322, 404] width 317 height 258
click at [325, 496] on div "$6.00 $3.00 Small" at bounding box center [322, 485] width 317 height 23
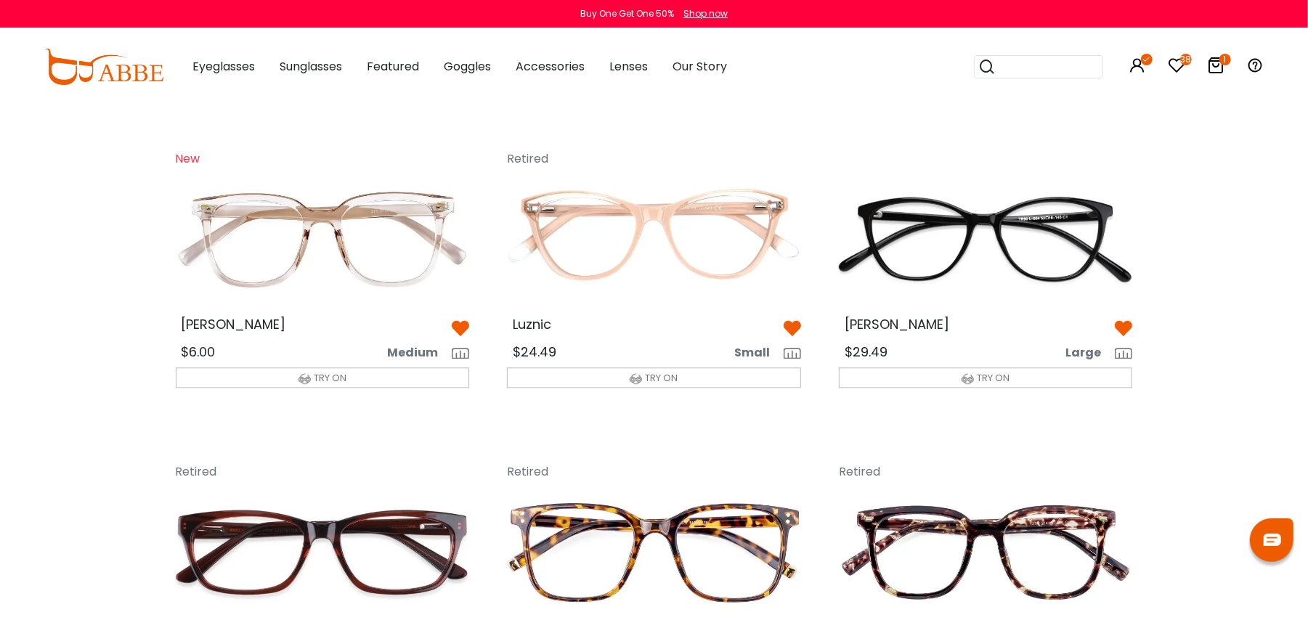
scroll to position [2229, 0]
click at [790, 328] on img at bounding box center [792, 328] width 17 height 17
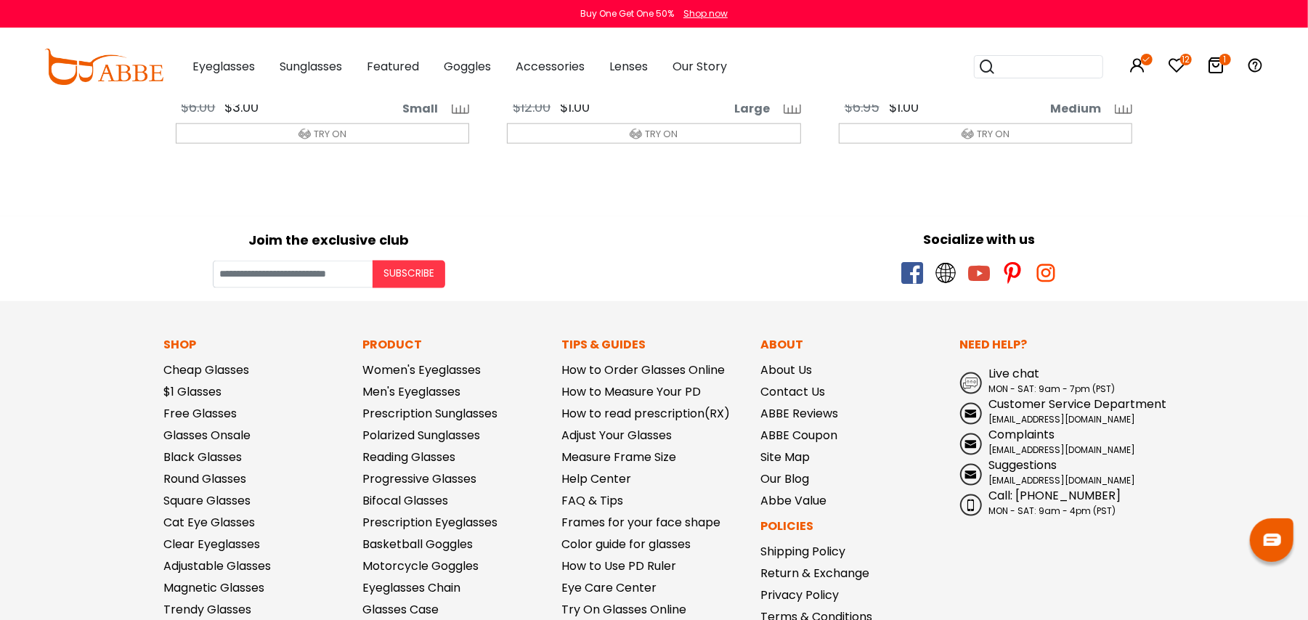
scroll to position [1261, 0]
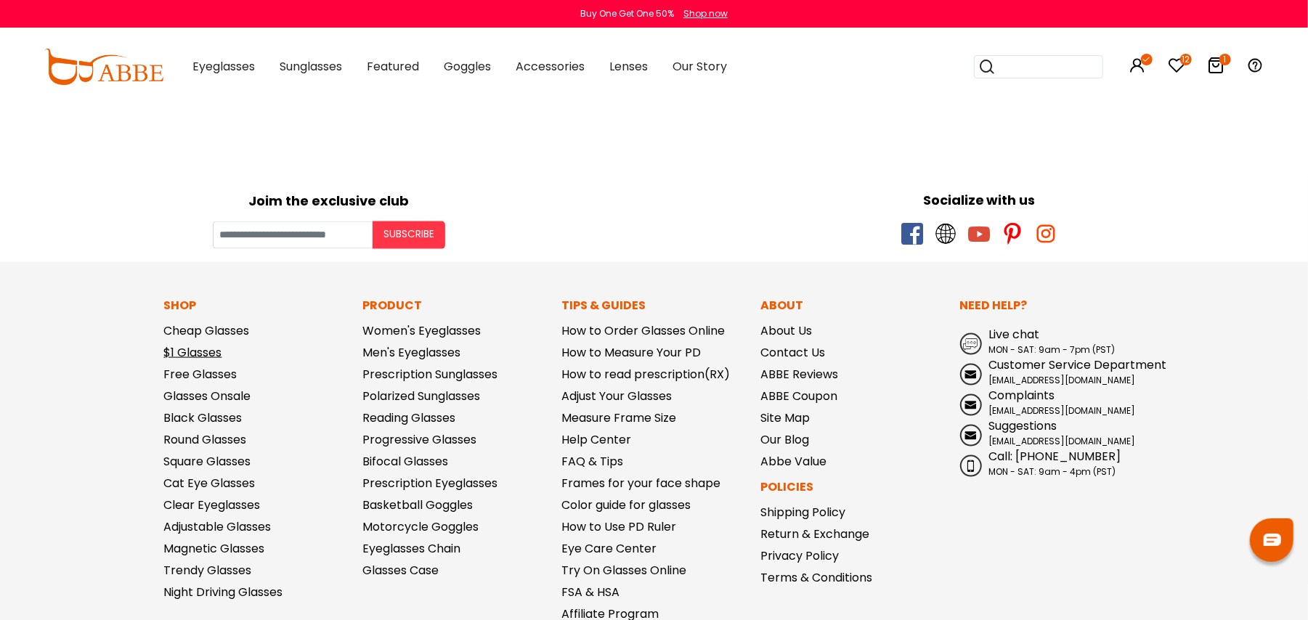
click at [192, 354] on link "$1 Glasses" at bounding box center [193, 352] width 58 height 17
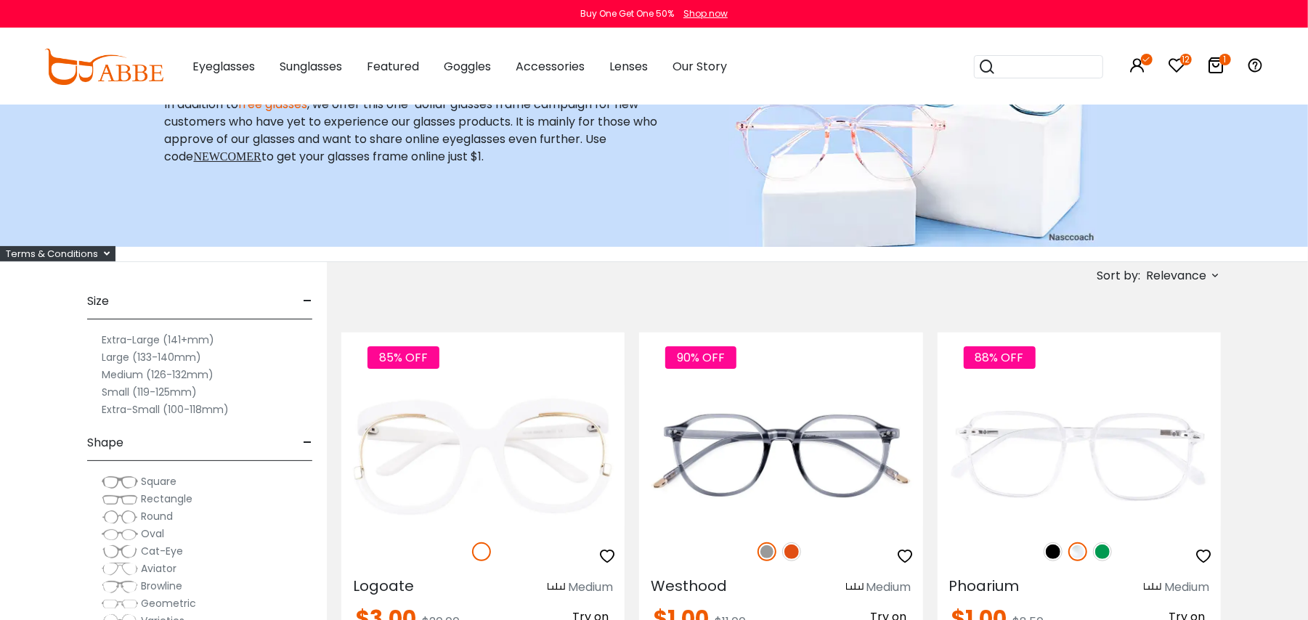
scroll to position [116, 0]
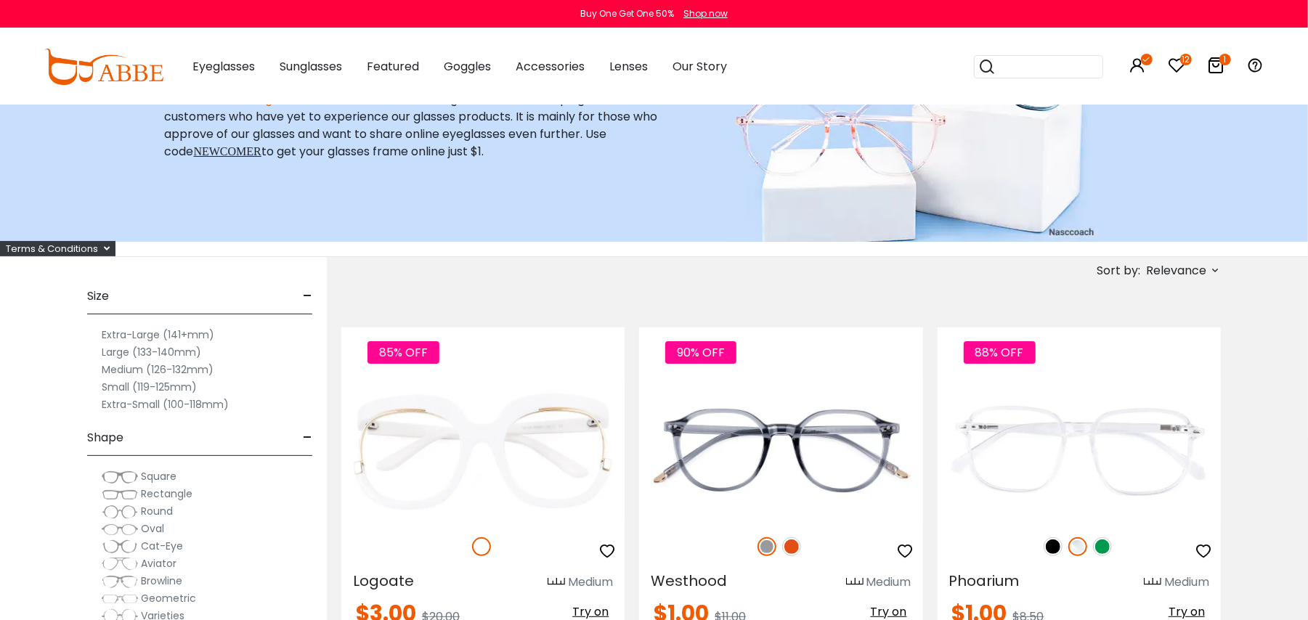
click at [131, 543] on img at bounding box center [120, 547] width 36 height 15
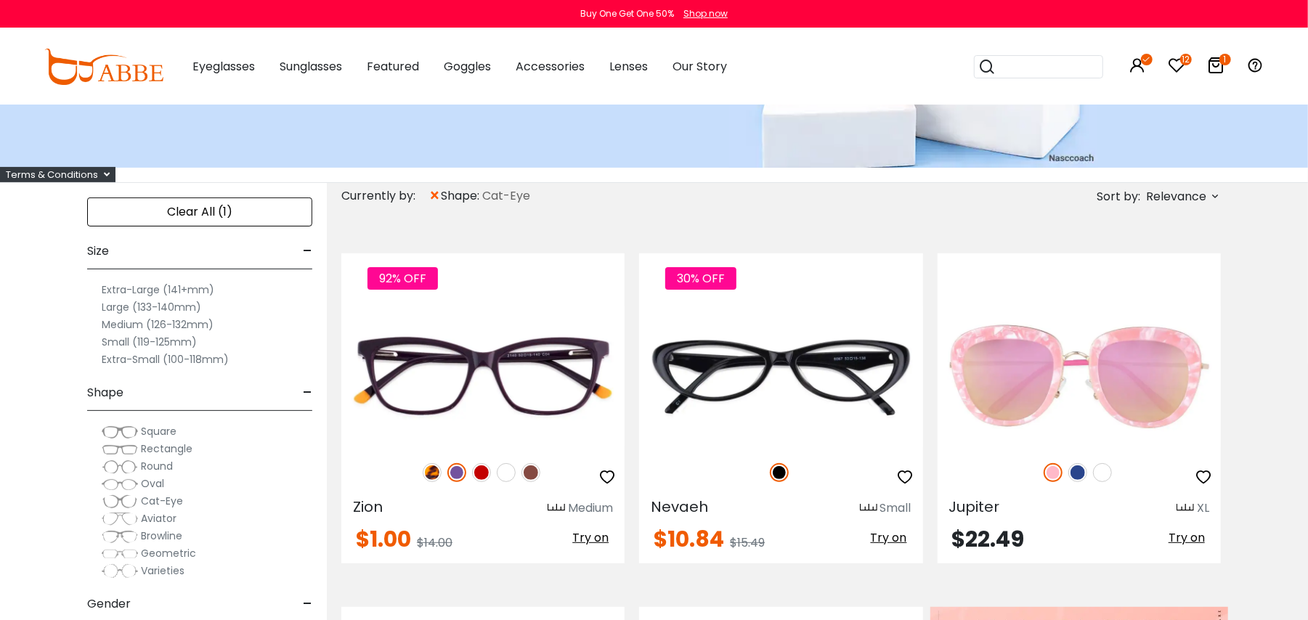
scroll to position [193, 0]
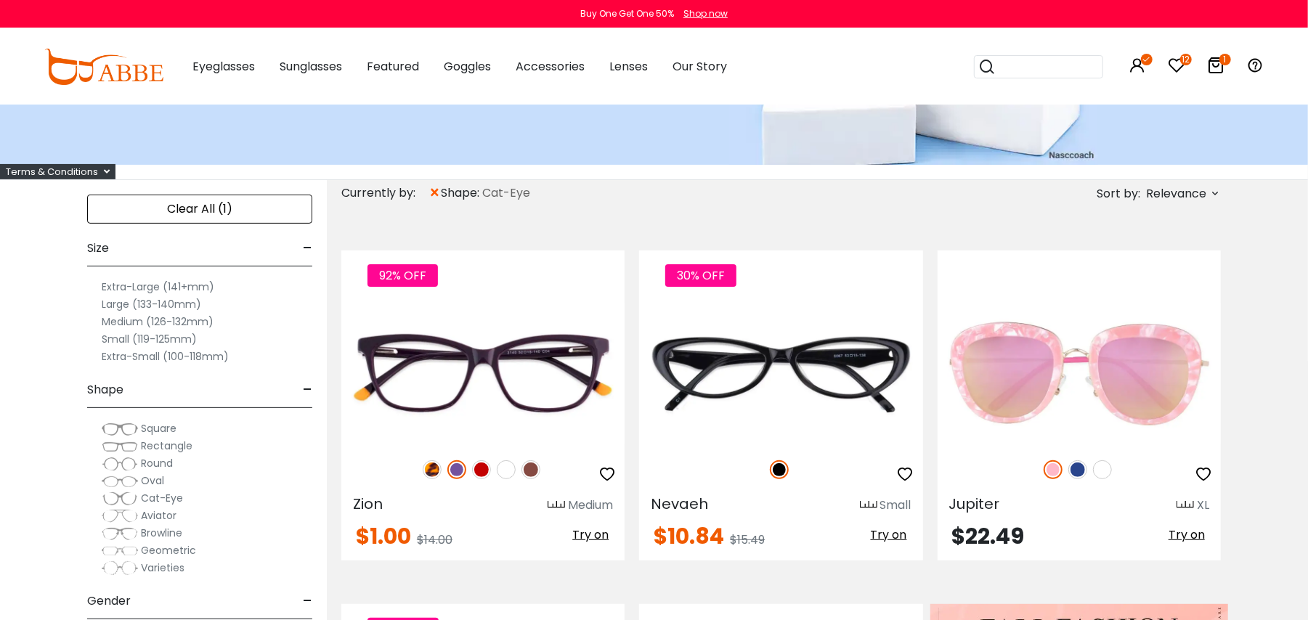
click at [1194, 198] on span "Relevance" at bounding box center [1176, 194] width 60 height 26
click at [1124, 283] on label "Prices Low To High" at bounding box center [1160, 287] width 105 height 17
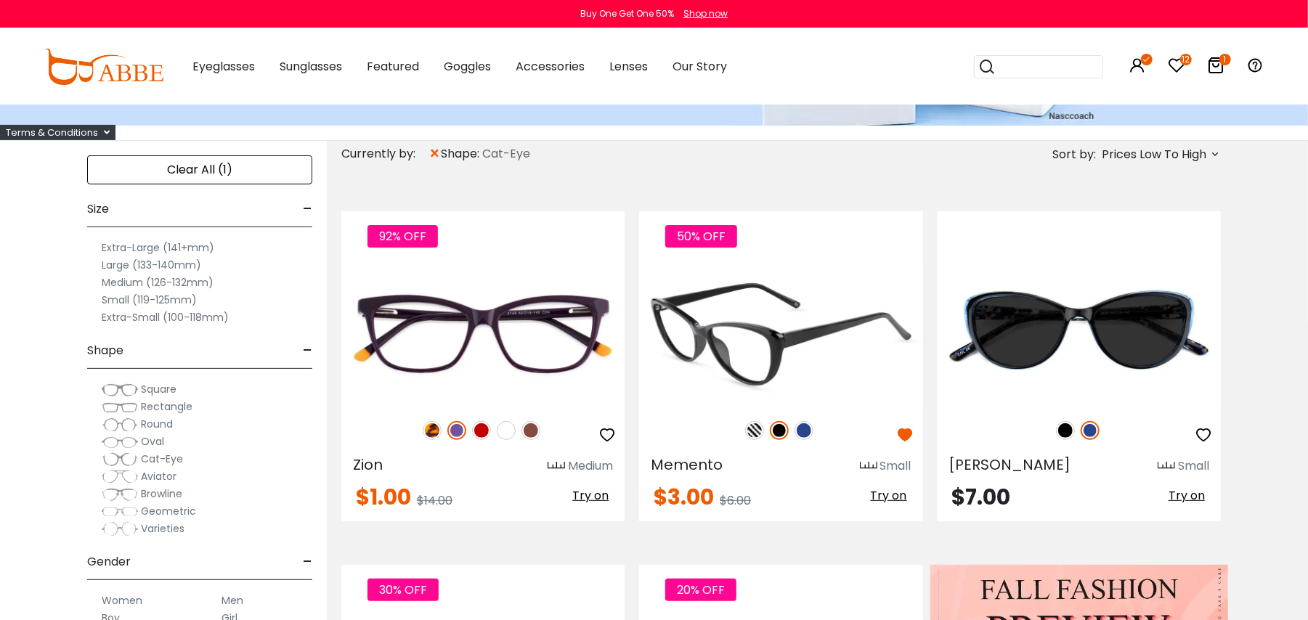
click at [879, 495] on span "Try on" at bounding box center [889, 495] width 36 height 17
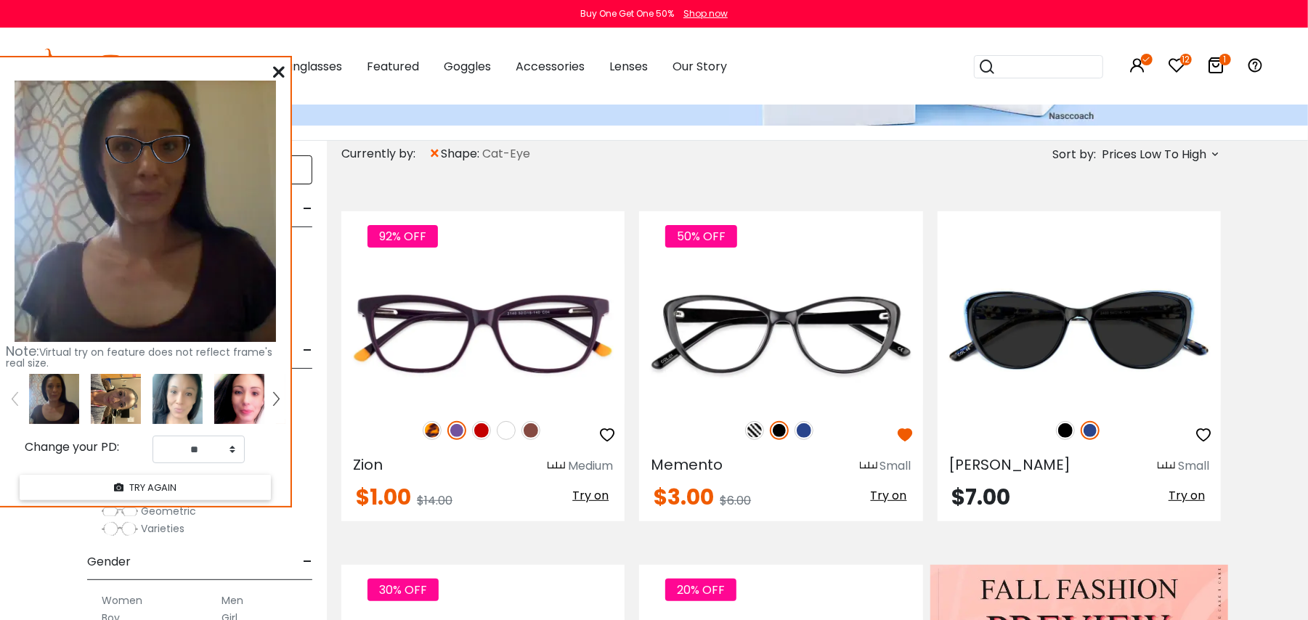
click at [245, 395] on img at bounding box center [239, 399] width 50 height 50
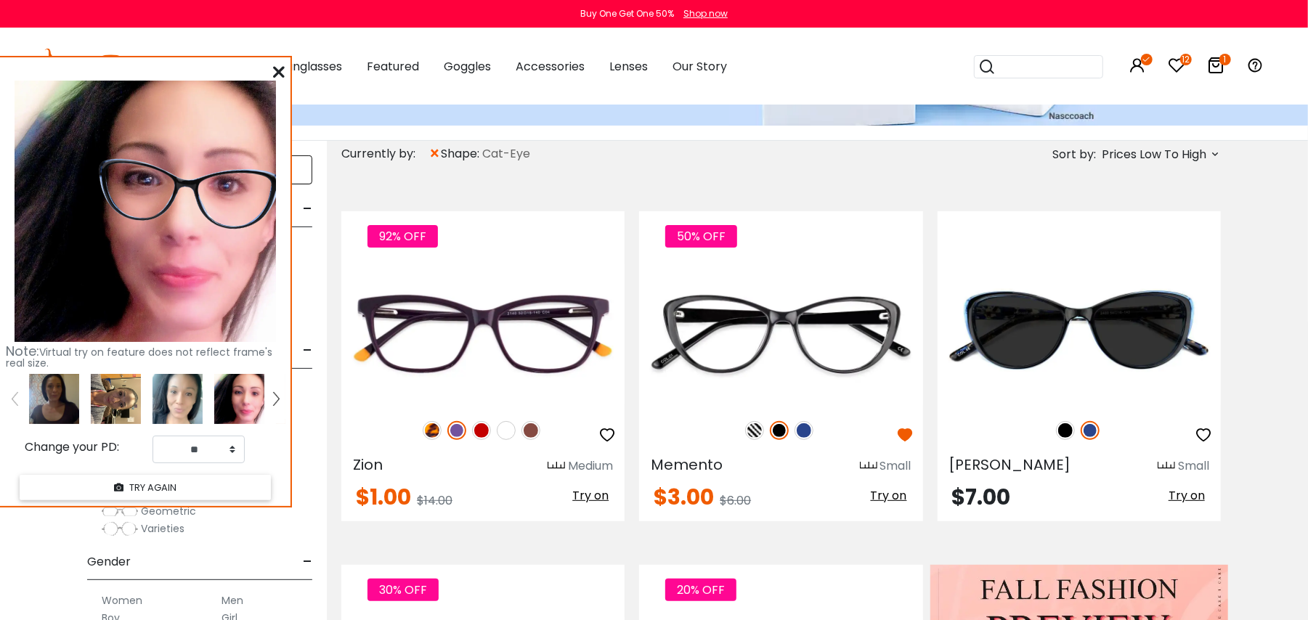
click at [189, 383] on img at bounding box center [178, 399] width 50 height 50
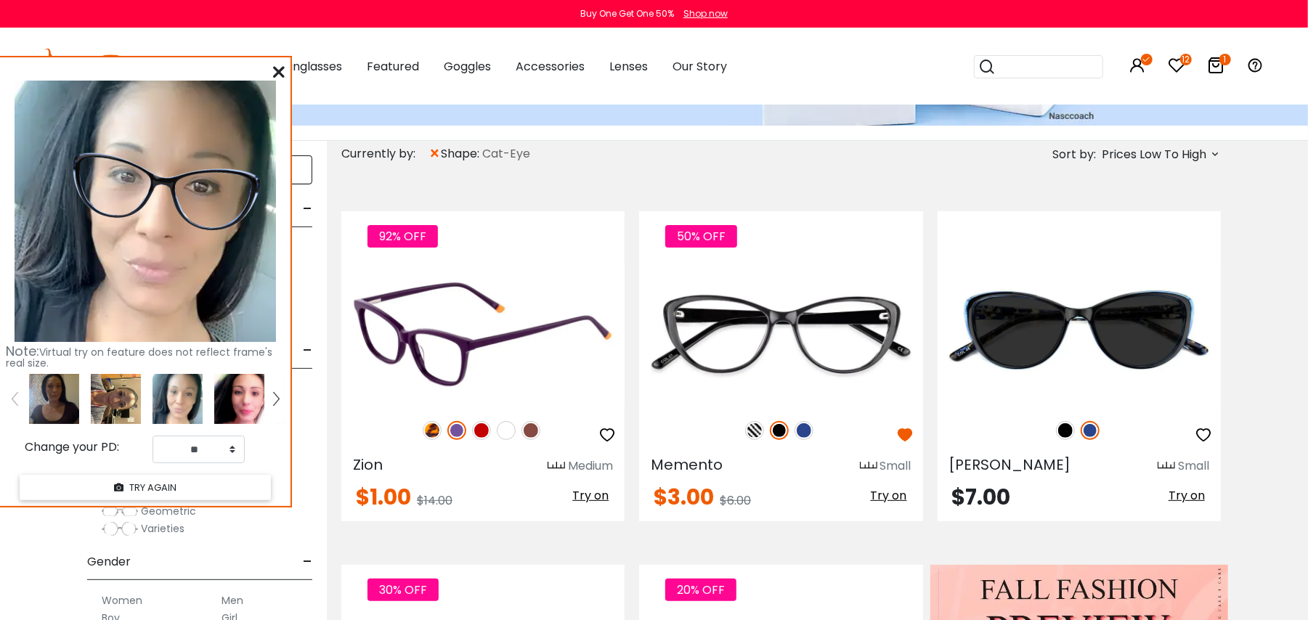
click at [530, 426] on img at bounding box center [530, 430] width 19 height 19
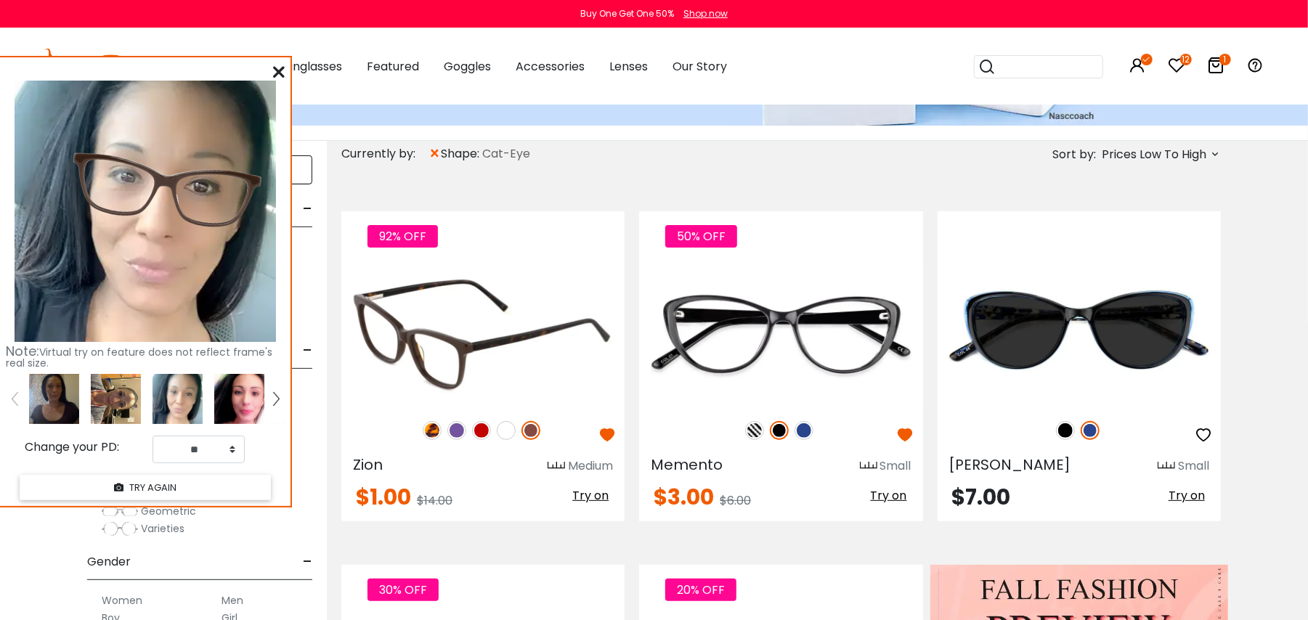
click at [433, 424] on img at bounding box center [432, 430] width 19 height 19
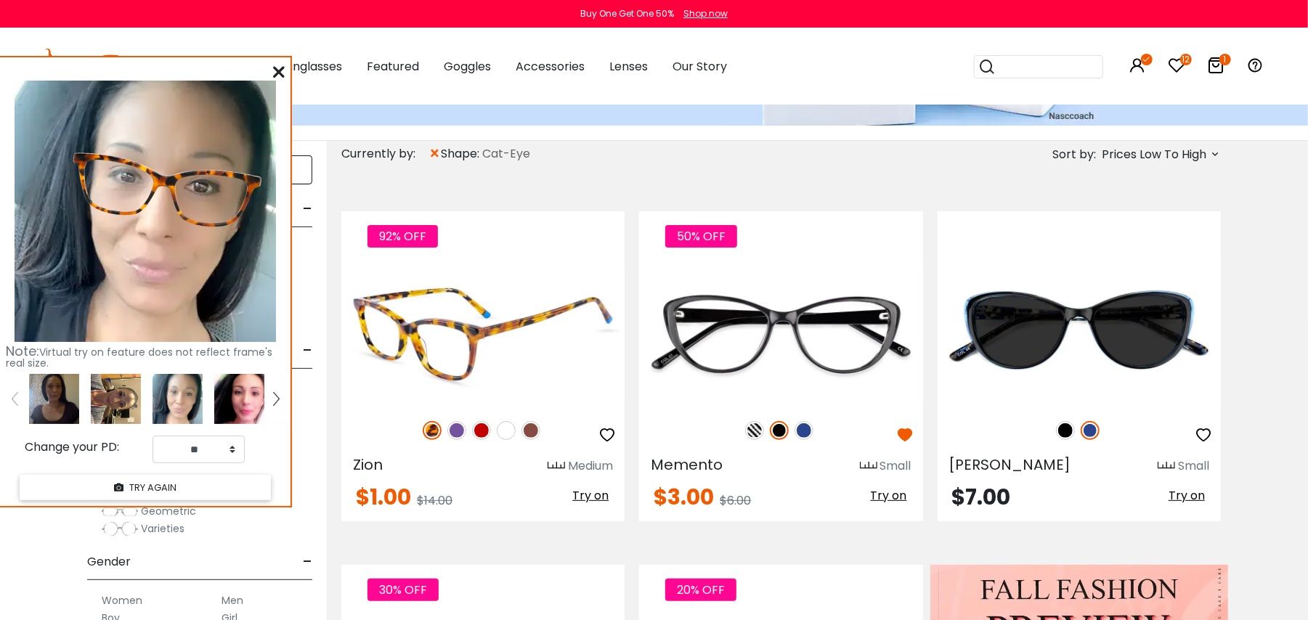
click at [529, 425] on img at bounding box center [530, 430] width 19 height 19
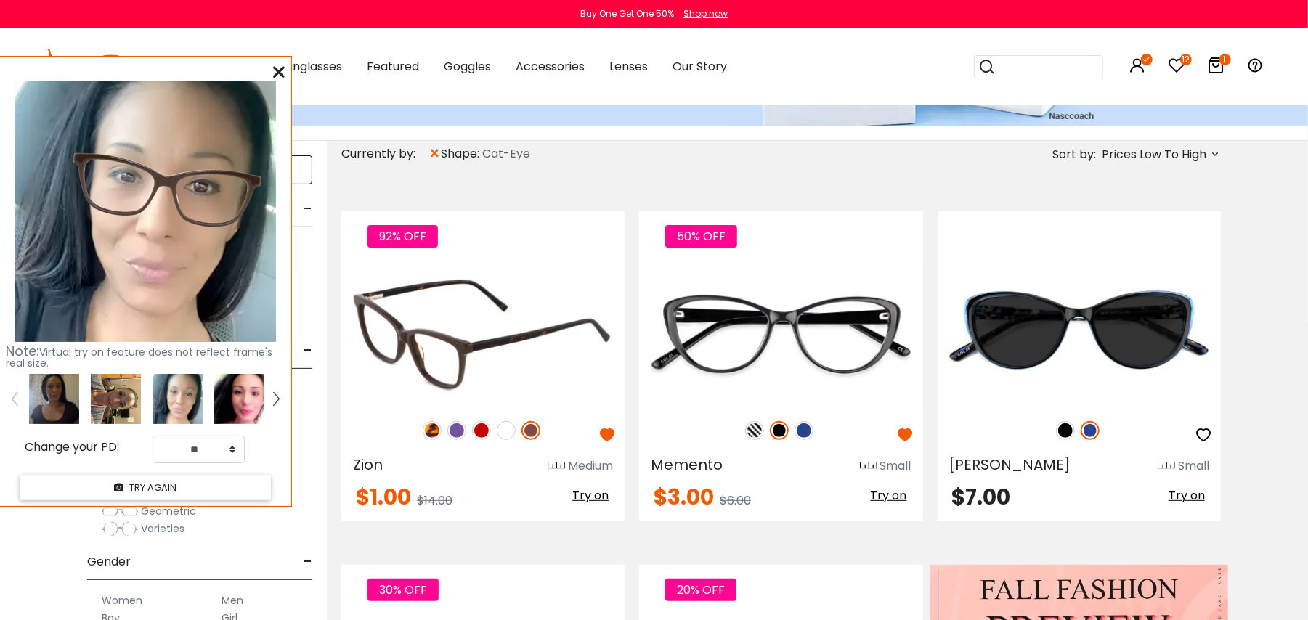
click at [504, 343] on img at bounding box center [482, 335] width 283 height 142
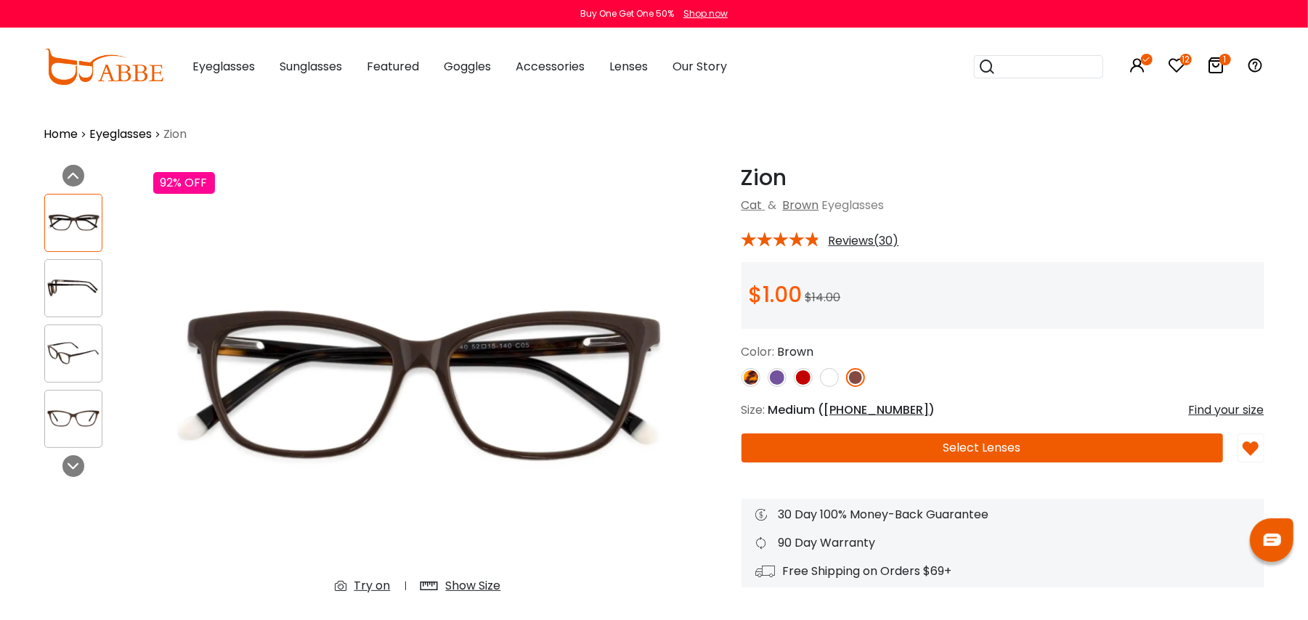
click at [826, 444] on button "Select Lenses" at bounding box center [981, 448] width 481 height 29
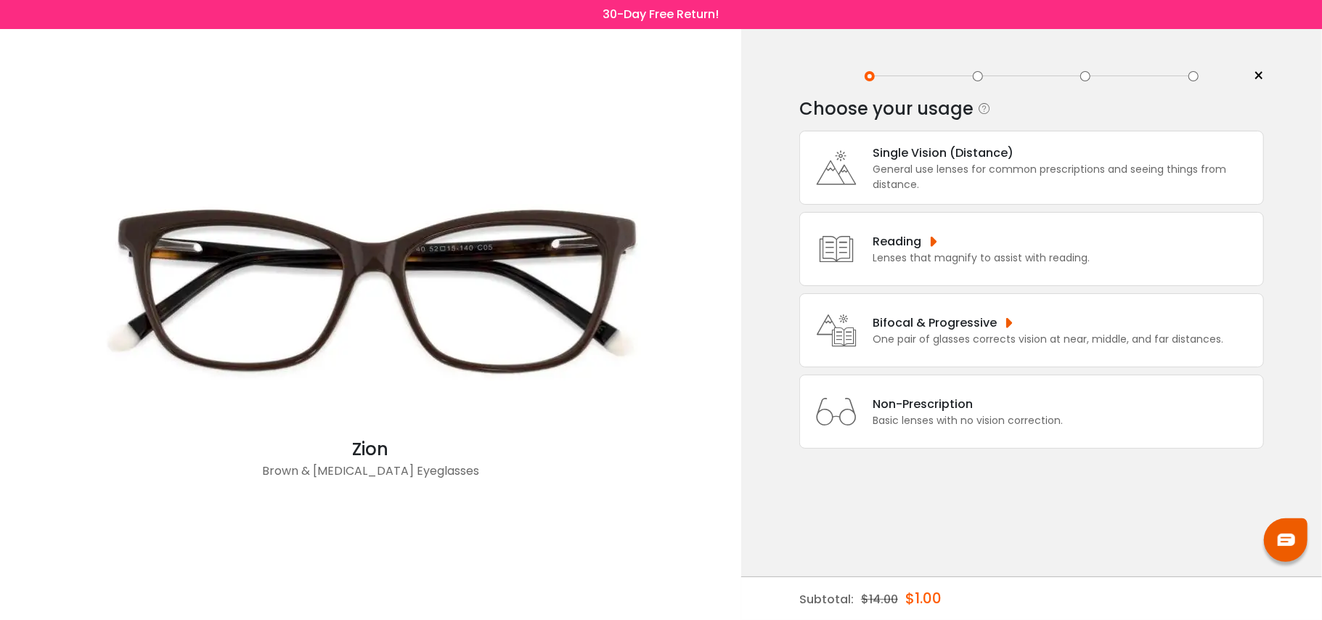
click at [1069, 169] on div "General use lenses for common prescriptions and seeing things from distance." at bounding box center [1064, 177] width 383 height 31
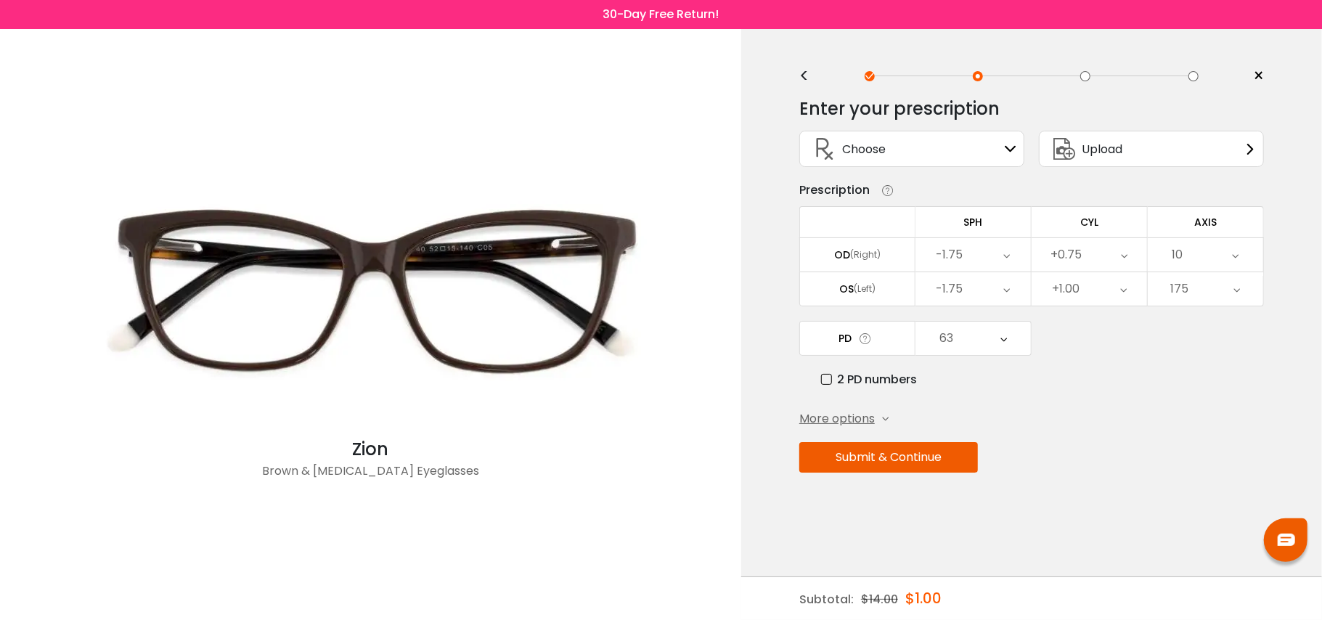
click at [913, 460] on button "Submit & Continue" at bounding box center [889, 457] width 179 height 31
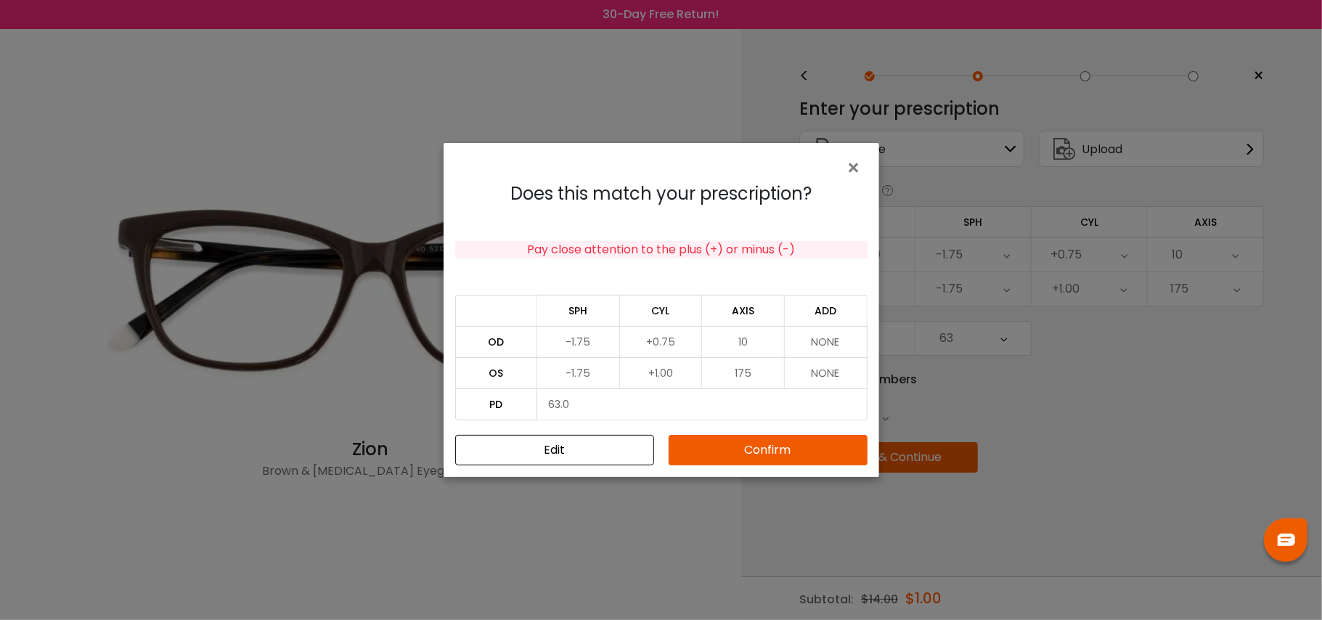
click at [770, 436] on button "Confirm" at bounding box center [768, 450] width 199 height 31
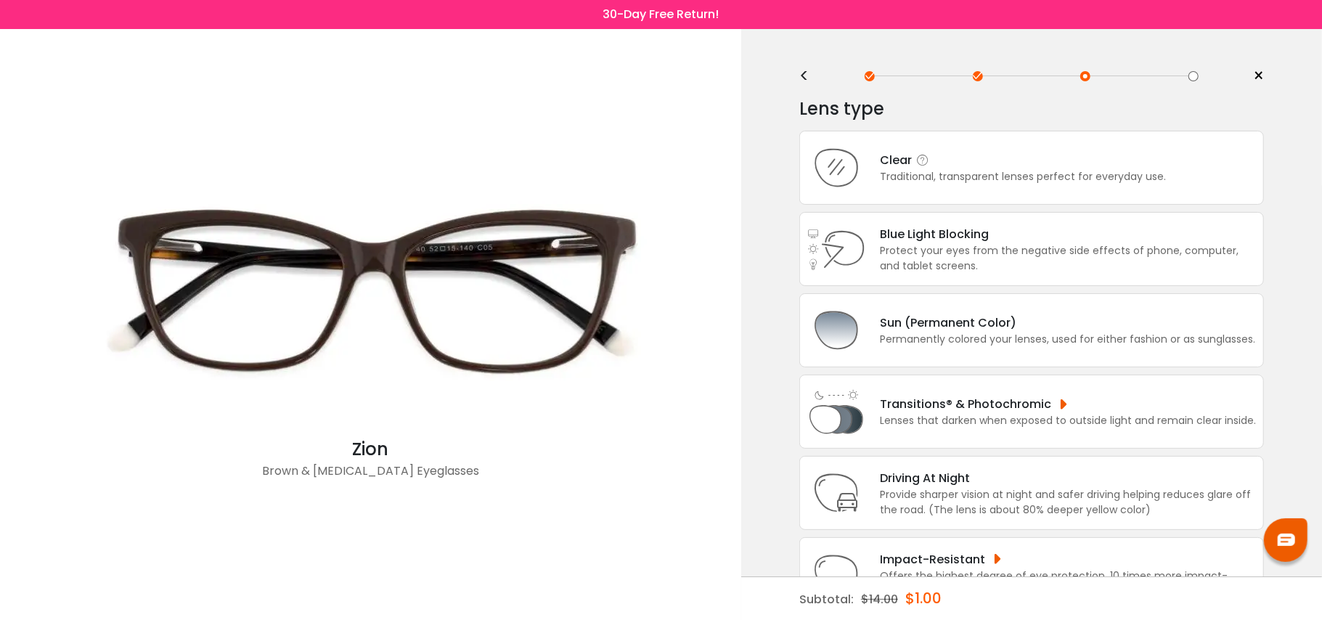
click at [948, 154] on div "Clear" at bounding box center [1023, 160] width 286 height 18
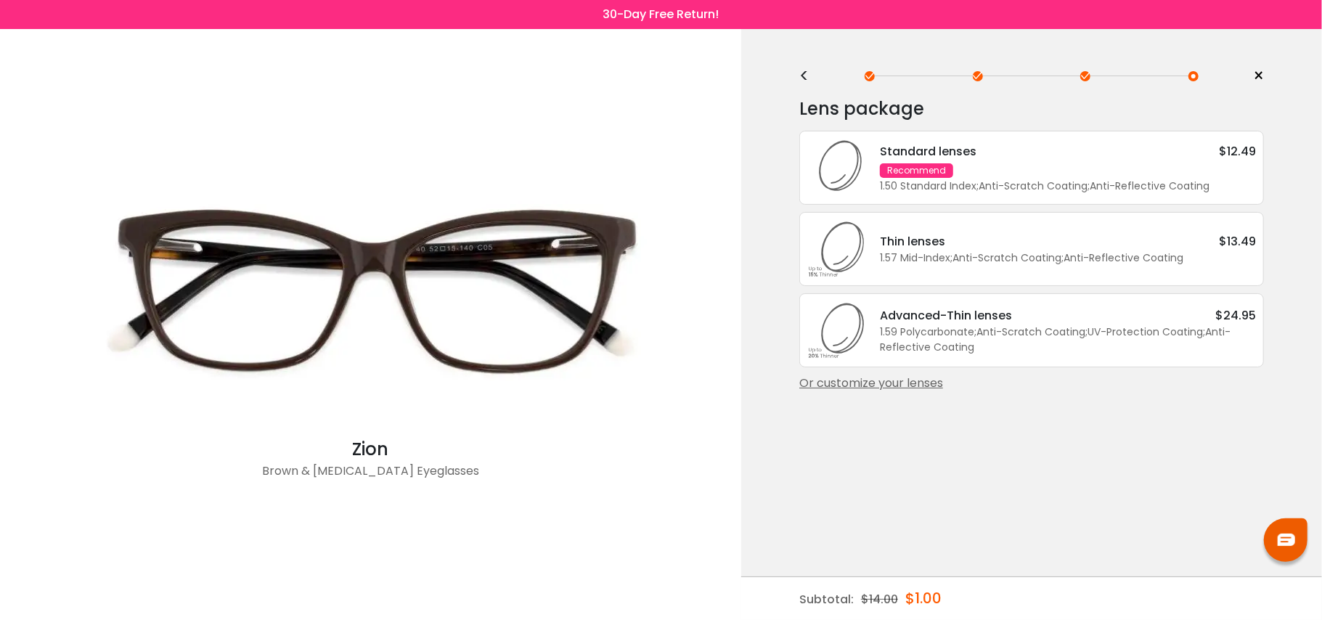
click at [885, 383] on div "Or customize your lenses" at bounding box center [1032, 383] width 465 height 17
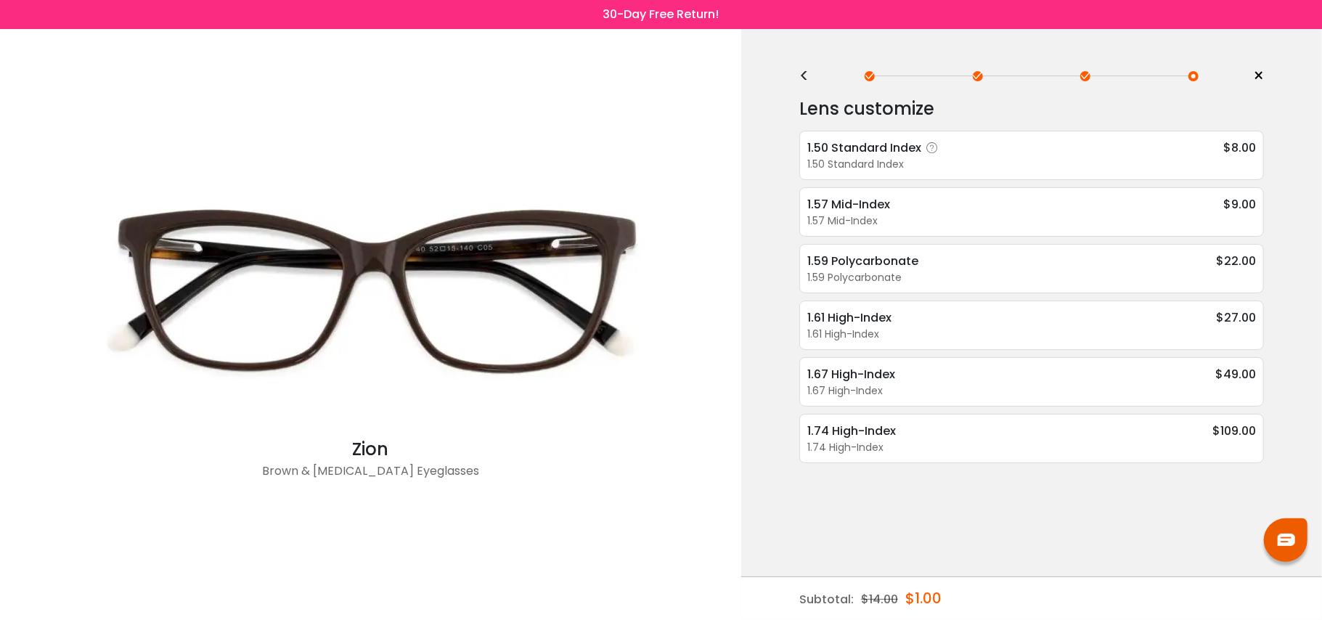
click at [994, 154] on div "1.50 Standard Index $8.00" at bounding box center [1032, 148] width 449 height 18
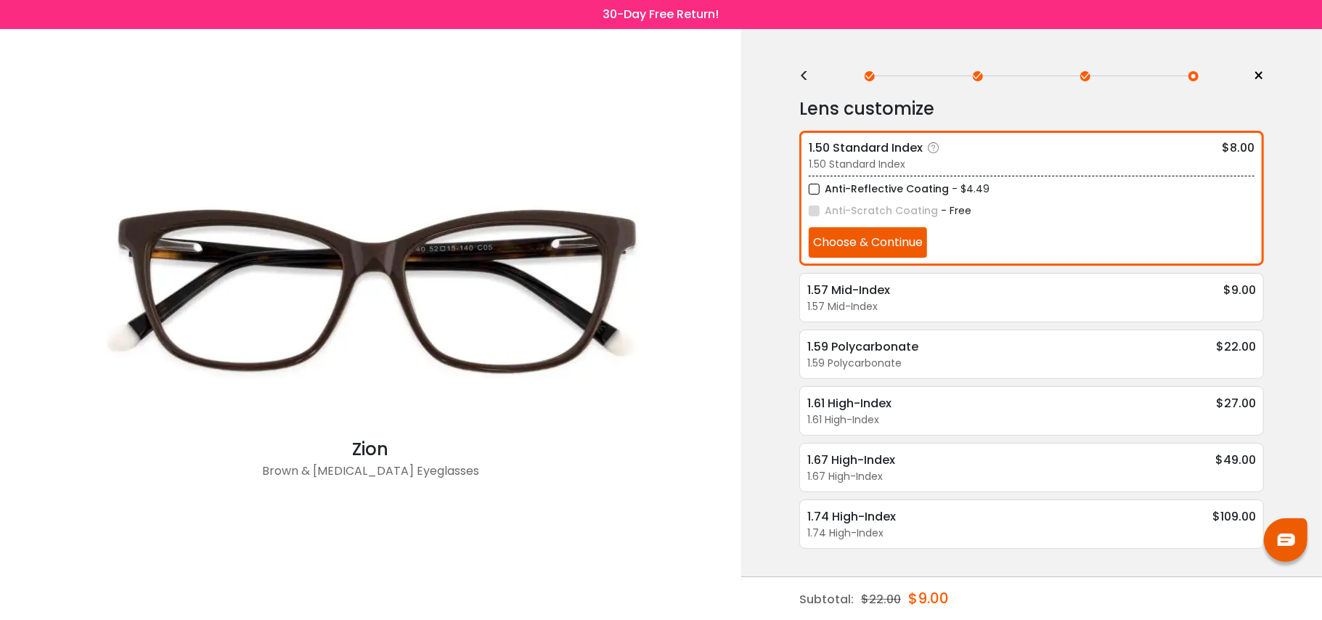
click at [884, 242] on button "Choose & Continue" at bounding box center [868, 242] width 118 height 31
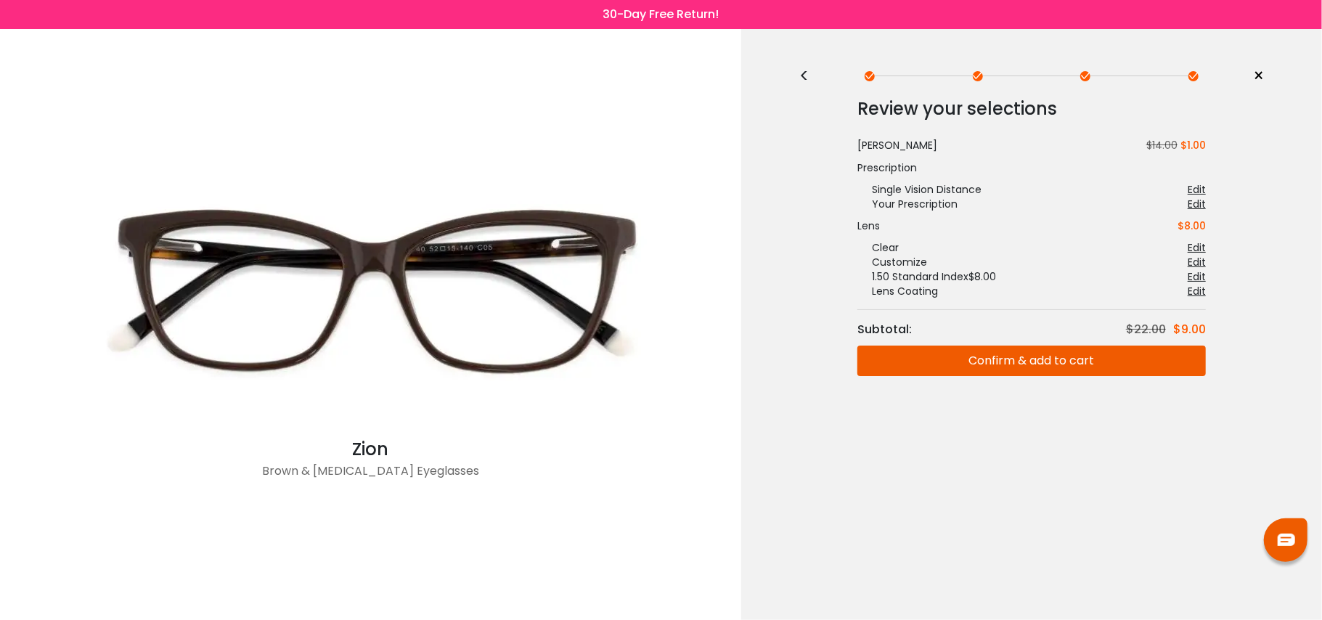
click at [938, 358] on button "Confirm & add to cart" at bounding box center [1032, 361] width 349 height 31
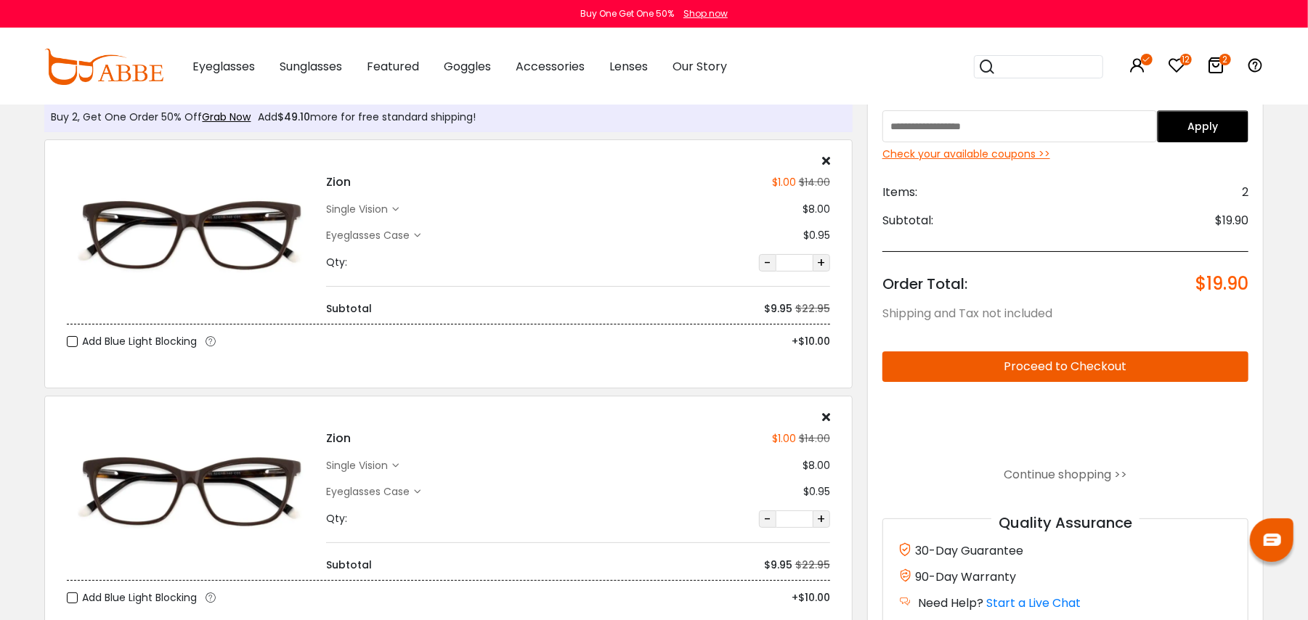
scroll to position [38, 0]
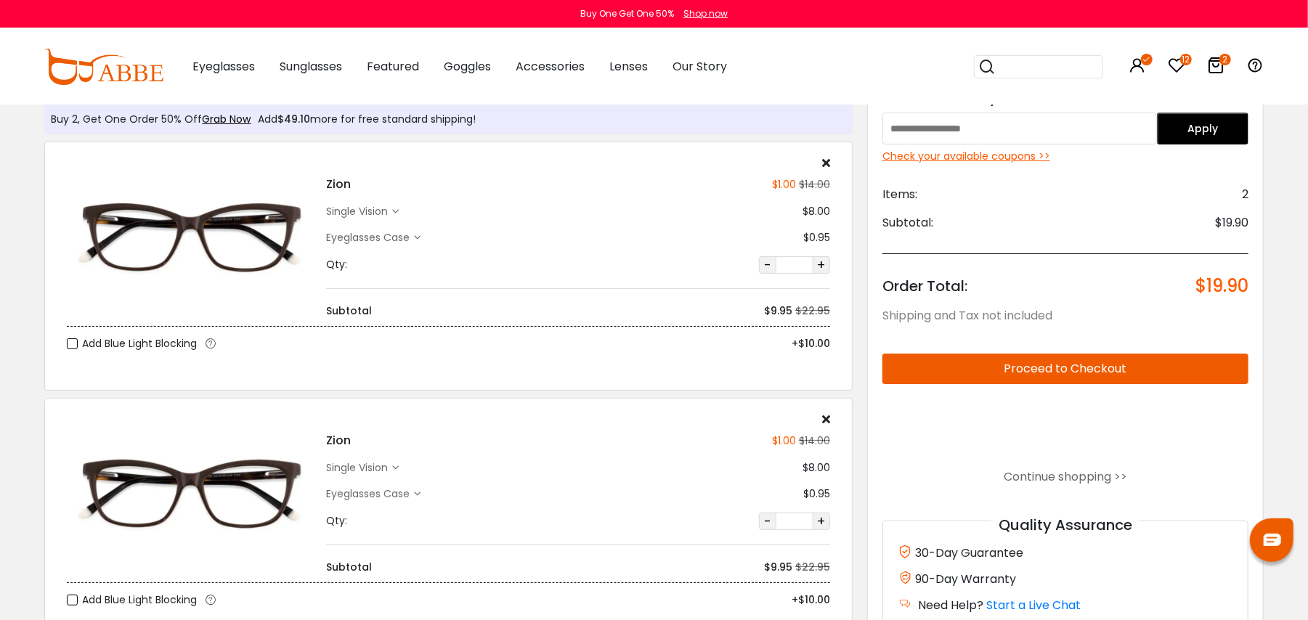
click at [826, 166] on icon at bounding box center [826, 163] width 8 height 12
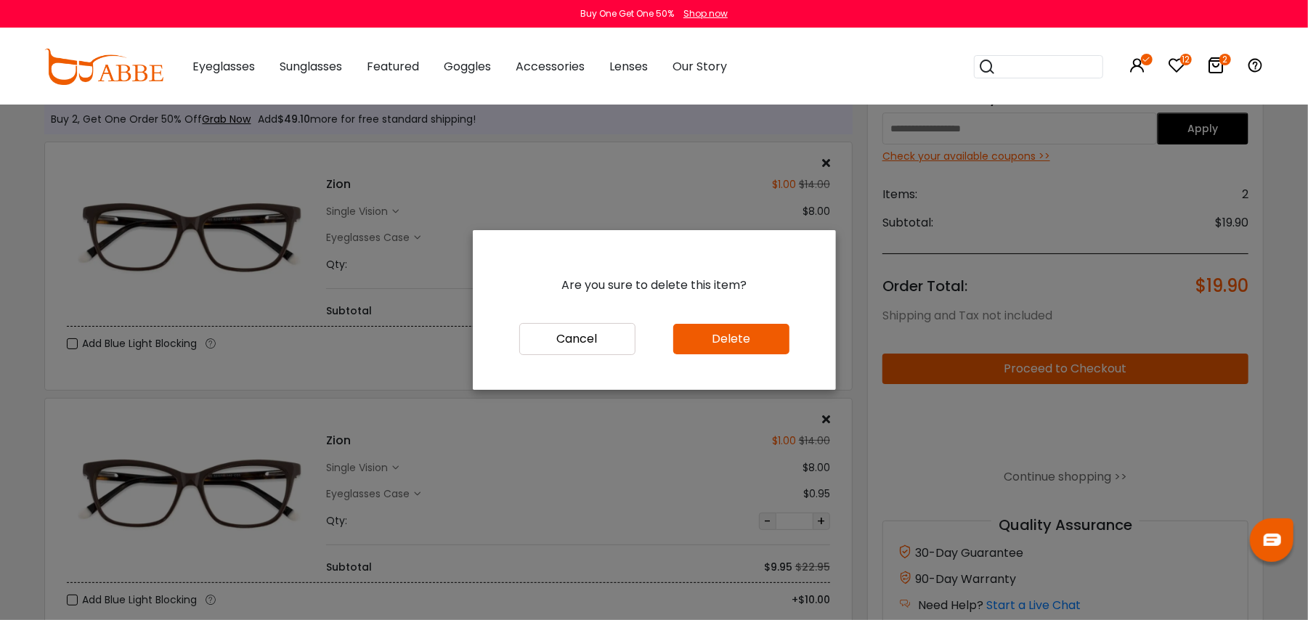
click at [588, 333] on button "Cancel" at bounding box center [577, 339] width 116 height 32
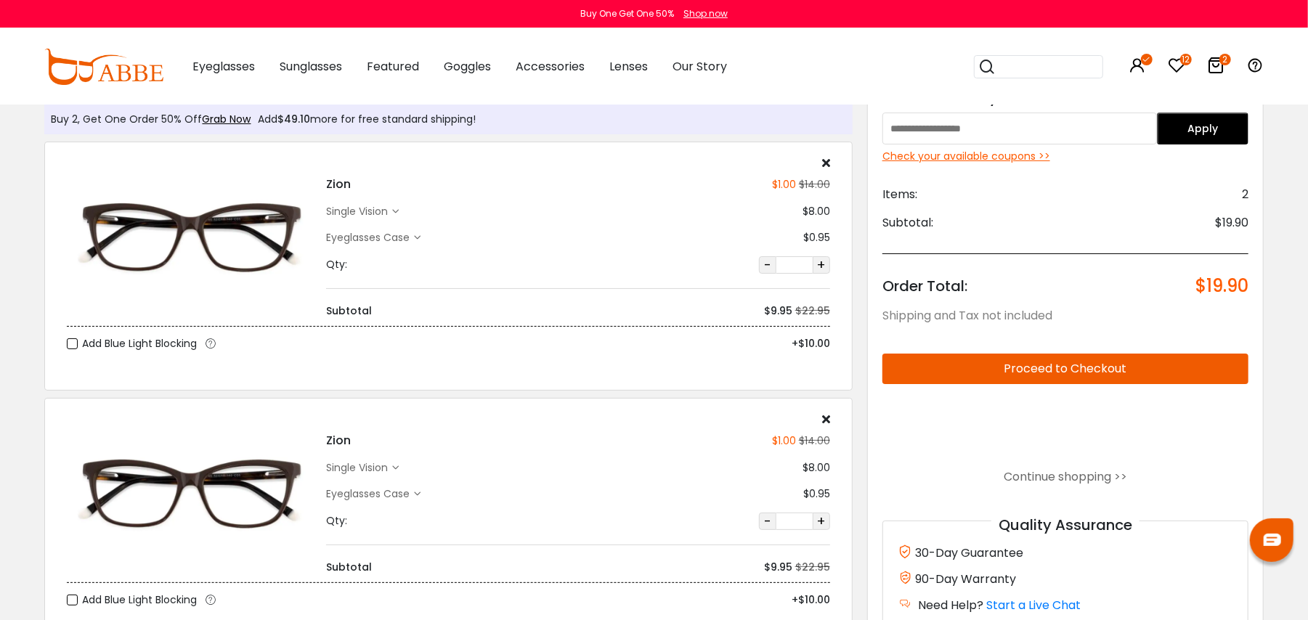
click at [823, 160] on icon at bounding box center [826, 163] width 8 height 12
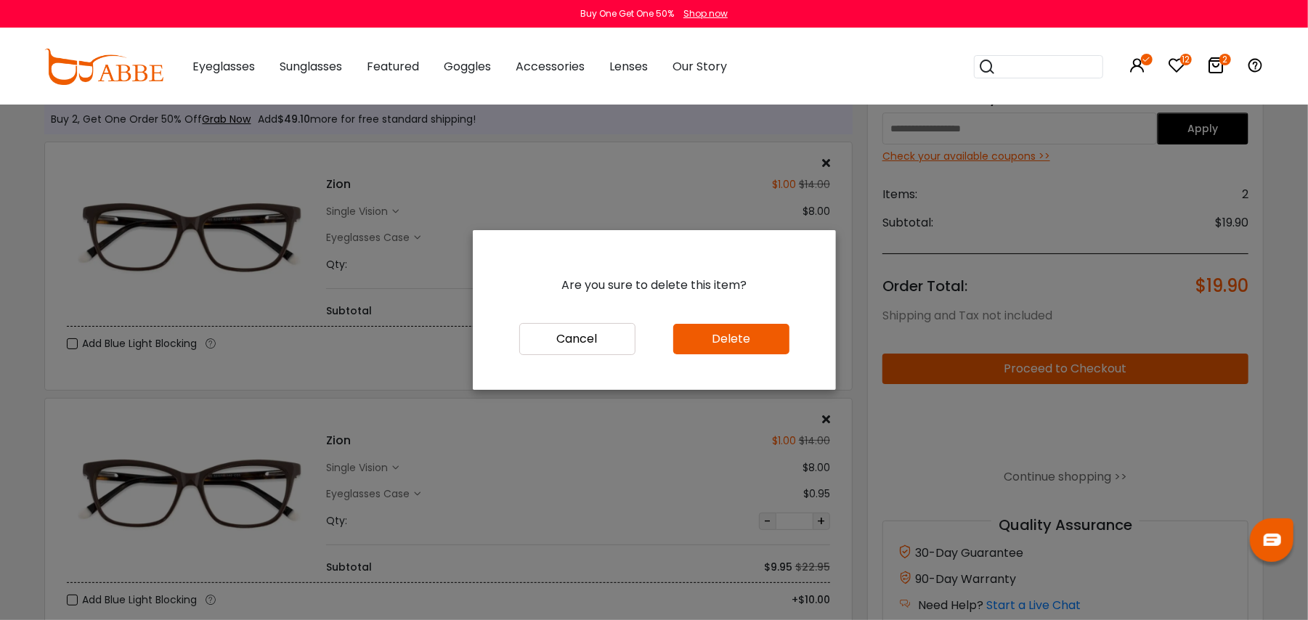
click at [732, 346] on button "Delete" at bounding box center [731, 339] width 116 height 31
